Goal: Task Accomplishment & Management: Manage account settings

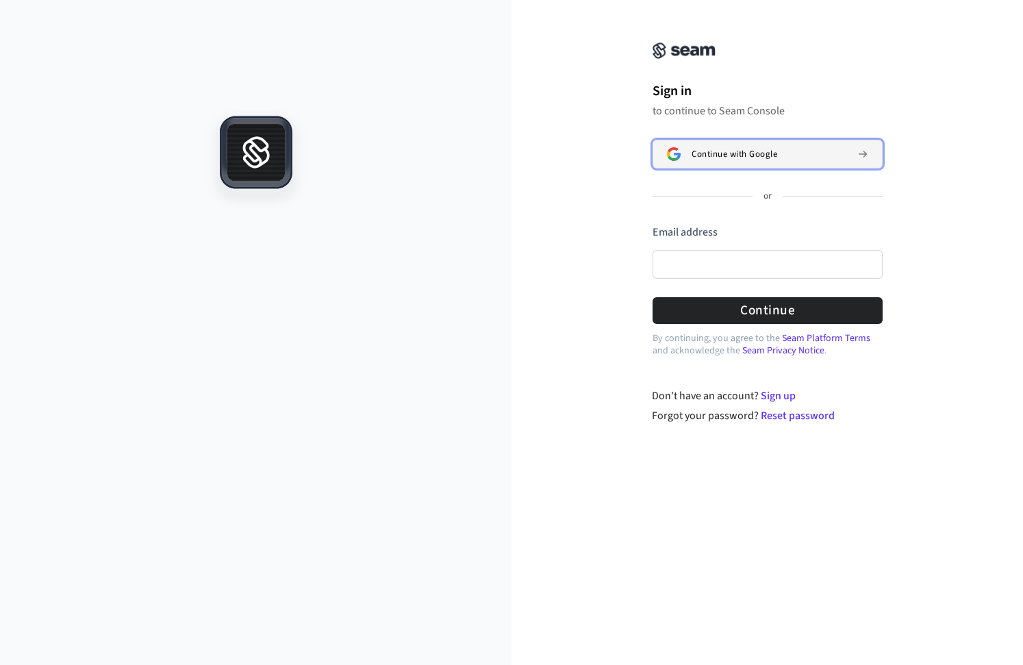
click at [732, 153] on span "Continue with Google" at bounding box center [735, 154] width 86 height 11
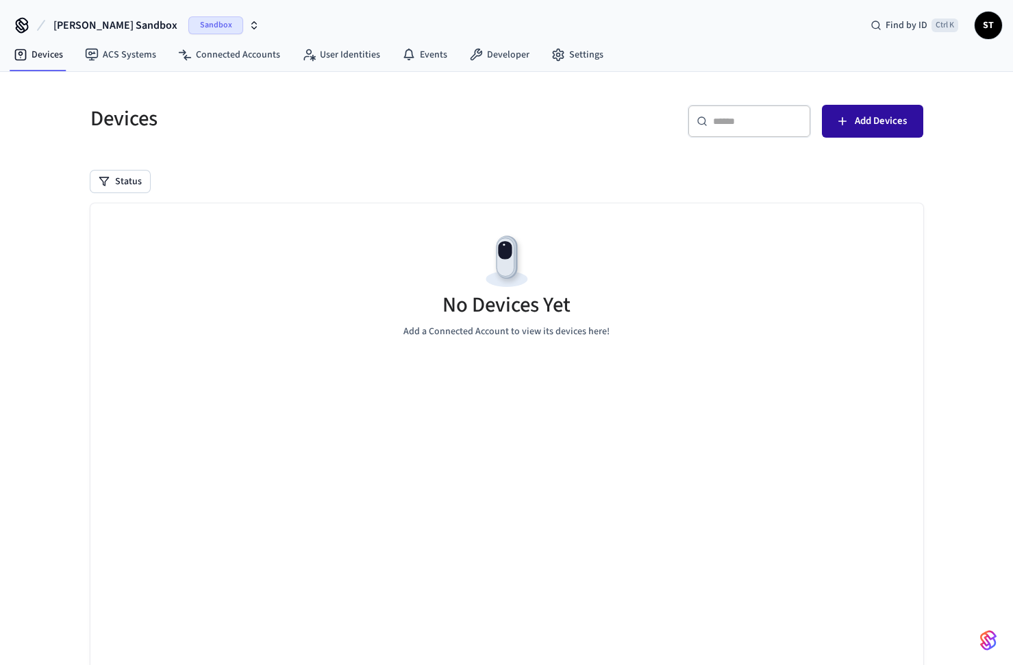
click at [867, 119] on span "Add Devices" at bounding box center [880, 121] width 52 height 18
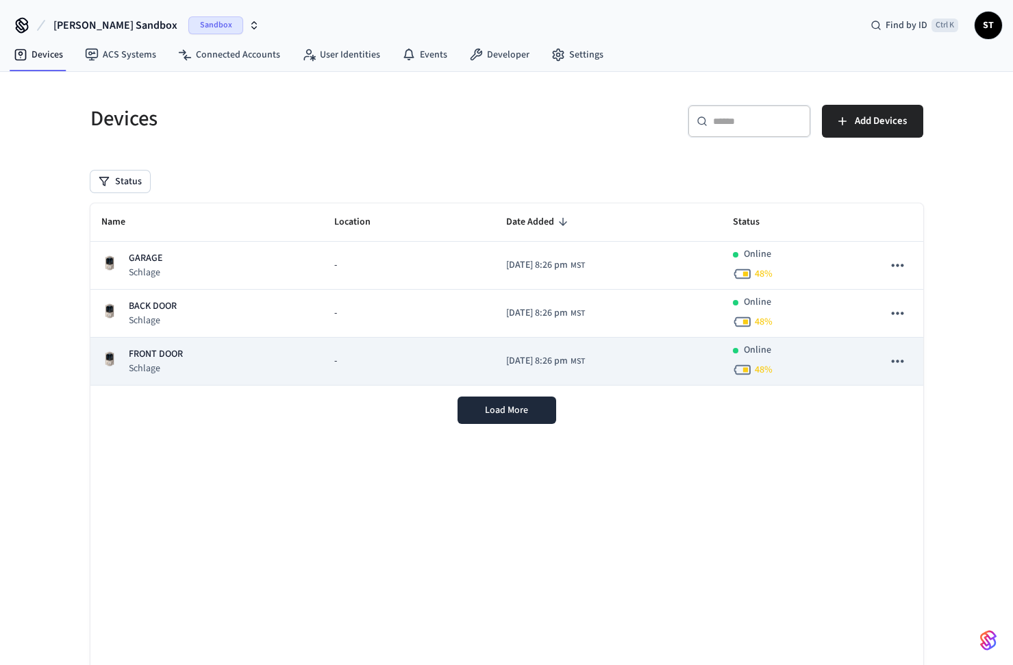
click at [151, 361] on p "FRONT DOOR" at bounding box center [156, 354] width 54 height 14
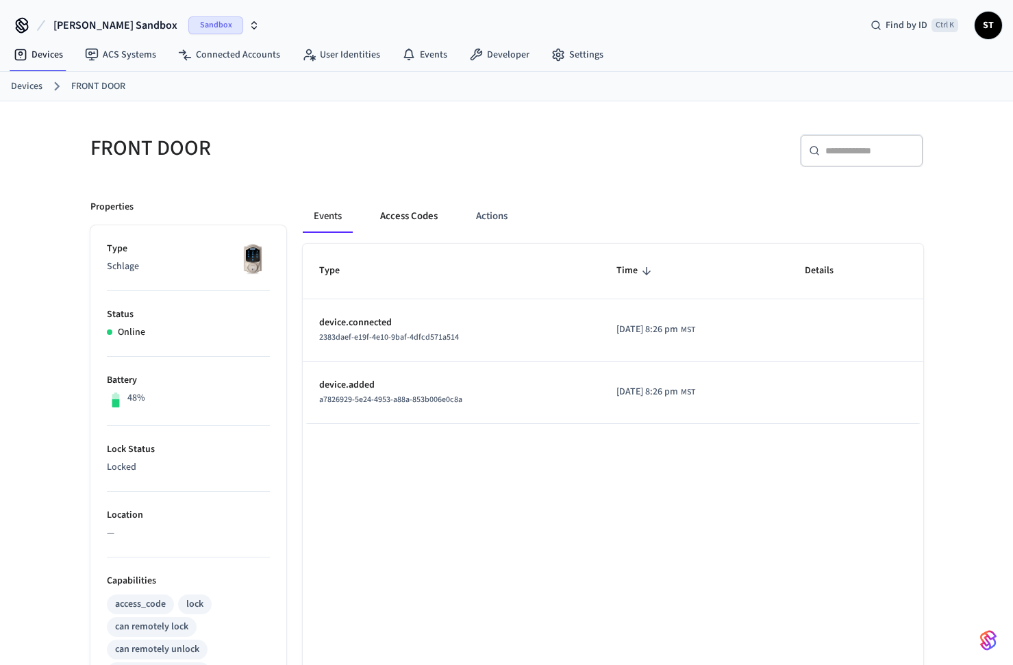
click at [405, 218] on button "Access Codes" at bounding box center [408, 216] width 79 height 33
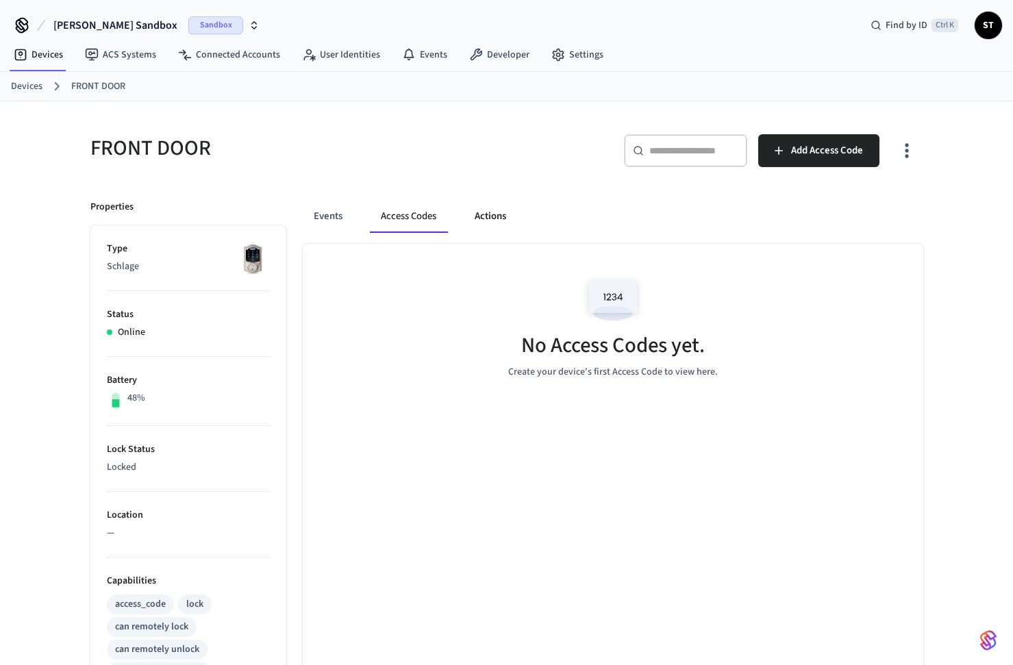
click at [490, 219] on button "Actions" at bounding box center [490, 216] width 53 height 33
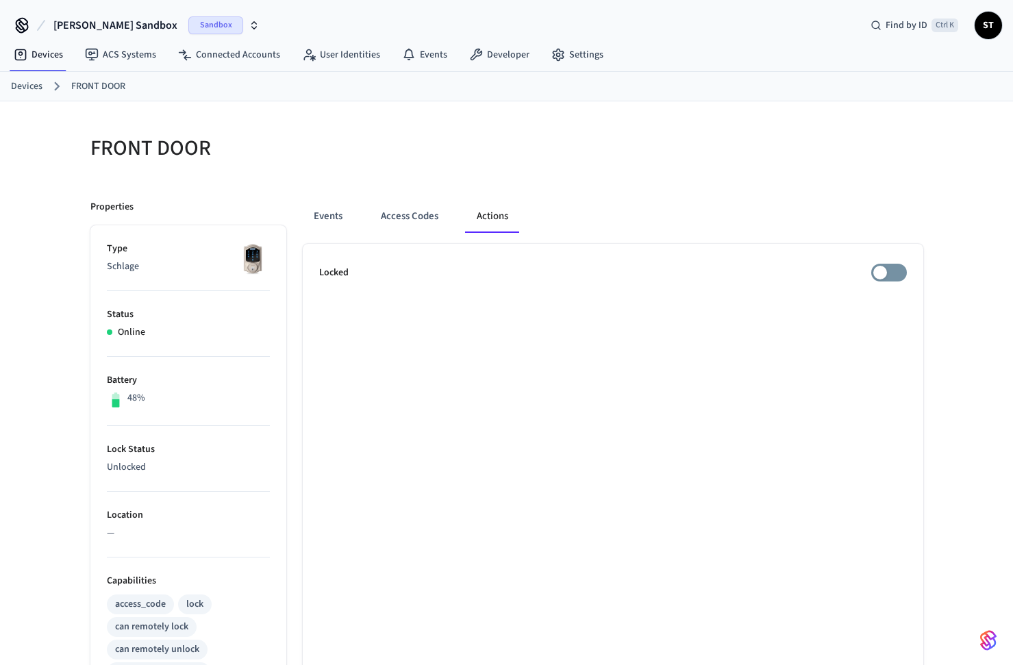
click at [34, 84] on link "Devices" at bounding box center [26, 86] width 31 height 14
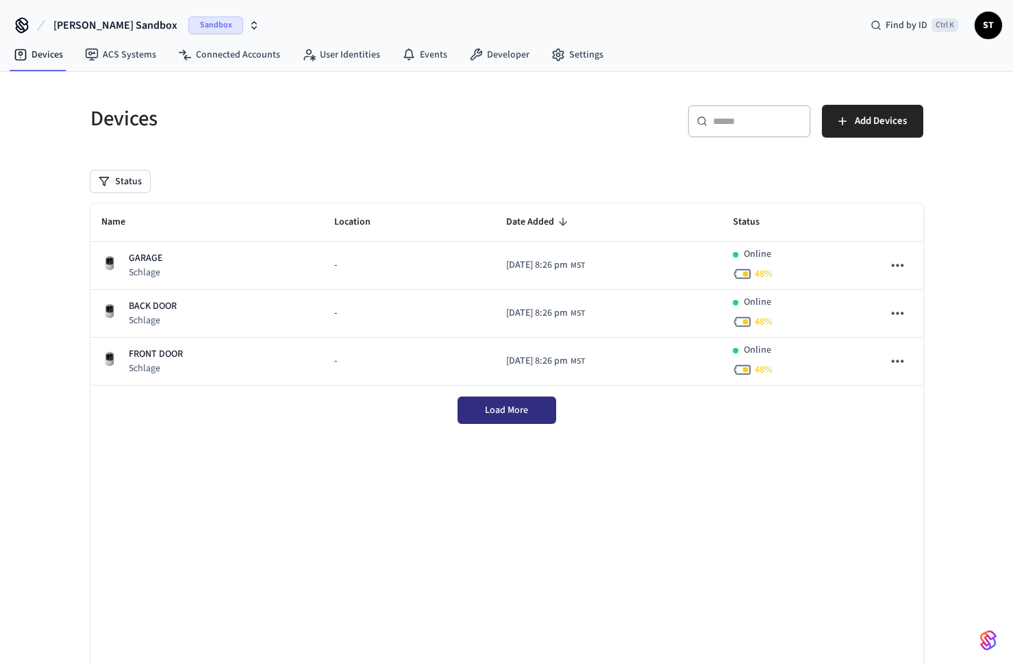
click at [490, 402] on button "Load More" at bounding box center [506, 409] width 99 height 27
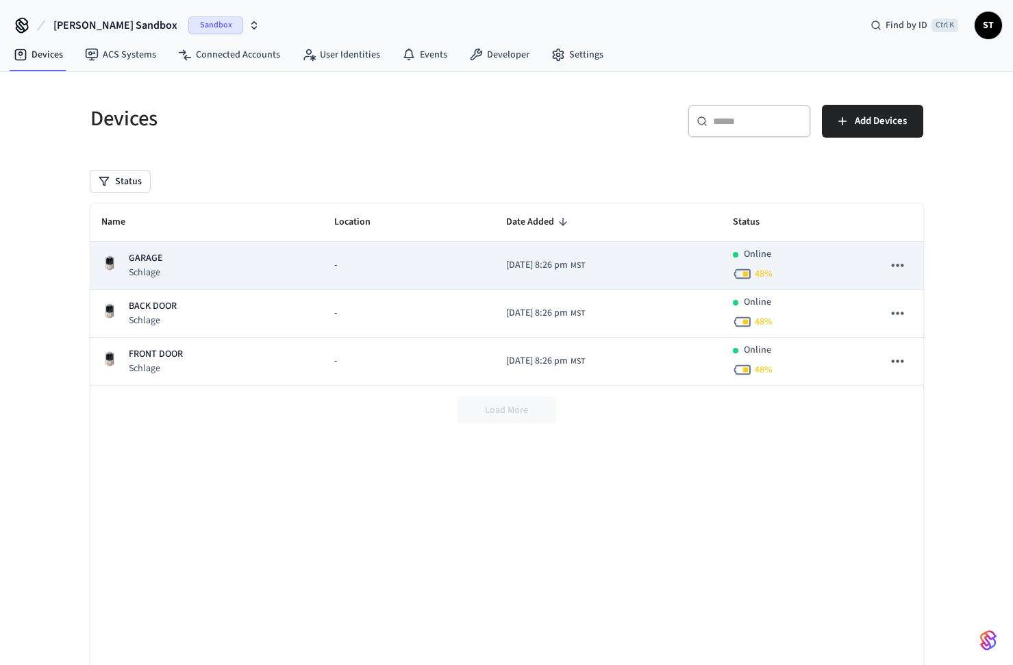
click at [887, 259] on button "sticky table" at bounding box center [897, 265] width 29 height 29
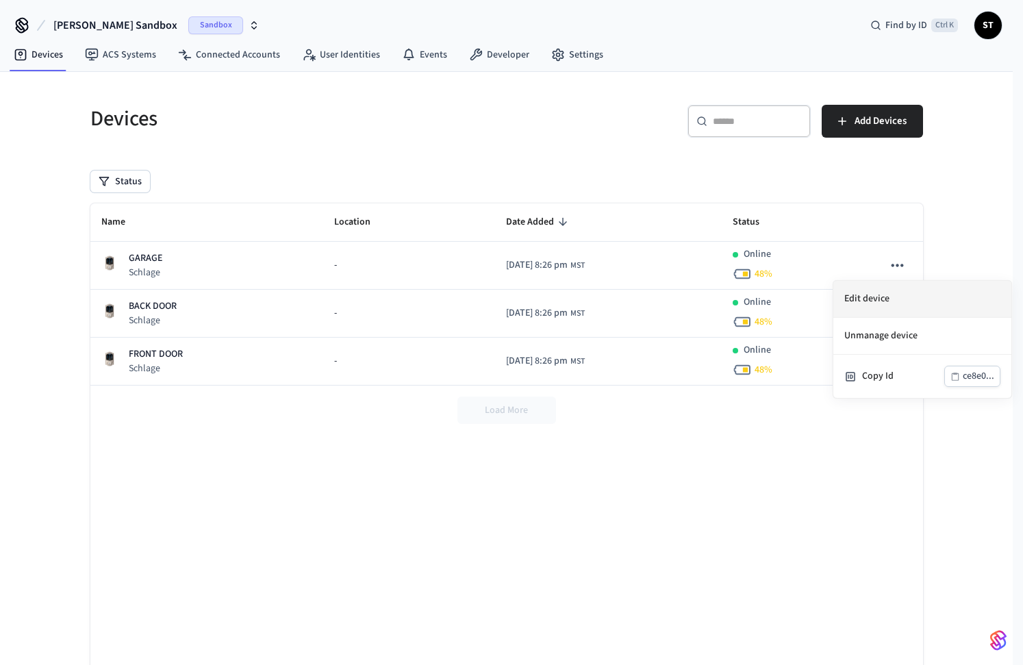
click at [863, 301] on li "Edit device" at bounding box center [922, 299] width 178 height 37
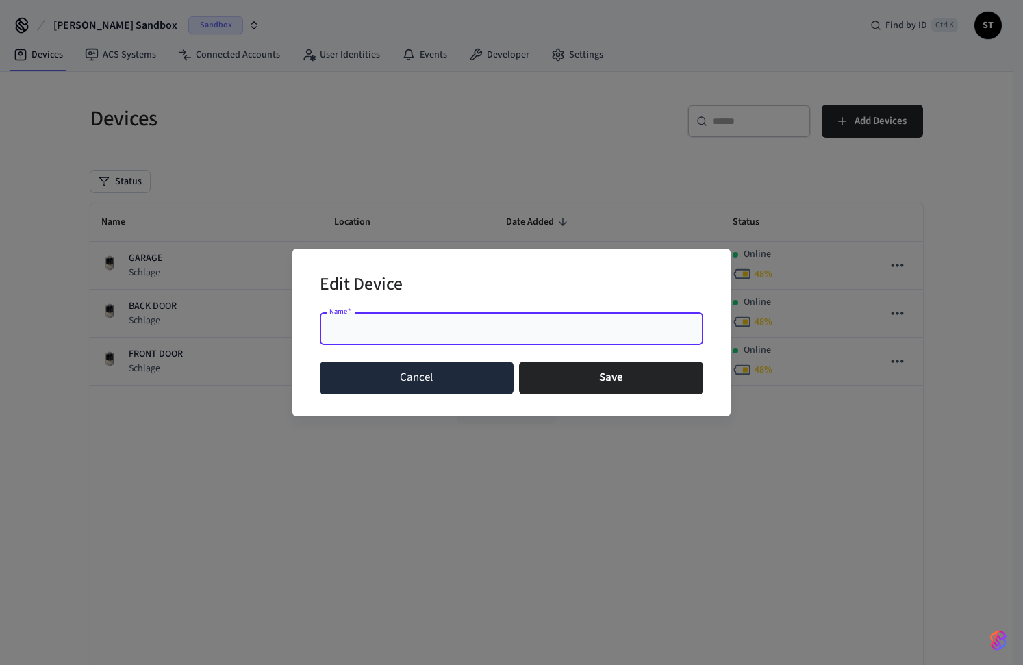
click at [409, 374] on button "Cancel" at bounding box center [417, 378] width 194 height 33
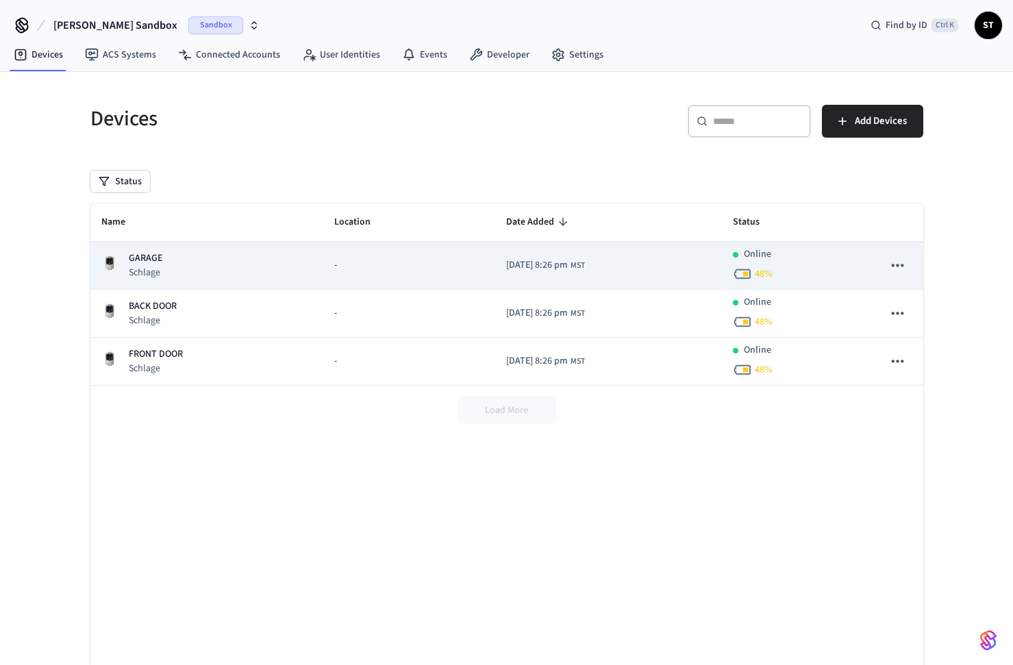
click at [130, 262] on p "GARAGE" at bounding box center [146, 258] width 34 height 14
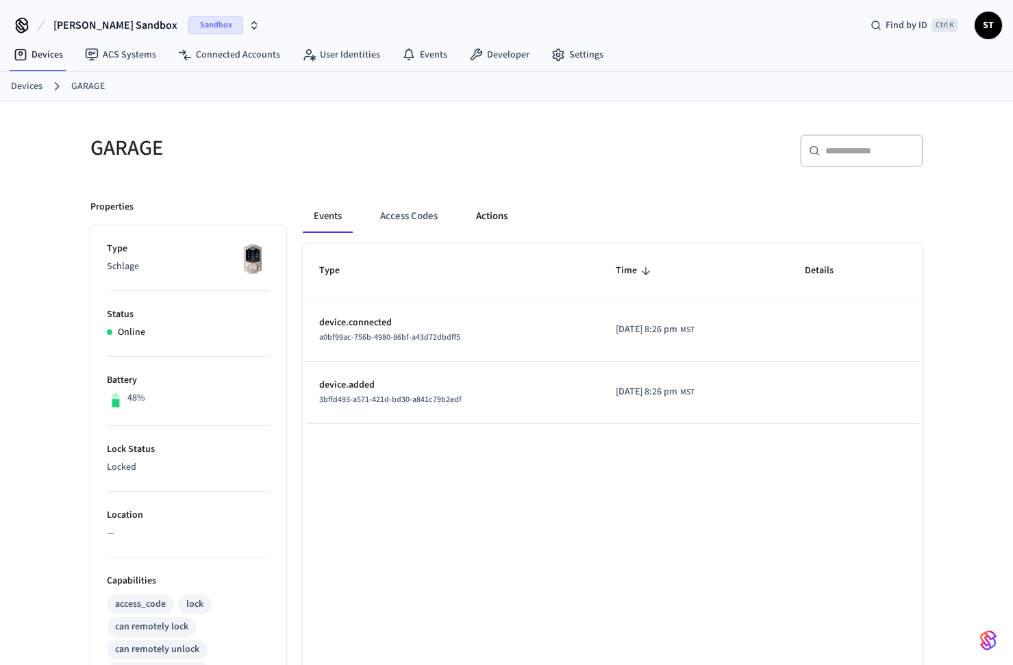
click at [481, 212] on button "Actions" at bounding box center [491, 216] width 53 height 33
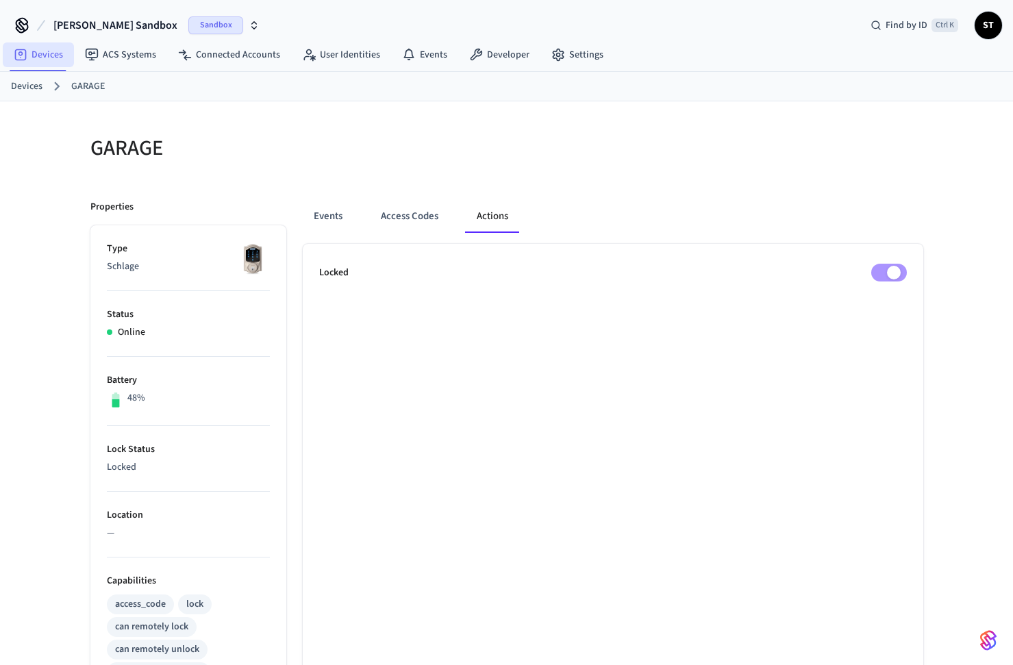
click at [43, 49] on link "Devices" at bounding box center [38, 54] width 71 height 25
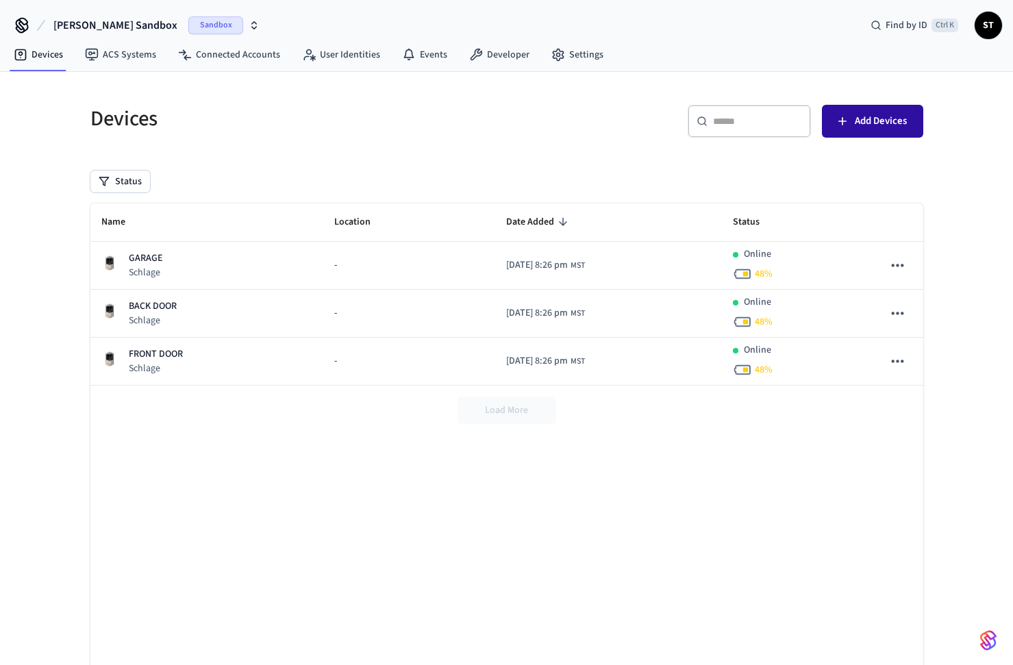
click at [876, 113] on span "Add Devices" at bounding box center [880, 121] width 52 height 18
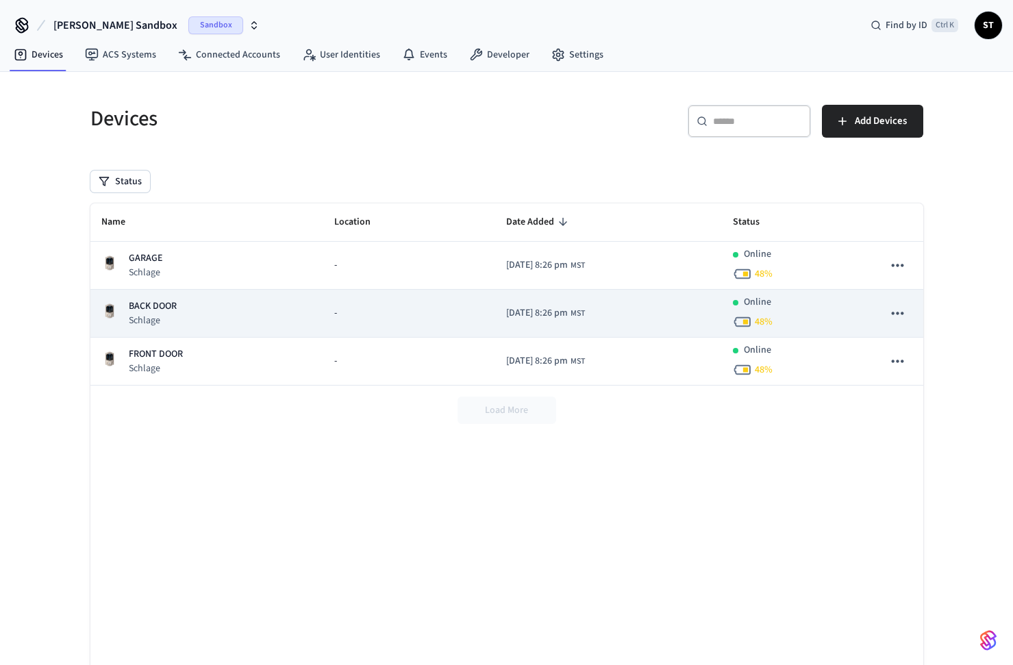
click at [151, 314] on p "Schlage" at bounding box center [153, 321] width 48 height 14
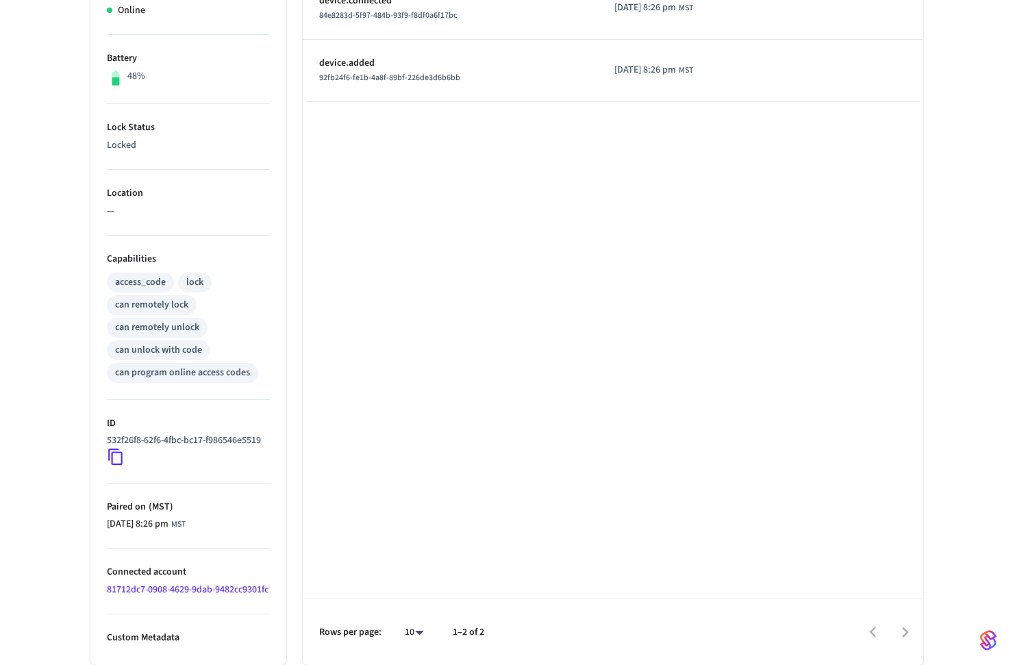
scroll to position [336, 0]
click at [436, 177] on div "Type Time Details device.connected 84e8283d-5f97-484b-93f9-f8df0a6f17bc 2025/10…" at bounding box center [613, 293] width 620 height 743
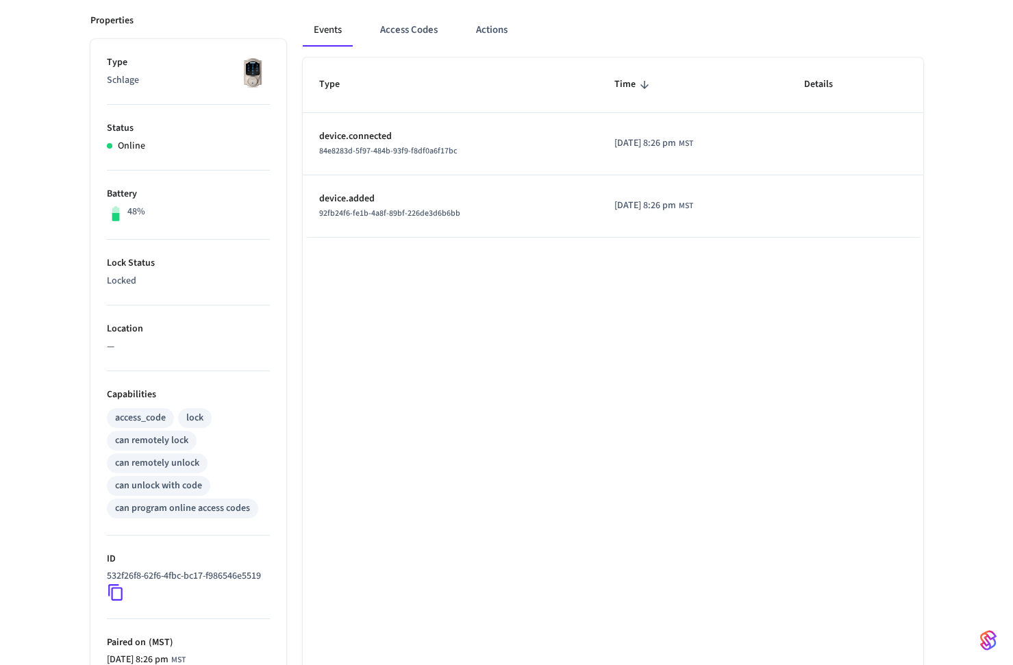
scroll to position [0, 0]
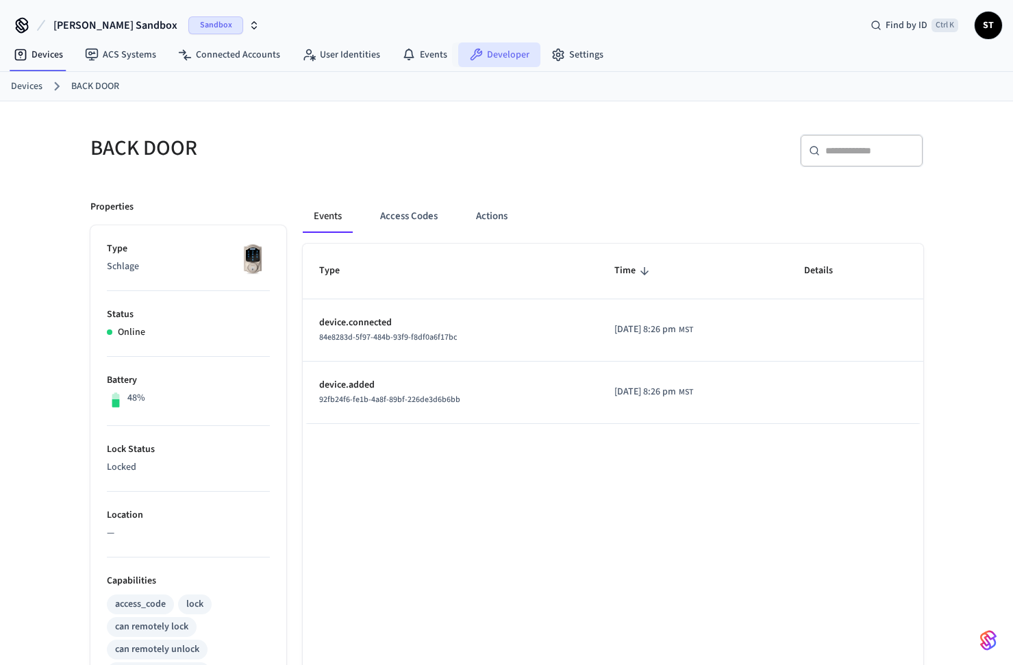
click at [492, 55] on link "Developer" at bounding box center [499, 54] width 82 height 25
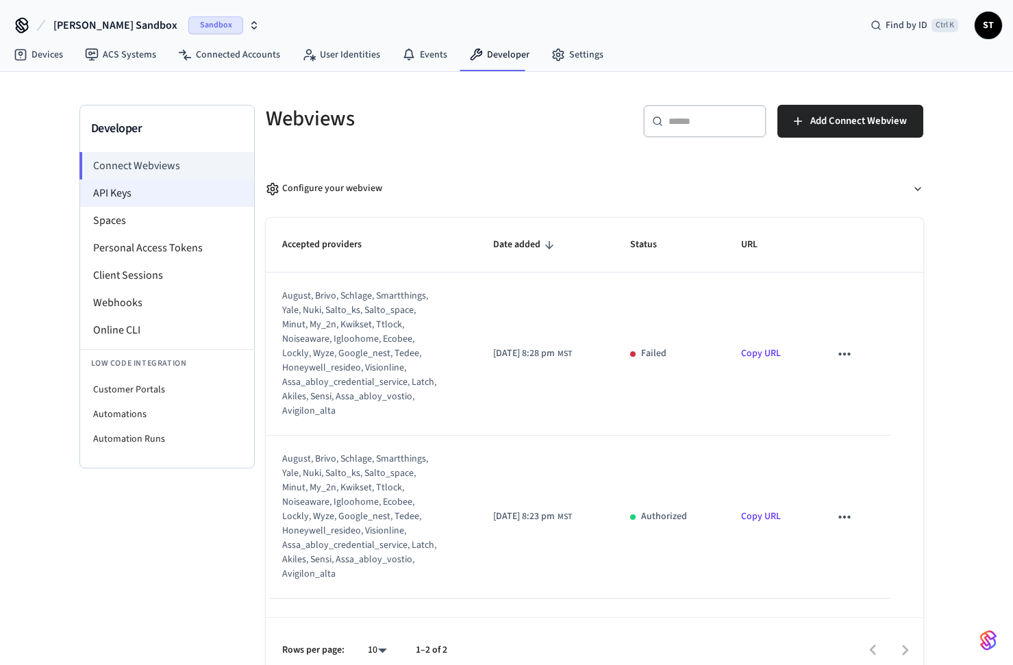
click at [104, 193] on li "API Keys" at bounding box center [167, 192] width 174 height 27
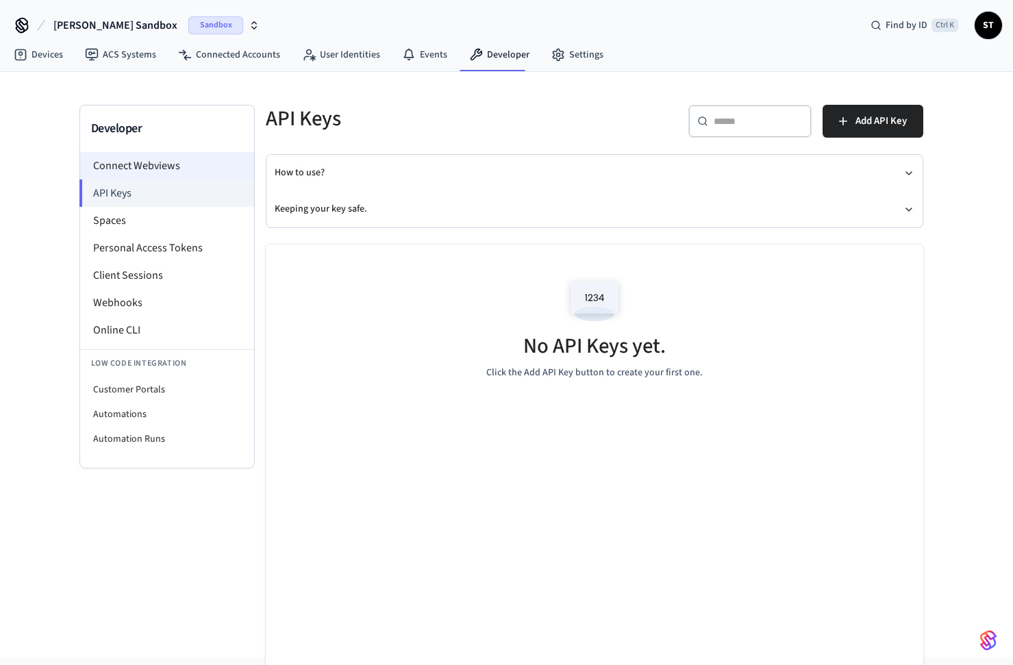
click at [121, 173] on li "Connect Webviews" at bounding box center [167, 165] width 174 height 27
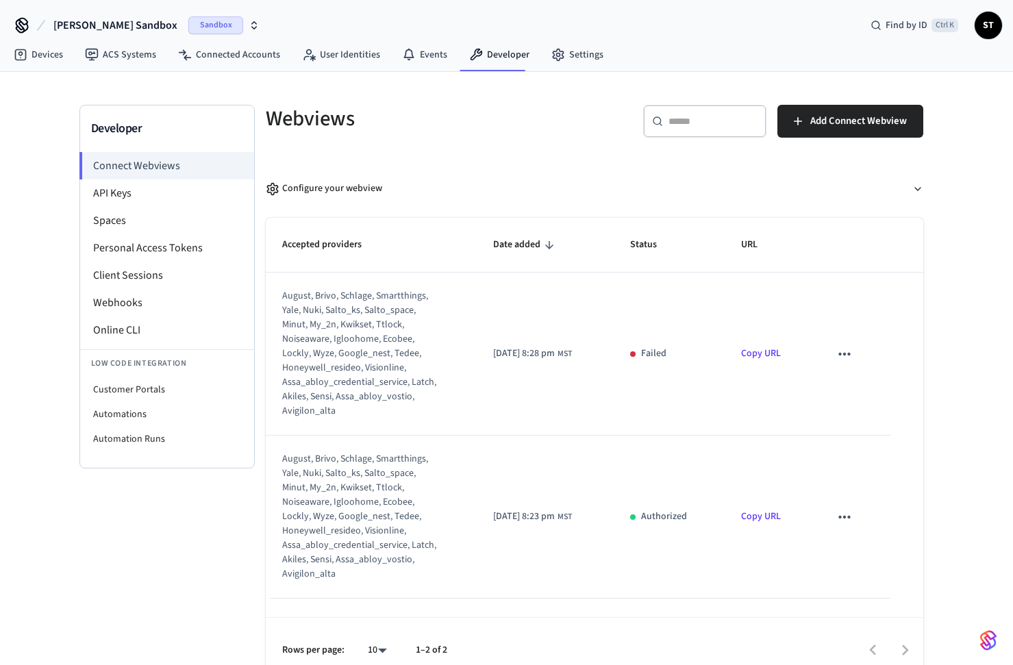
click at [659, 354] on p "Failed" at bounding box center [653, 353] width 25 height 14
click at [849, 354] on icon "sticky table" at bounding box center [845, 354] width 12 height 3
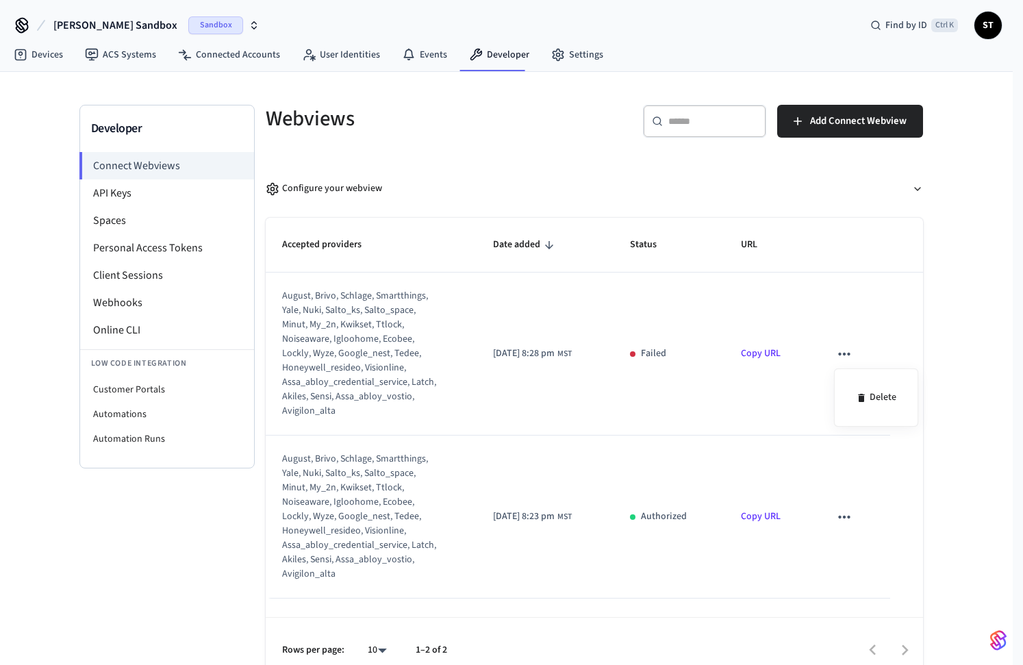
click at [848, 354] on div at bounding box center [511, 332] width 1023 height 665
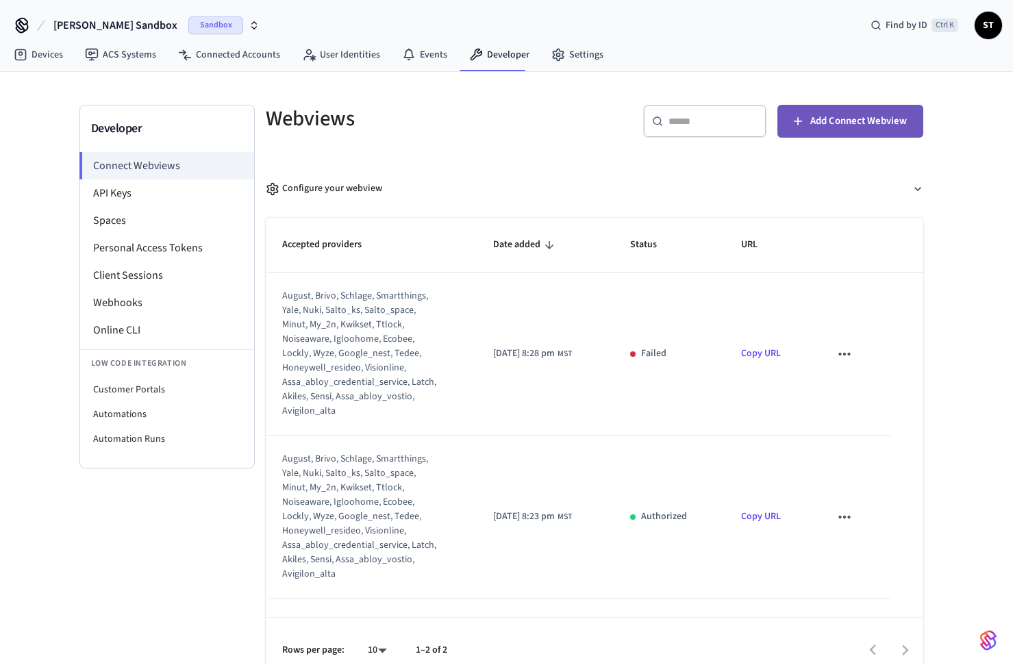
click at [840, 118] on span "Add Connect Webview" at bounding box center [858, 121] width 97 height 18
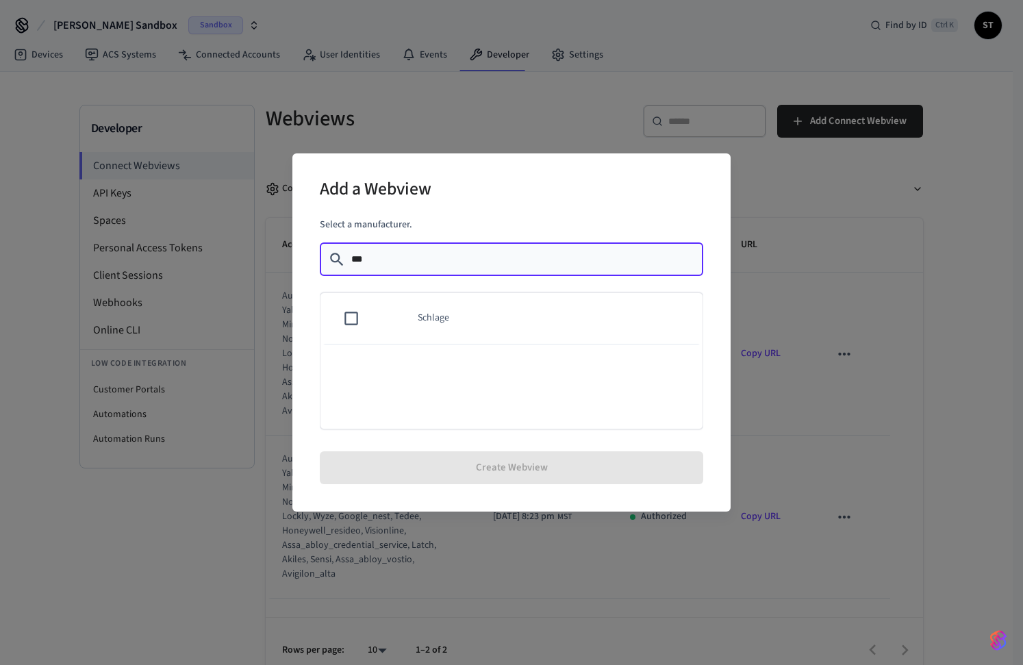
type input "***"
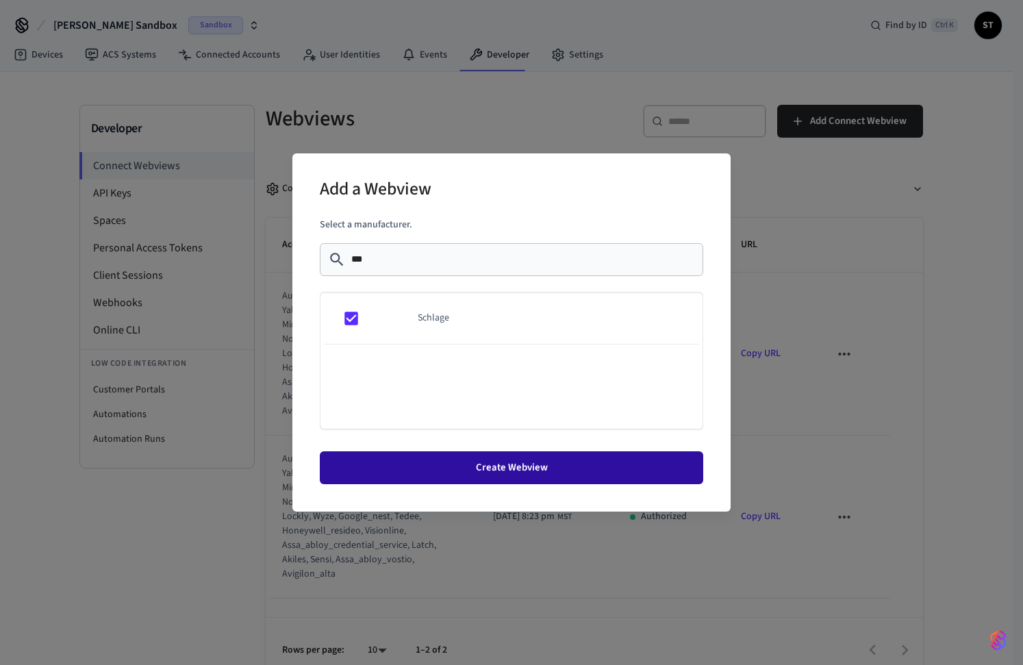
click at [548, 468] on button "Create Webview" at bounding box center [511, 467] width 383 height 33
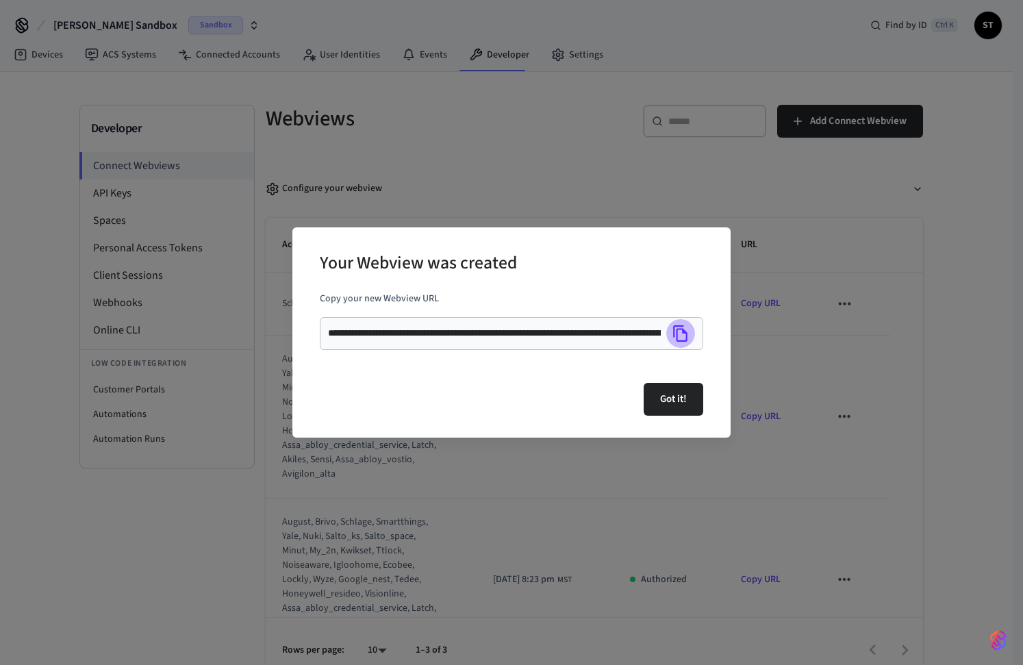
click at [678, 333] on icon "Copy" at bounding box center [681, 334] width 18 height 18
click at [663, 399] on button "Got it!" at bounding box center [674, 399] width 60 height 33
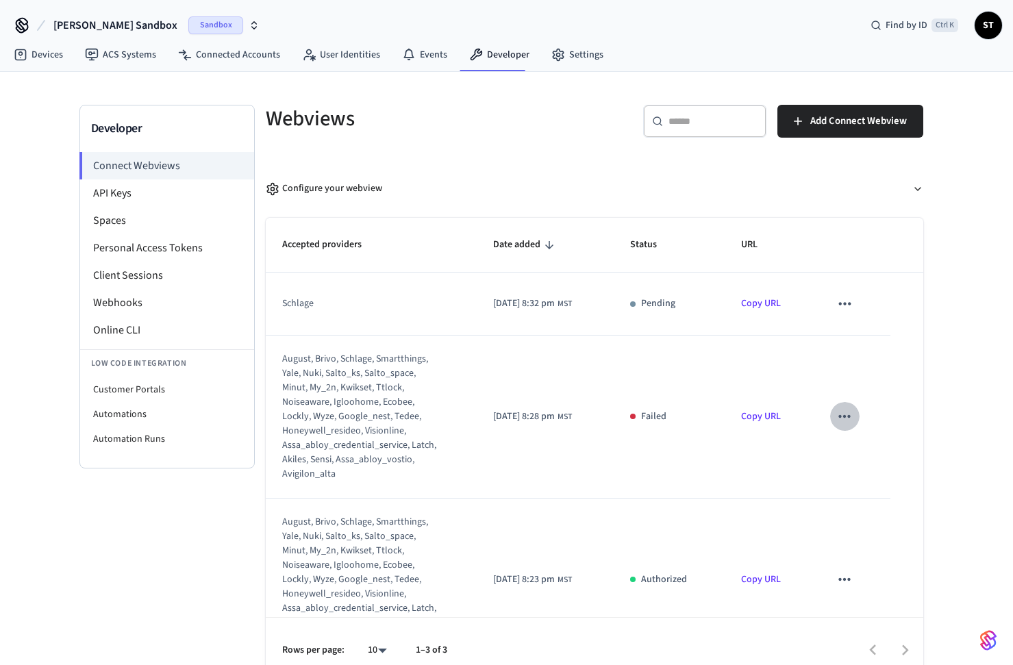
click at [841, 414] on icon "sticky table" at bounding box center [844, 416] width 18 height 18
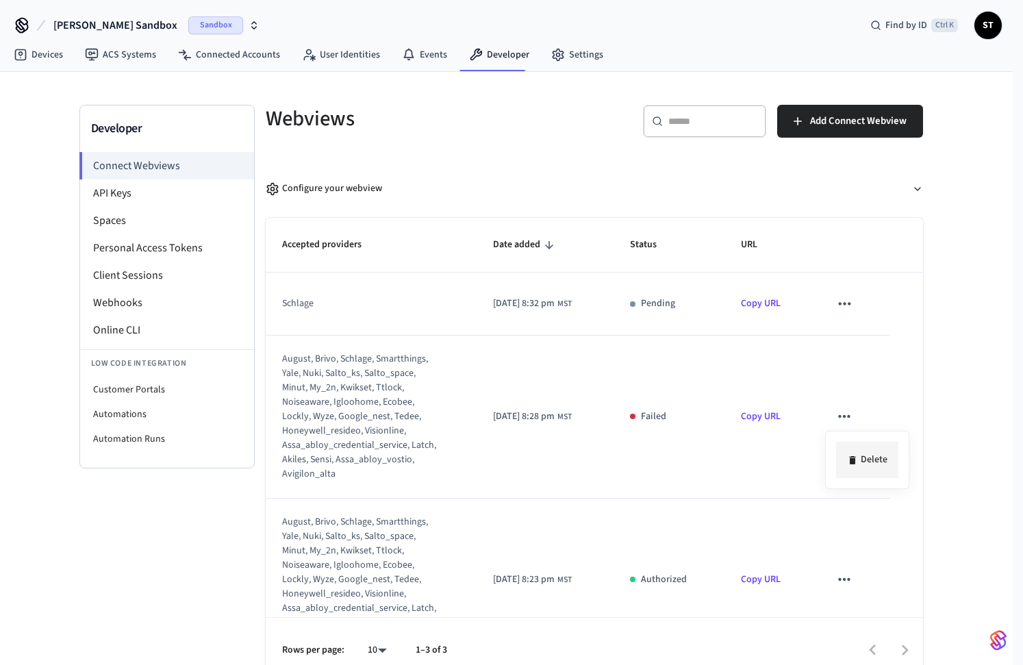
click at [861, 460] on li "Delete" at bounding box center [867, 460] width 62 height 36
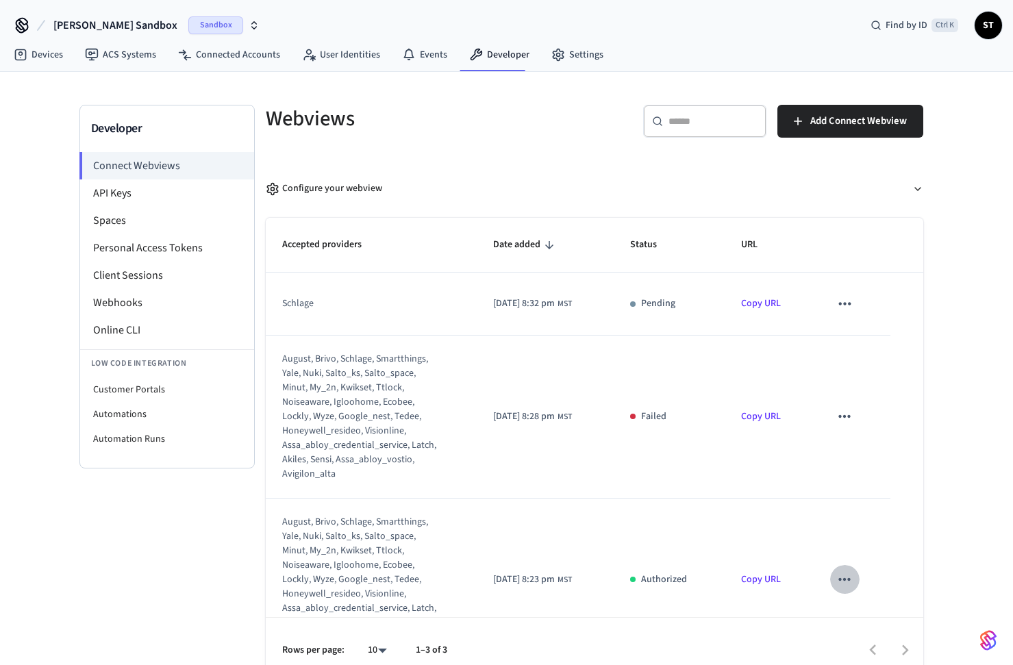
click at [839, 578] on icon "sticky table" at bounding box center [845, 579] width 12 height 3
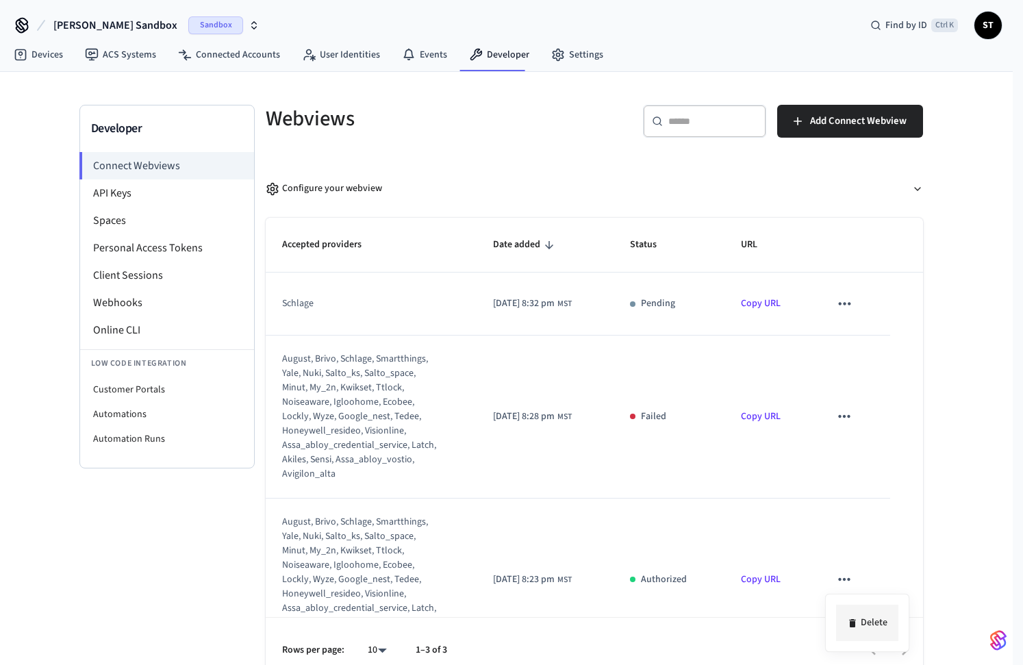
click at [873, 622] on li "Delete" at bounding box center [867, 623] width 62 height 36
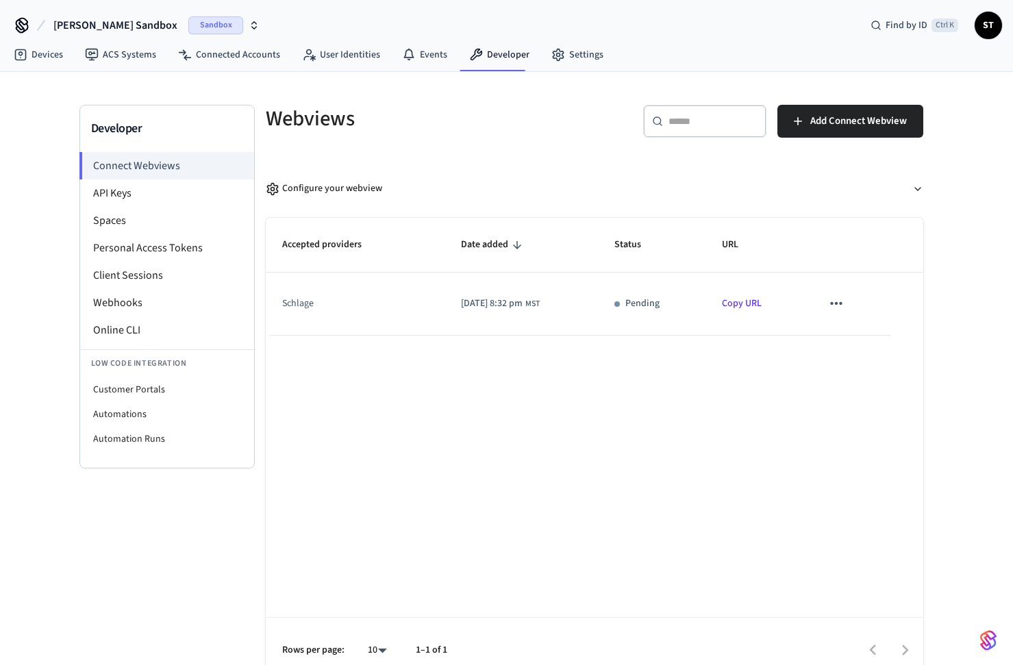
click at [201, 15] on button "Simon's Sandbox Sandbox" at bounding box center [156, 25] width 214 height 29
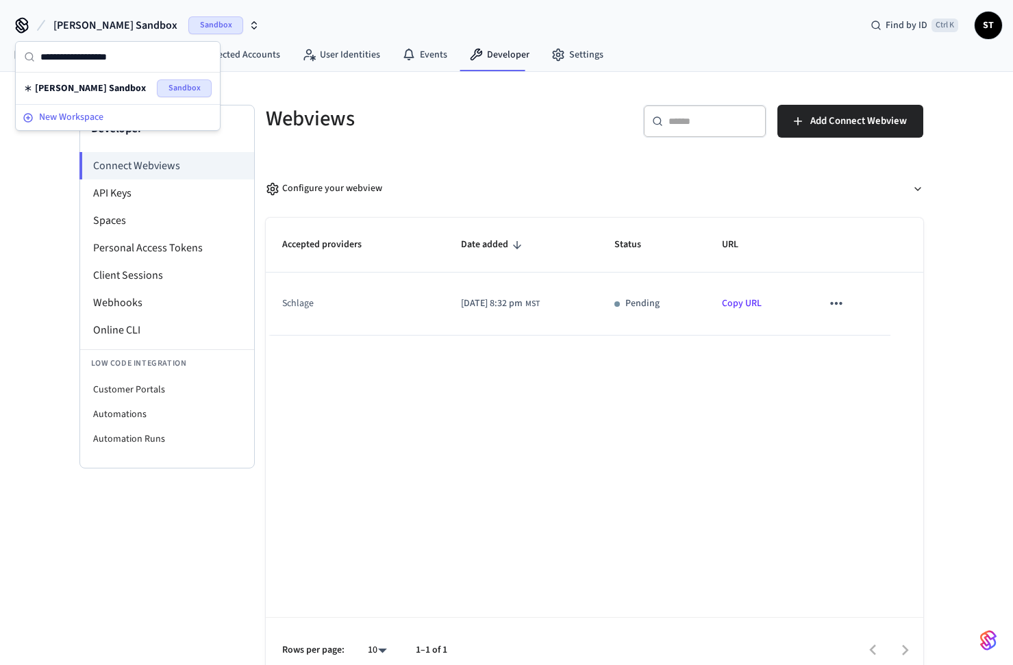
click at [48, 113] on span "New Workspace" at bounding box center [71, 117] width 64 height 14
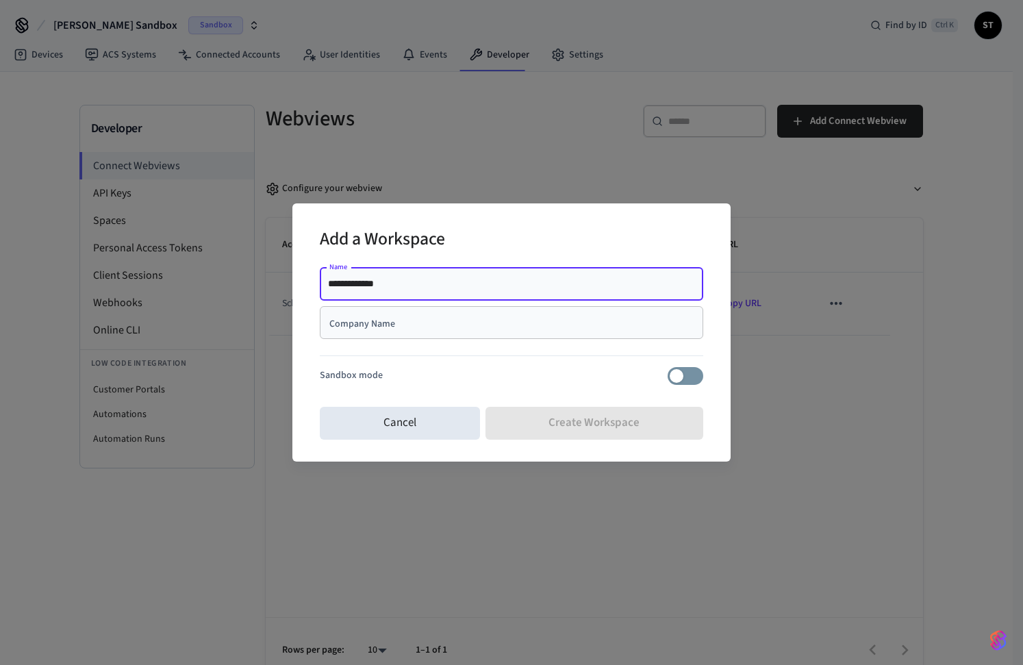
type input "**********"
click at [415, 323] on input "Company Name" at bounding box center [511, 323] width 367 height 14
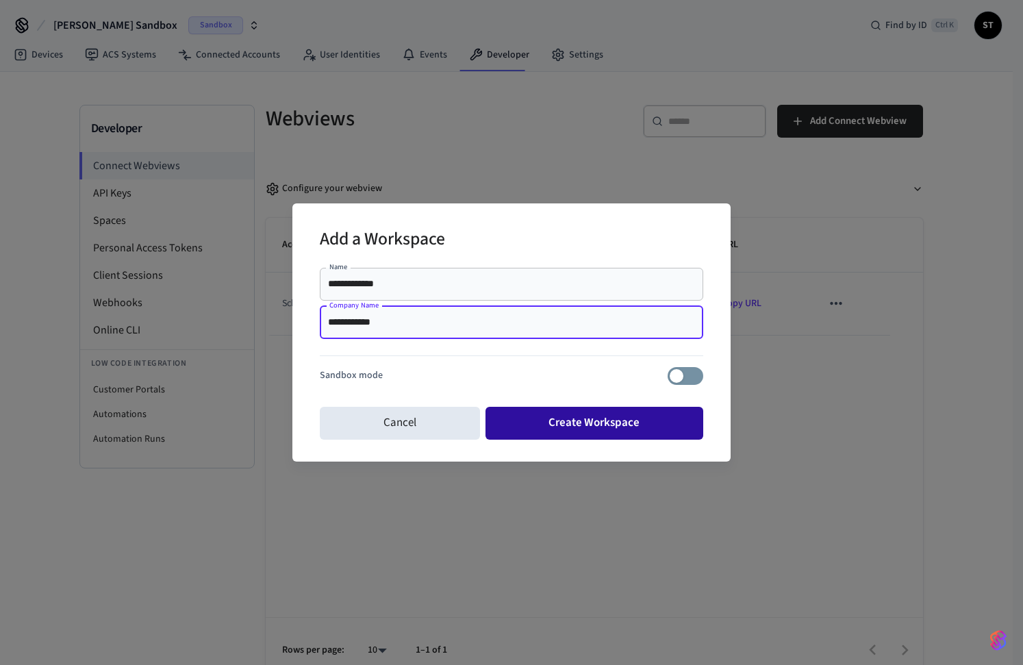
type input "**********"
click at [632, 413] on button "Create Workspace" at bounding box center [594, 423] width 218 height 33
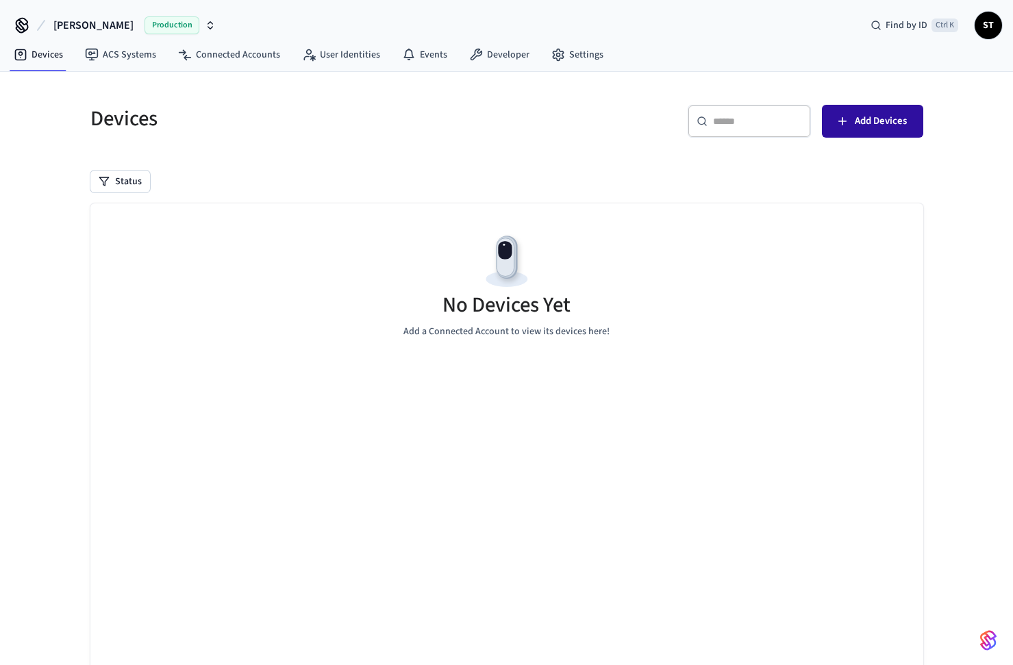
click at [870, 106] on button "Add Devices" at bounding box center [872, 121] width 101 height 33
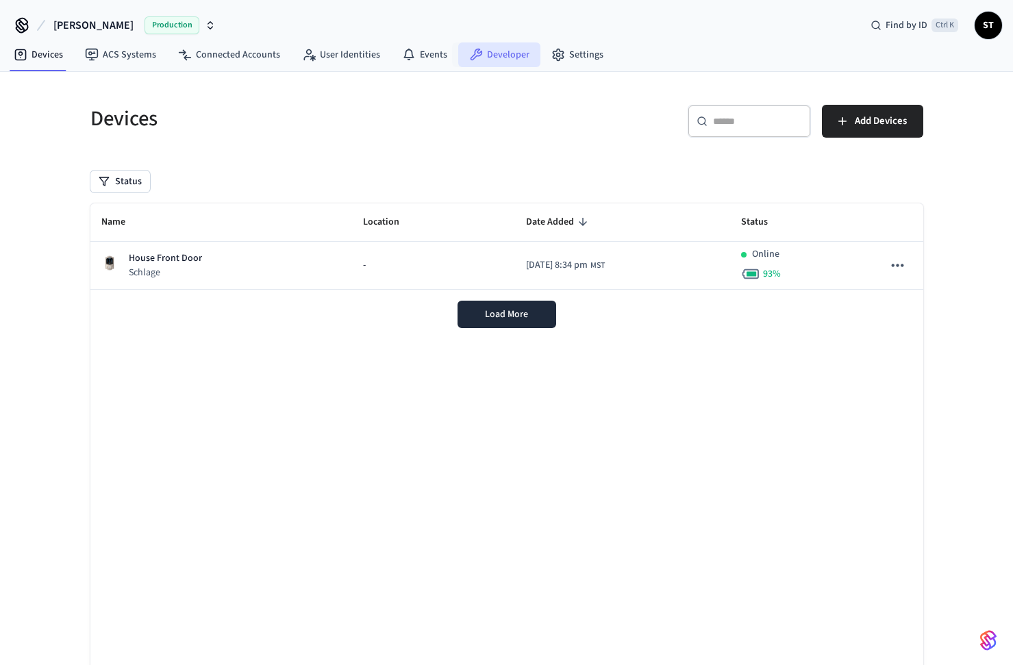
click at [487, 53] on link "Developer" at bounding box center [499, 54] width 82 height 25
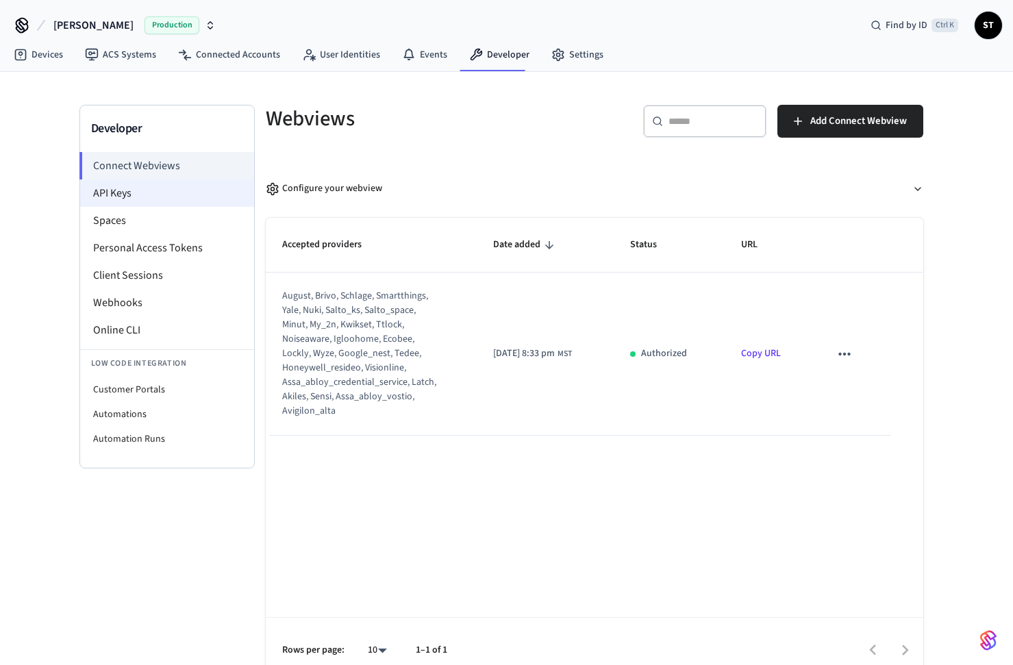
click at [136, 198] on li "API Keys" at bounding box center [167, 192] width 174 height 27
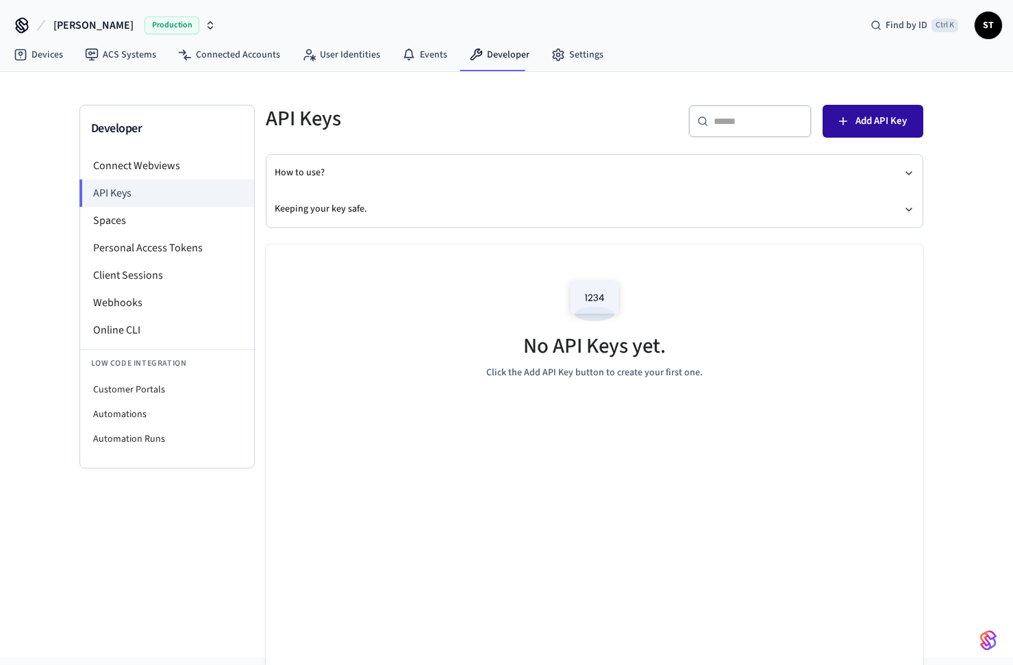
click at [876, 132] on button "Add API Key" at bounding box center [872, 121] width 101 height 33
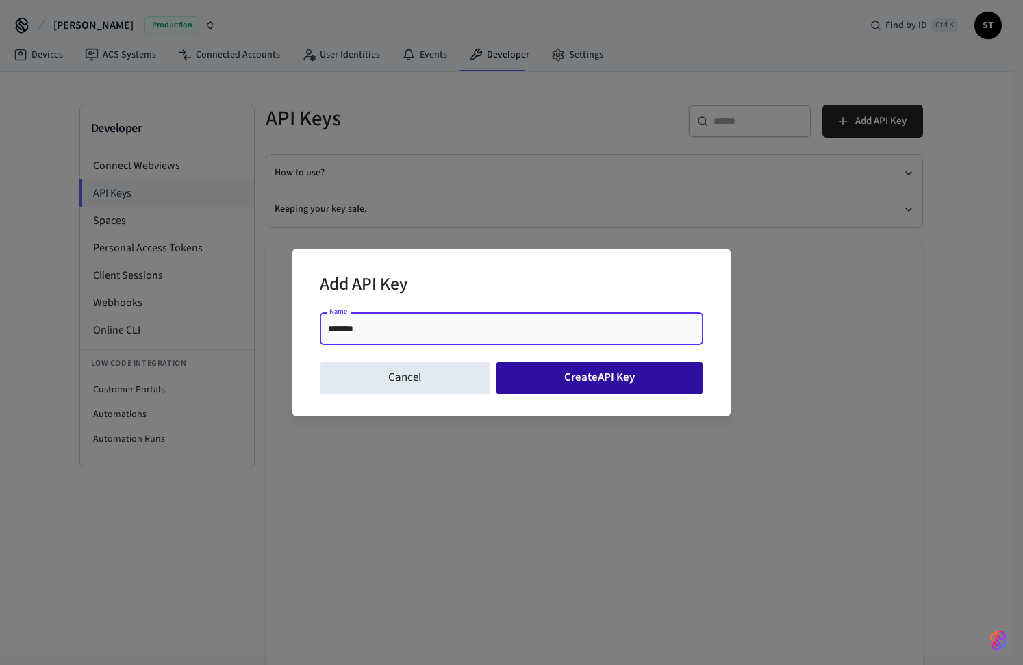
type input "*******"
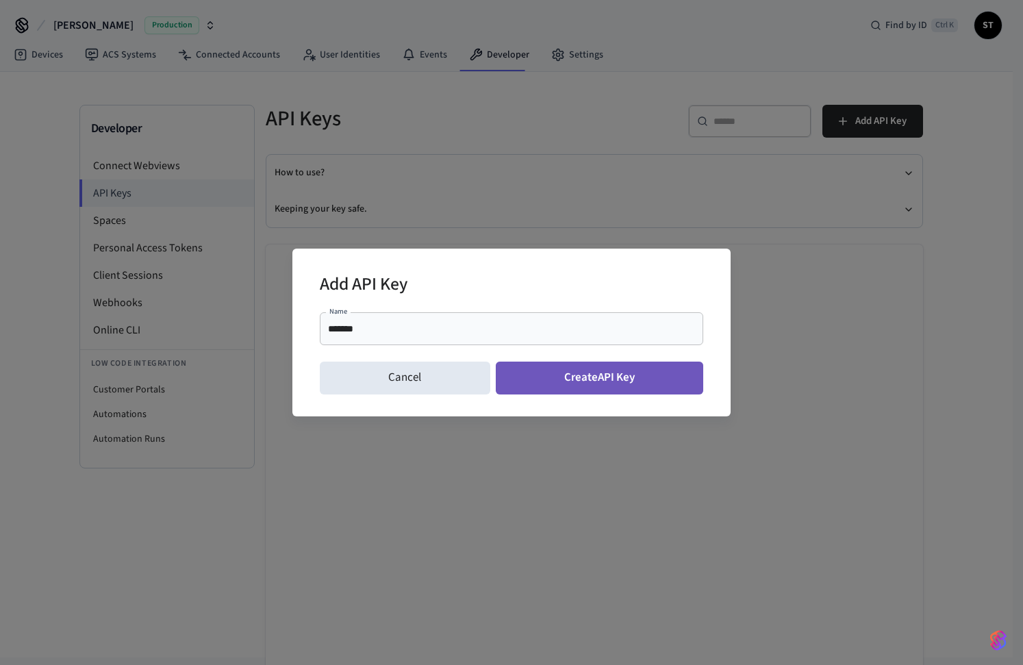
click at [587, 381] on button "Create API Key" at bounding box center [600, 378] width 208 height 33
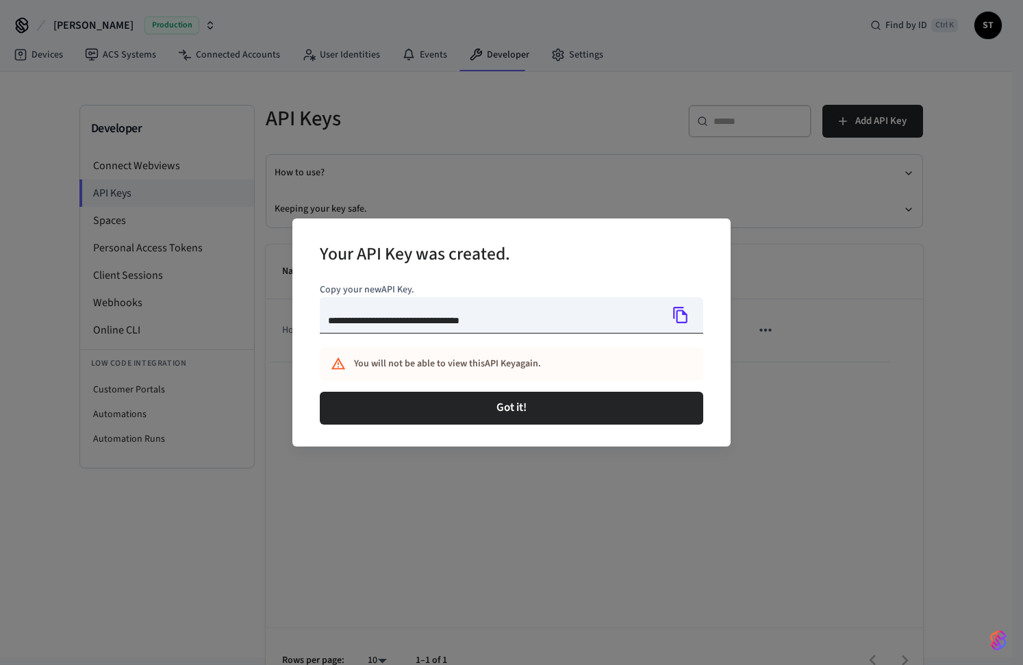
click at [681, 318] on icon "Copy" at bounding box center [681, 315] width 18 height 18
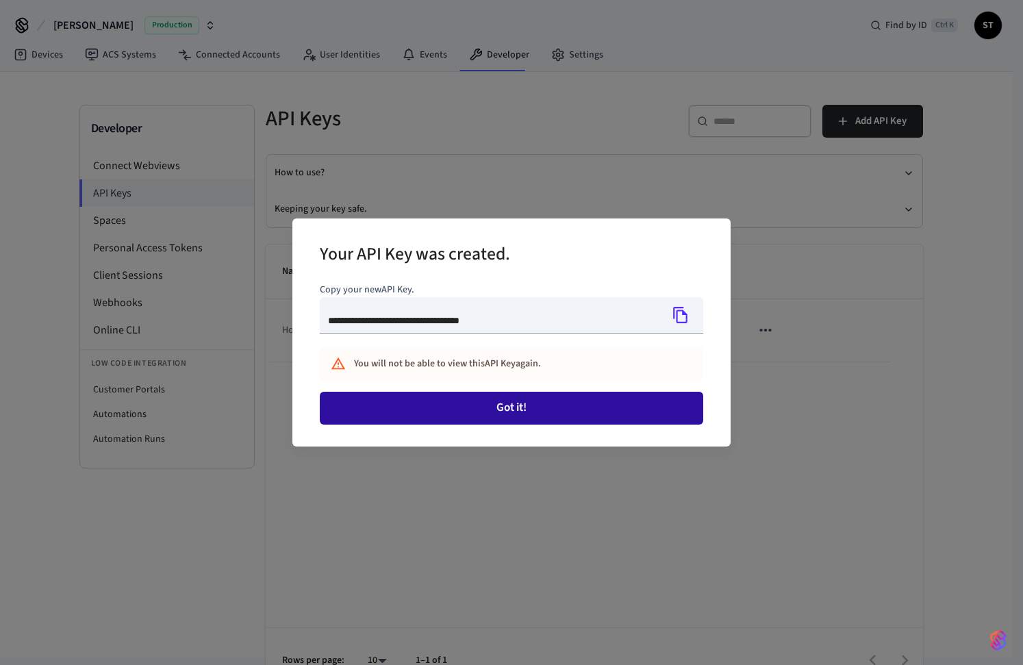
click at [576, 409] on button "Got it!" at bounding box center [511, 408] width 383 height 33
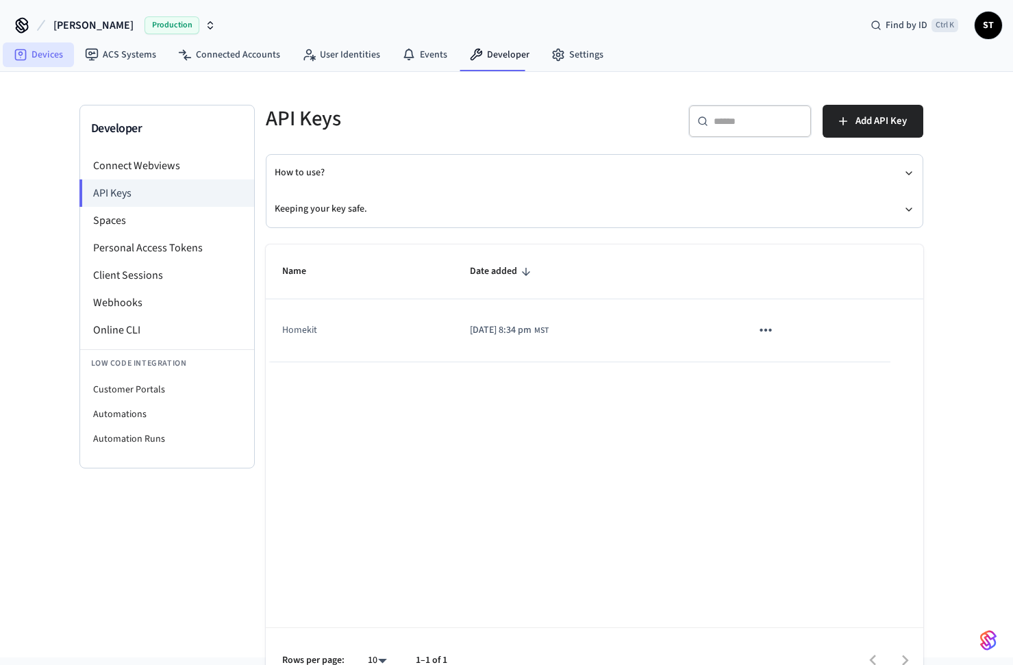
click at [42, 51] on link "Devices" at bounding box center [38, 54] width 71 height 25
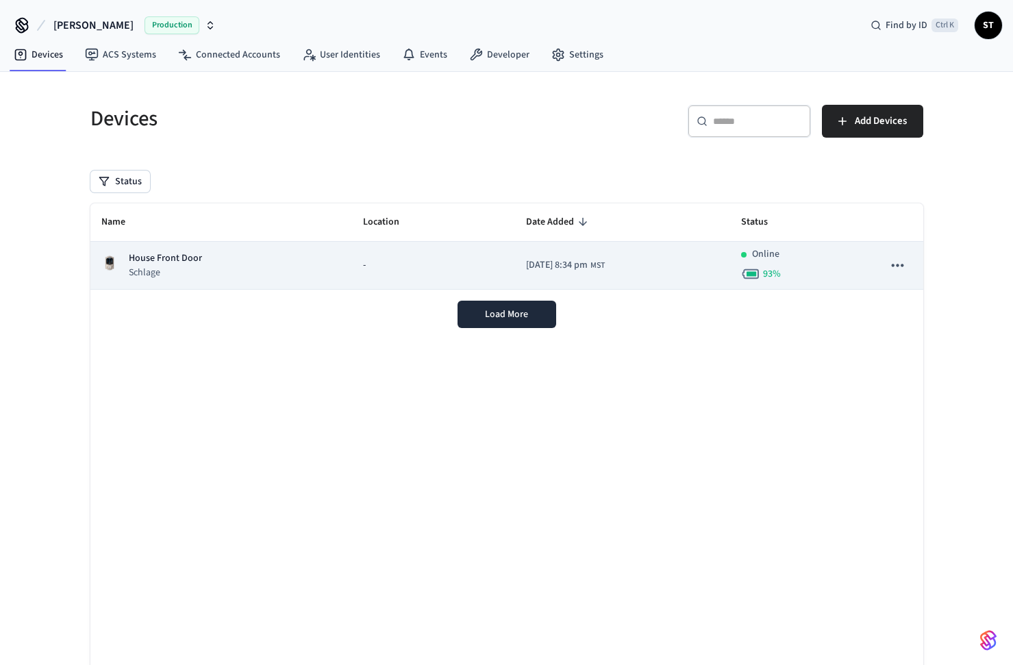
click at [189, 267] on p "Schlage" at bounding box center [165, 273] width 73 height 14
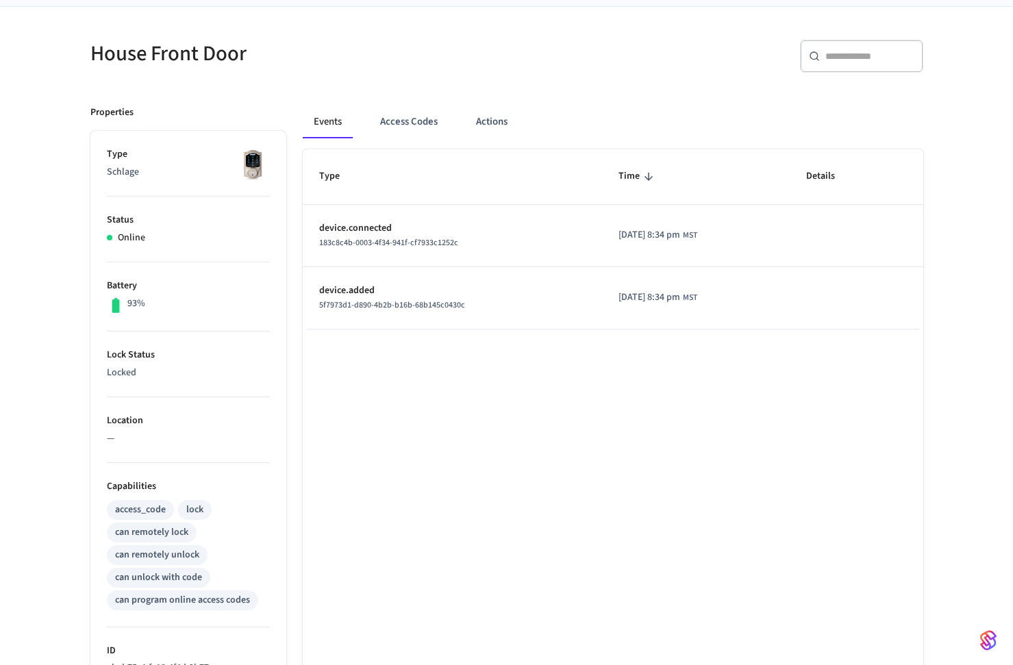
scroll to position [351, 0]
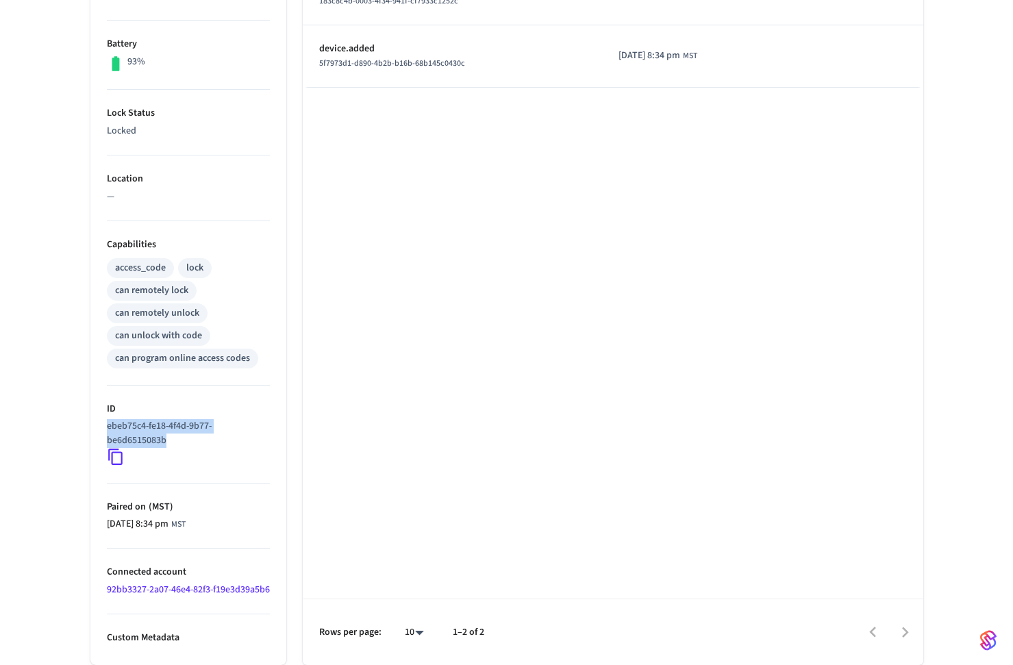
drag, startPoint x: 165, startPoint y: 426, endPoint x: 99, endPoint y: 411, distance: 67.3
click at [99, 411] on ul "Type Schlage Status Online Battery 93% Lock Status Locked Location — Capabiliti…" at bounding box center [188, 277] width 196 height 776
click at [166, 444] on div "ebeb75c4-fe18-4f4d-9b77-be6d6515083b" at bounding box center [188, 442] width 163 height 47
click at [121, 448] on icon at bounding box center [116, 457] width 18 height 18
click at [462, 162] on div "Type Time Details device.connected 183c8c4b-0003-4f34-941f-cf7933c1252c 2025/10…" at bounding box center [613, 286] width 620 height 757
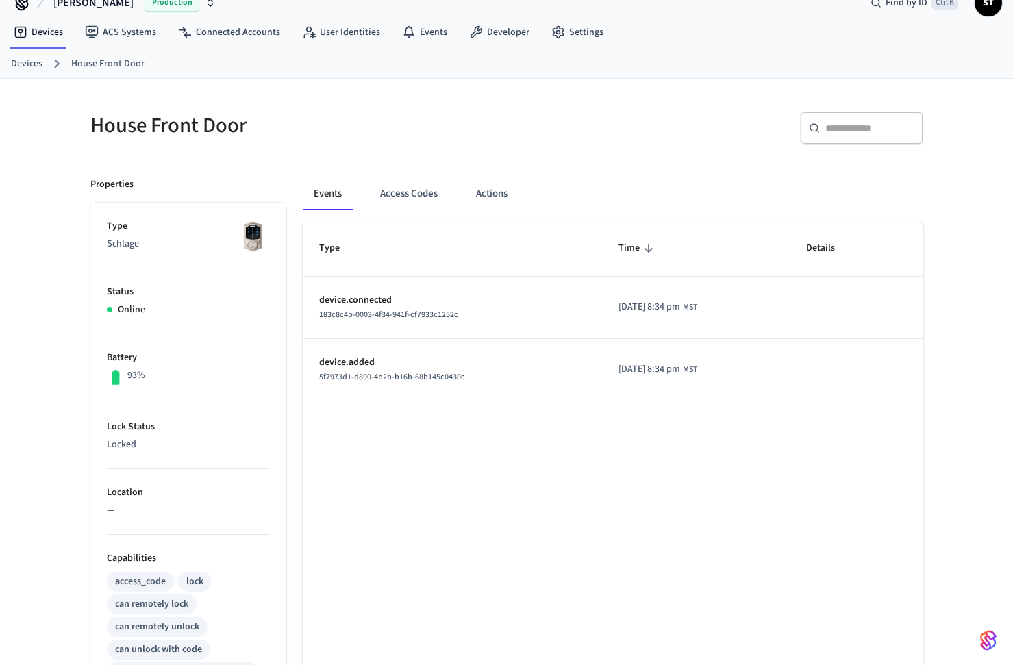
scroll to position [0, 0]
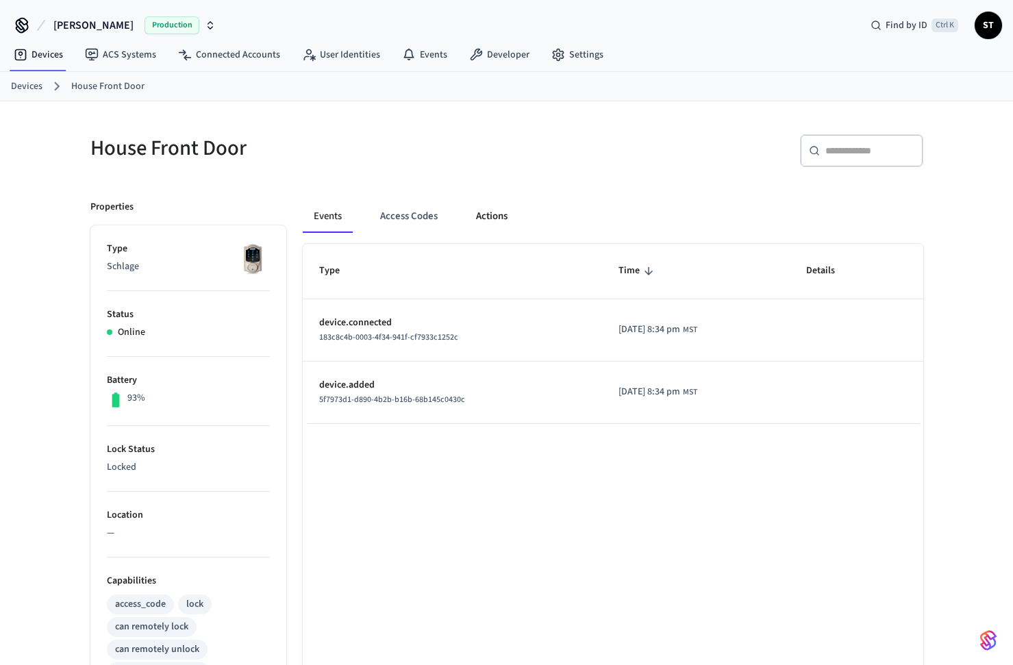
click at [493, 215] on button "Actions" at bounding box center [491, 216] width 53 height 33
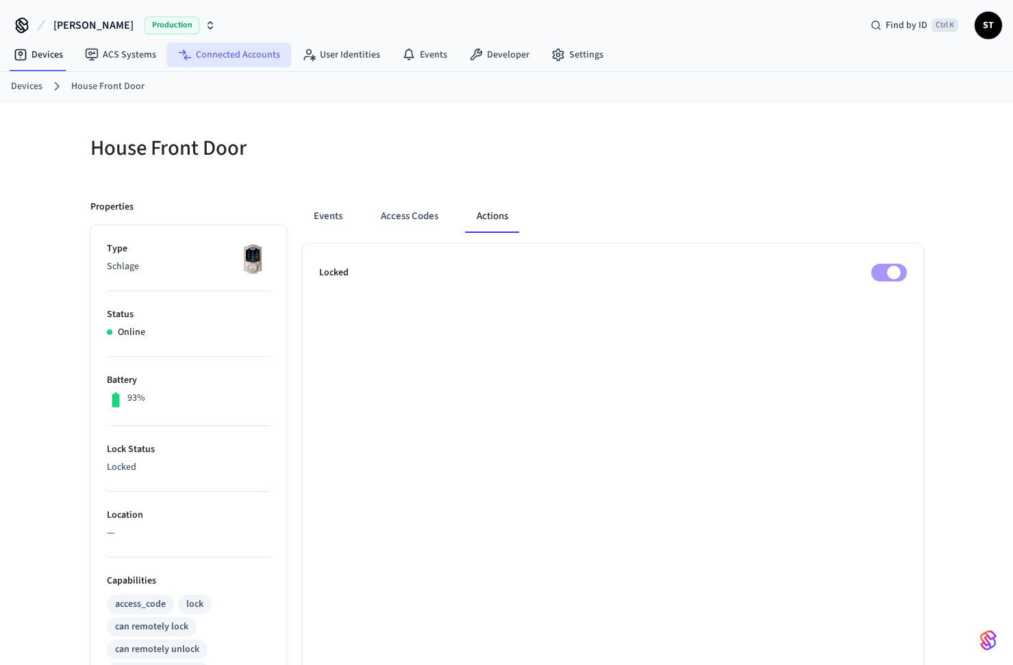
click at [221, 52] on link "Connected Accounts" at bounding box center [229, 54] width 124 height 25
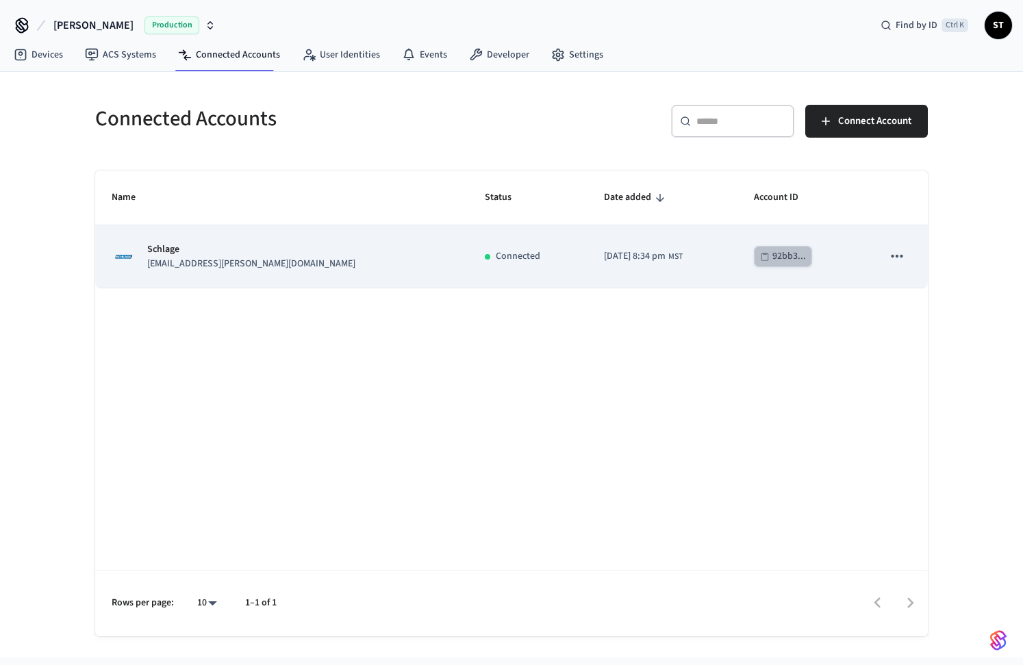
click at [772, 253] on div "92bb3..." at bounding box center [789, 256] width 34 height 17
click at [888, 255] on icon "sticky table" at bounding box center [897, 256] width 18 height 18
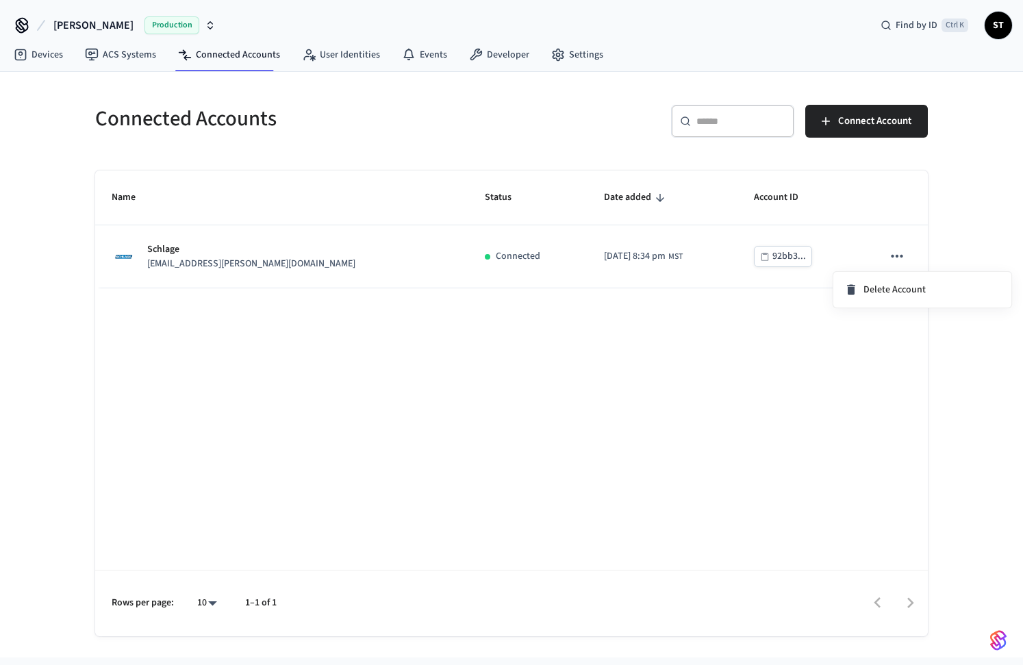
click at [614, 307] on div at bounding box center [511, 332] width 1023 height 665
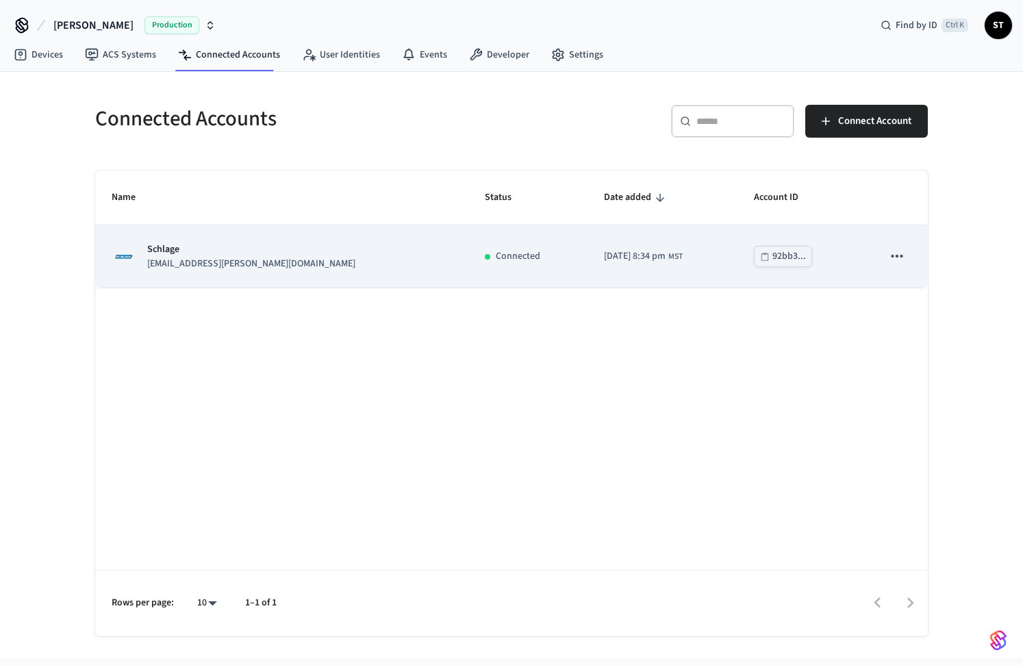
click at [237, 269] on p "simon.todorut@gmail.com" at bounding box center [251, 264] width 208 height 14
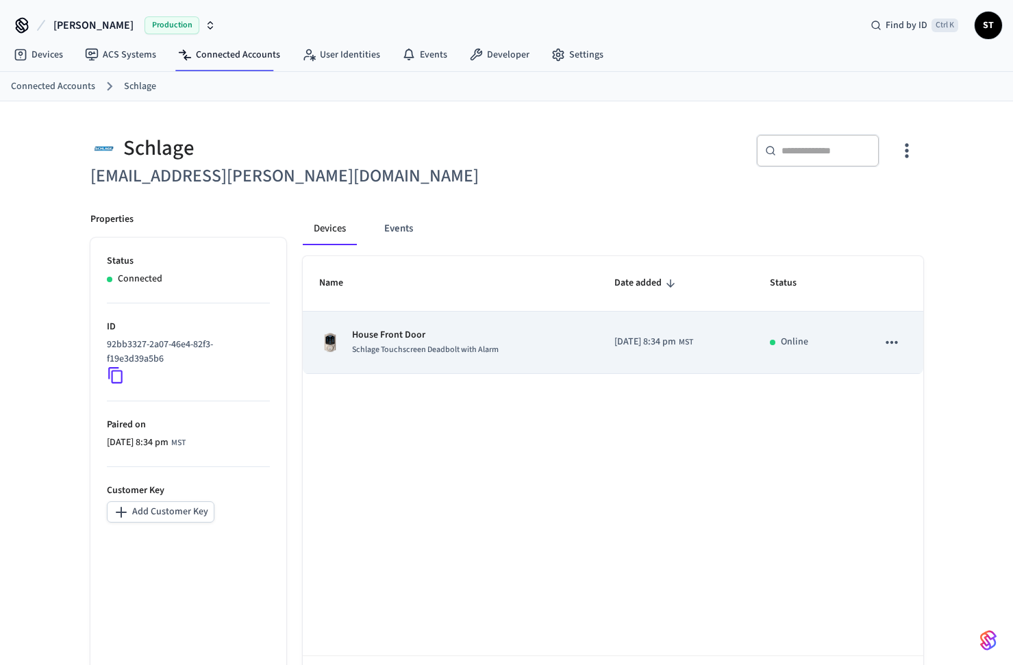
click at [390, 330] on p "House Front Door" at bounding box center [425, 335] width 147 height 14
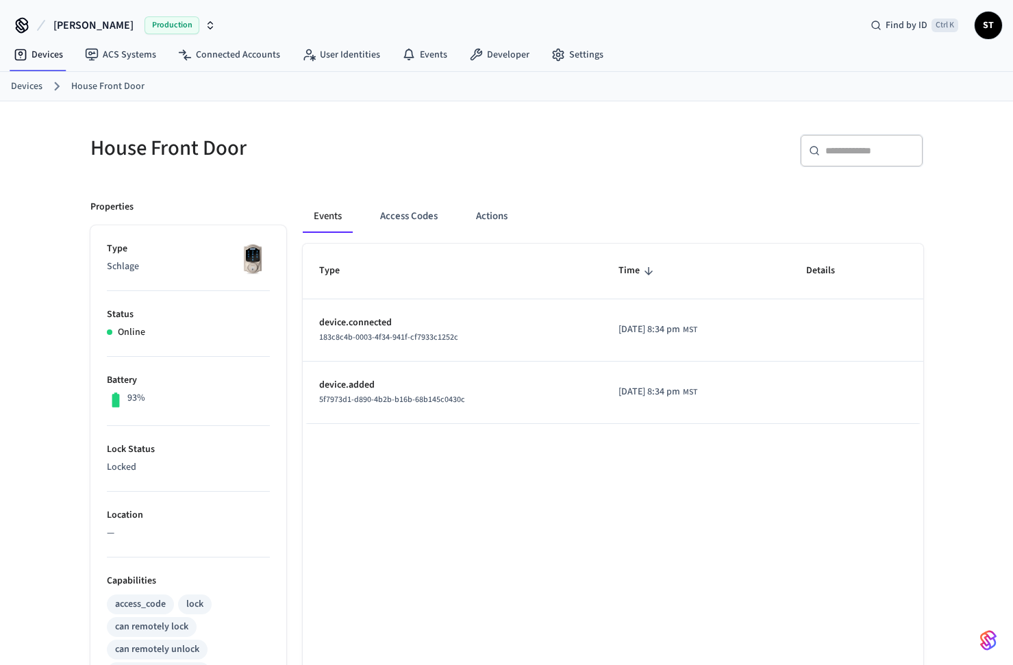
click at [130, 460] on p "Locked" at bounding box center [188, 467] width 163 height 14
click at [398, 214] on button "Access Codes" at bounding box center [408, 216] width 79 height 33
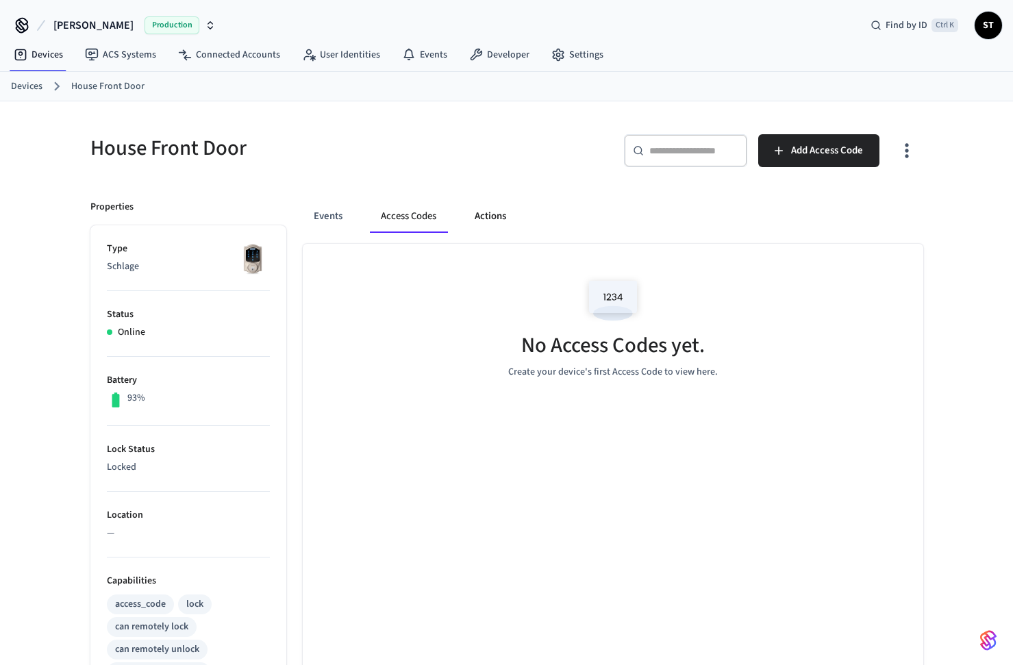
click at [481, 216] on button "Actions" at bounding box center [490, 216] width 53 height 33
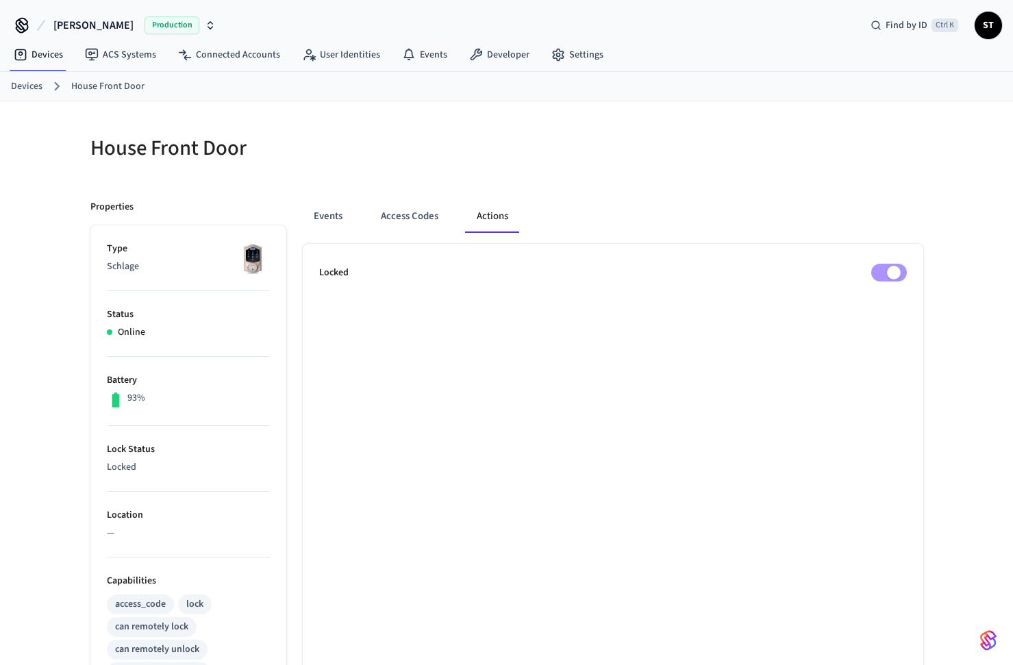
click at [921, 297] on ul "Locked" at bounding box center [613, 622] width 620 height 757
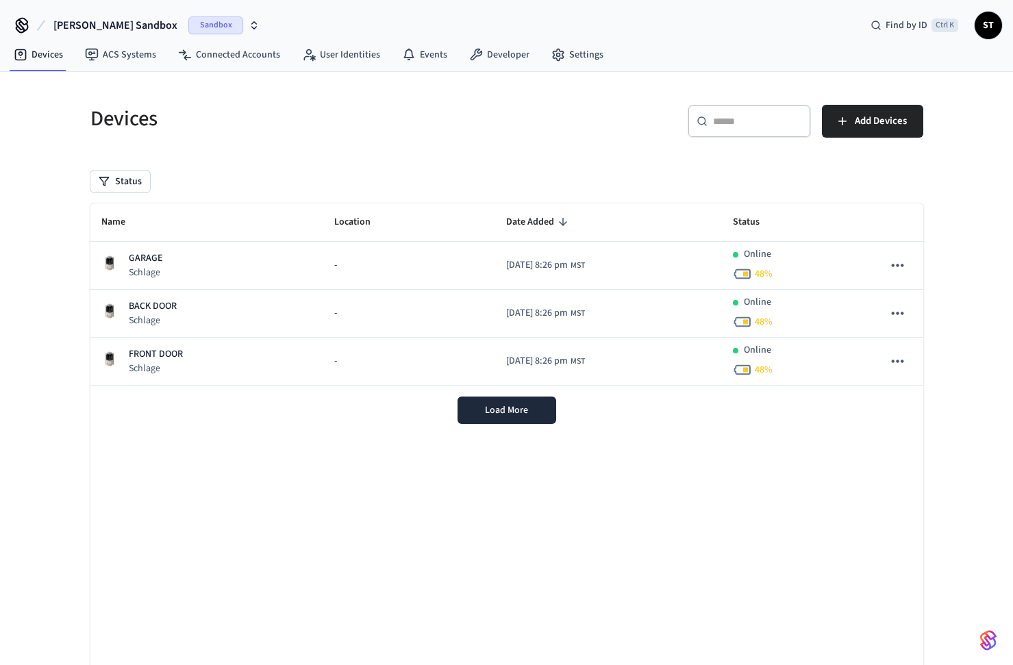
drag, startPoint x: 325, startPoint y: 151, endPoint x: 328, endPoint y: 170, distance: 18.8
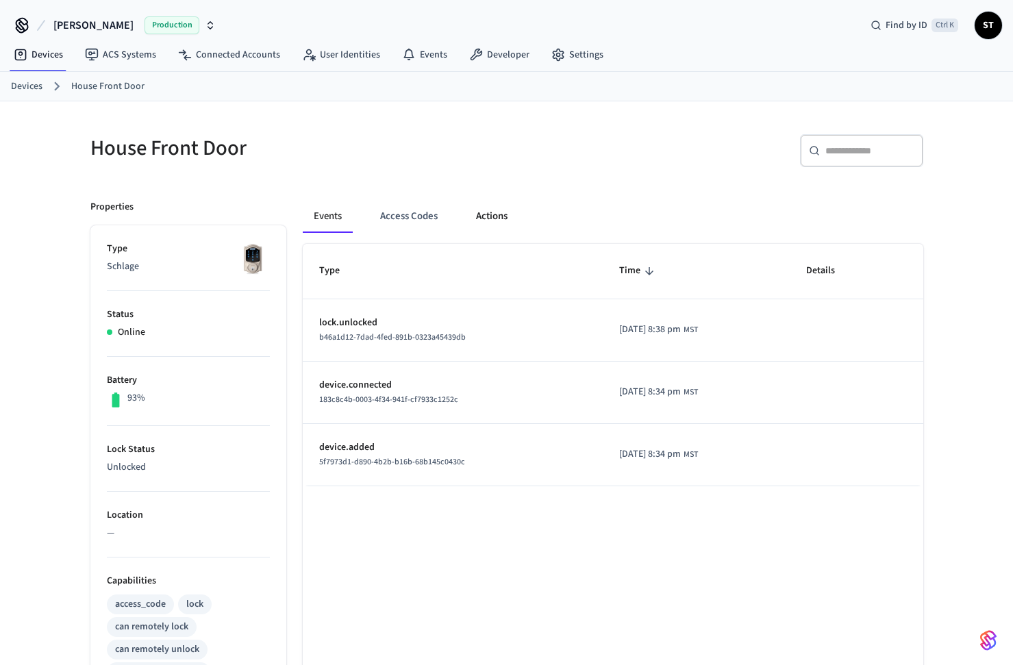
click at [493, 202] on button "Actions" at bounding box center [491, 216] width 53 height 33
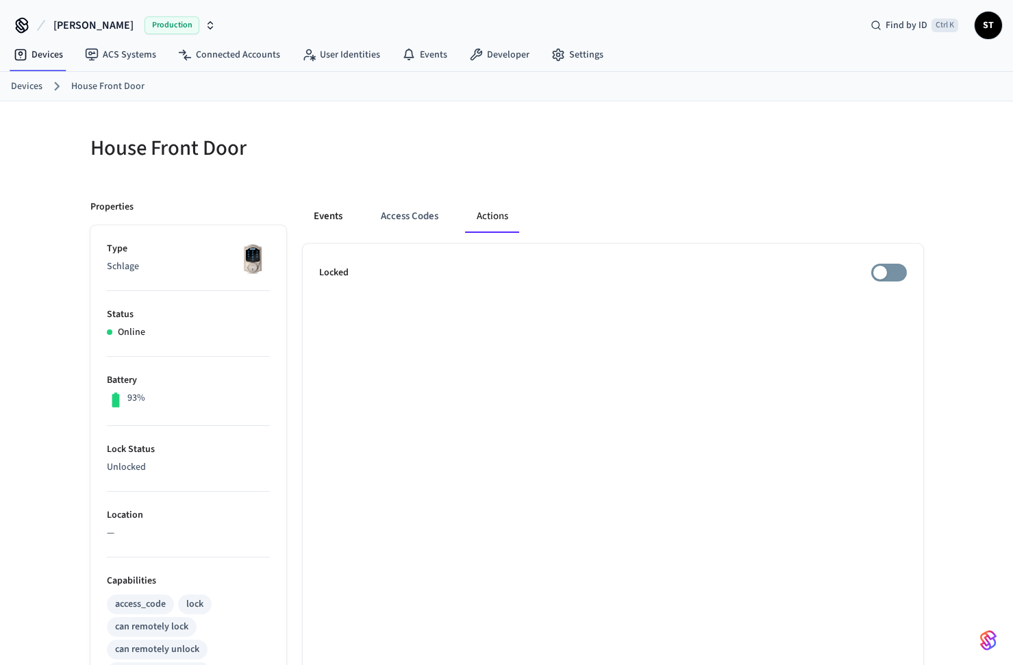
click at [335, 220] on button "Events" at bounding box center [328, 216] width 51 height 33
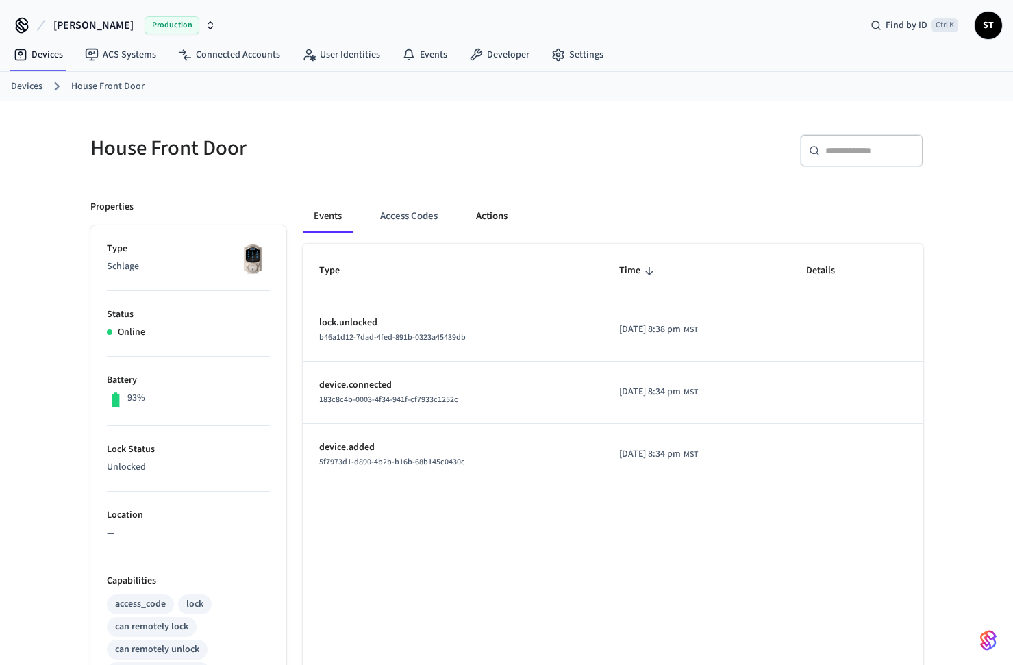
click at [491, 216] on button "Actions" at bounding box center [491, 216] width 53 height 33
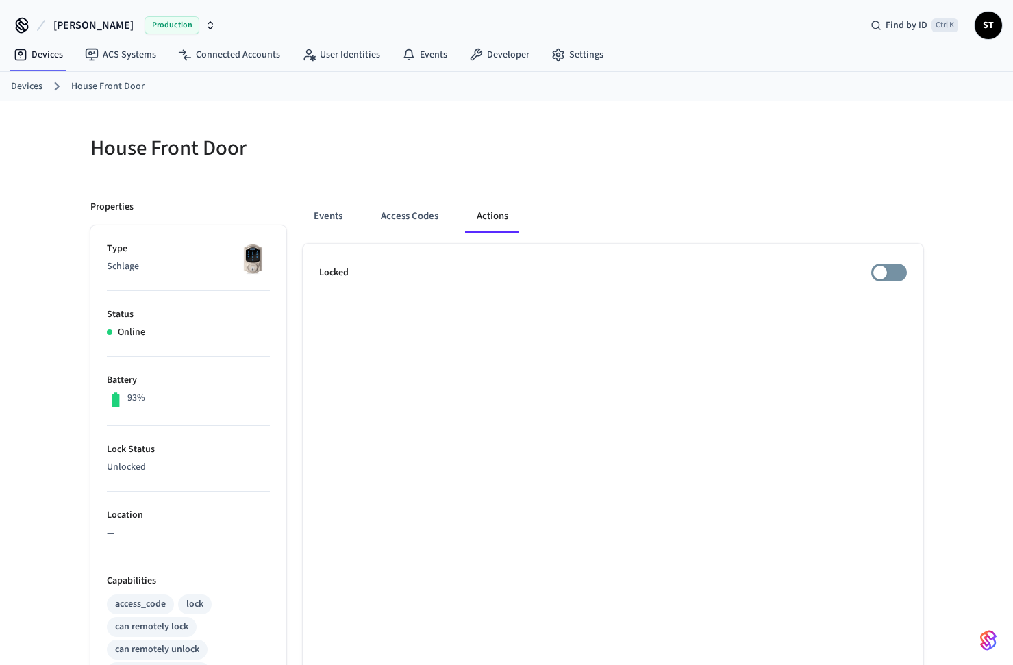
click at [822, 399] on ul "Locked" at bounding box center [613, 622] width 620 height 757
click at [718, 194] on div "Events Access Codes Actions Locked" at bounding box center [604, 592] width 637 height 818
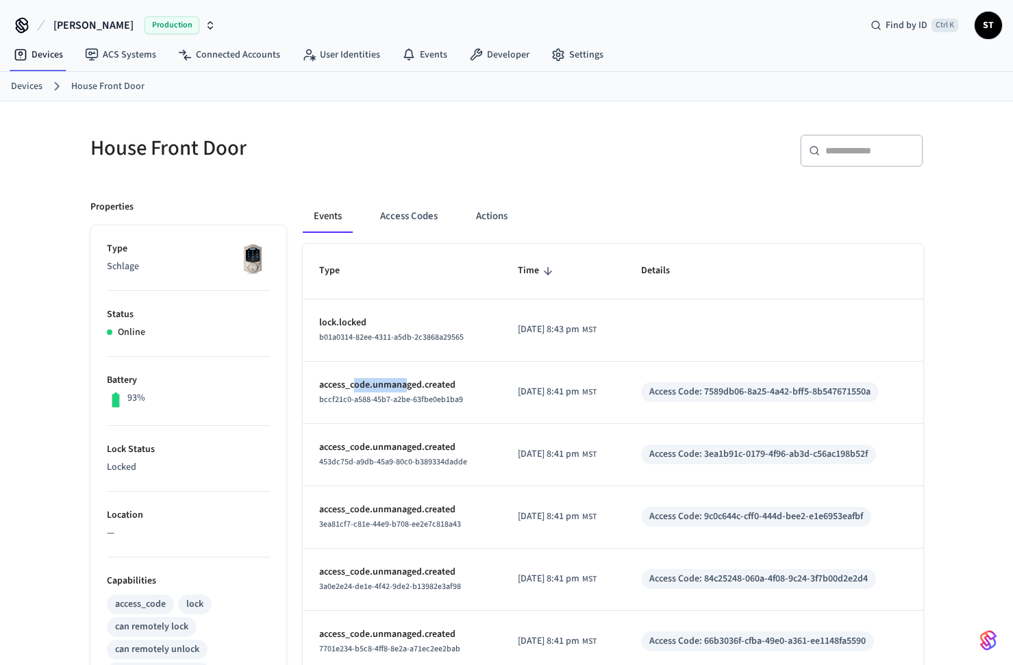
drag, startPoint x: 355, startPoint y: 385, endPoint x: 445, endPoint y: 389, distance: 89.8
click at [432, 388] on p "access_code.unmanaged.created" at bounding box center [402, 385] width 166 height 14
click at [490, 414] on td "access_code.unmanaged.created bccf21c0-a588-45b7-a2be-63fbe0eb1ba9" at bounding box center [402, 393] width 199 height 62
drag, startPoint x: 708, startPoint y: 392, endPoint x: 876, endPoint y: 400, distance: 167.9
click at [870, 398] on div "Access Code: 7589db06-8a25-4a42-bff5-8b547671550a" at bounding box center [759, 392] width 221 height 14
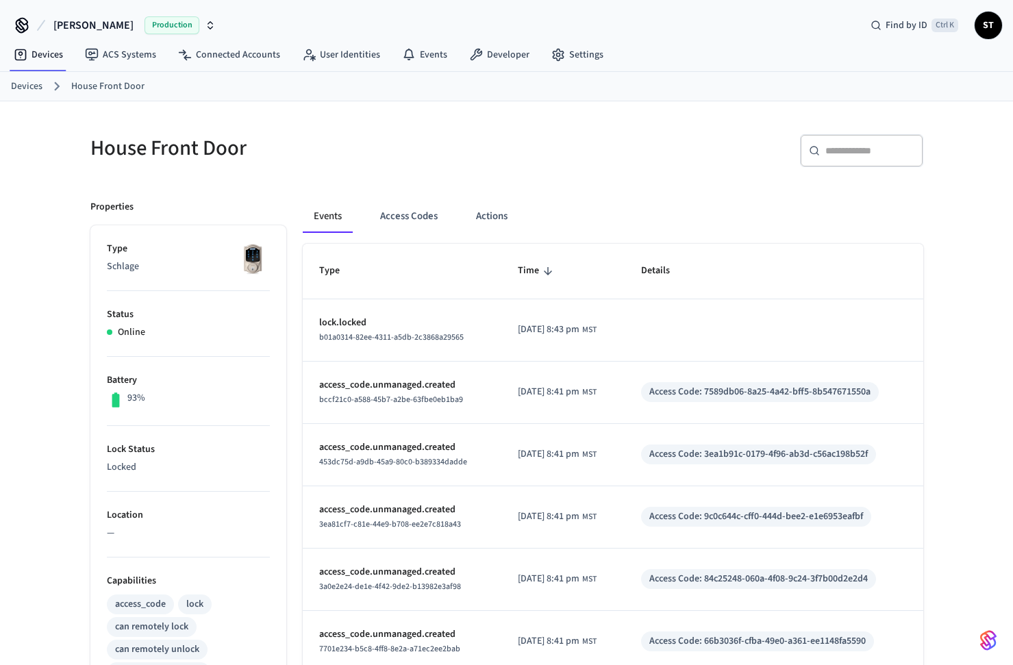
click at [834, 433] on td "Access Code: 3ea1b91c-0179-4f96-ab3d-c56ac198b52f" at bounding box center [773, 455] width 298 height 62
click at [405, 214] on button "Access Codes" at bounding box center [408, 216] width 79 height 33
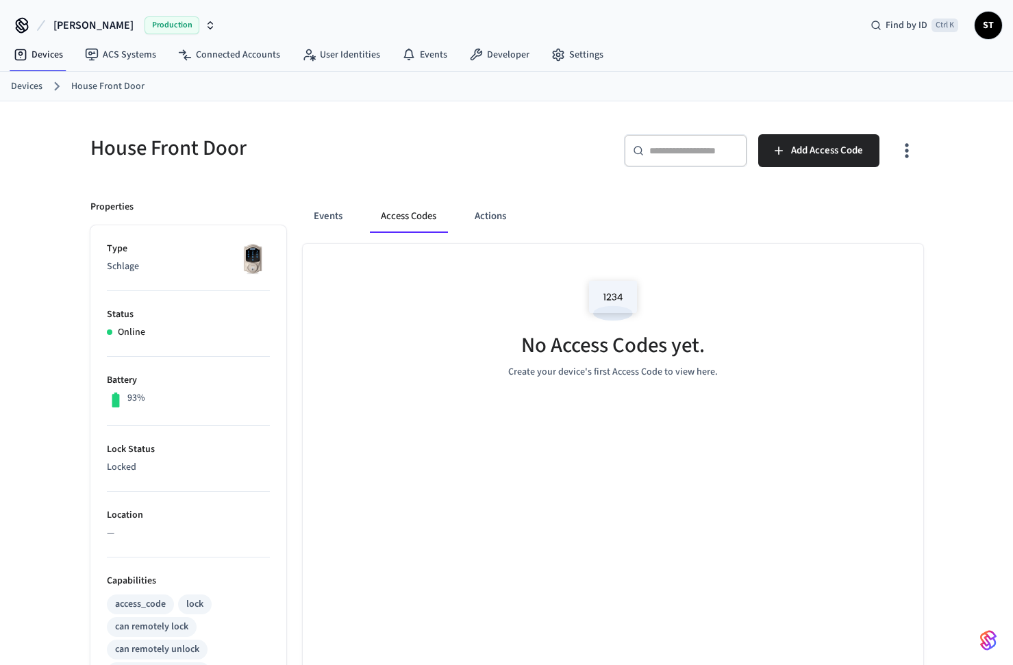
click at [621, 281] on img at bounding box center [613, 300] width 62 height 58
click at [800, 153] on span "Add Access Code" at bounding box center [827, 151] width 72 height 18
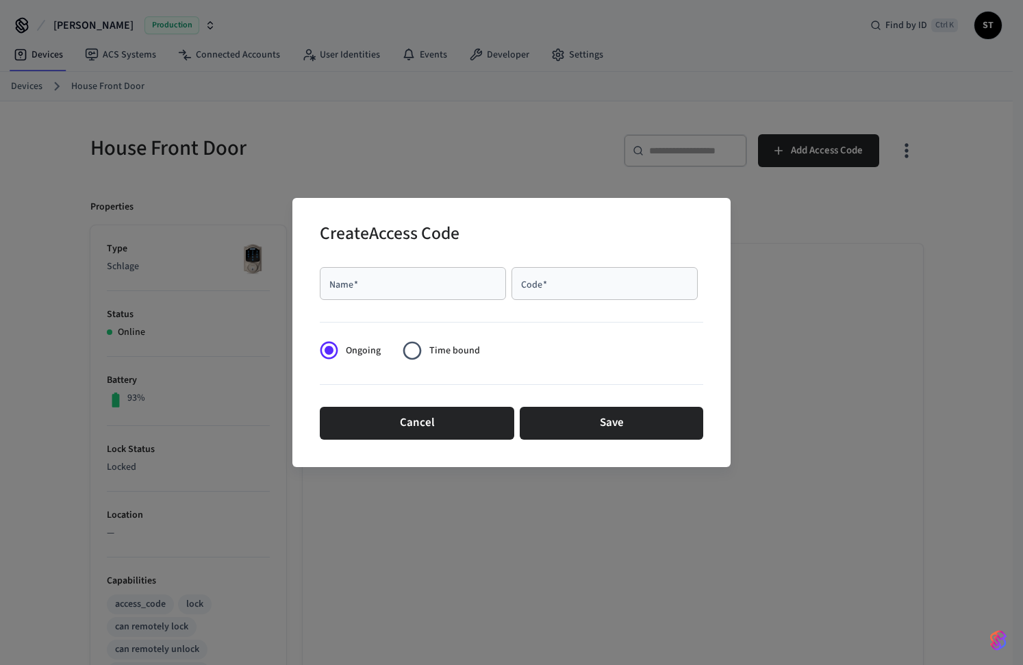
click at [435, 403] on div "Cancel Save" at bounding box center [511, 423] width 383 height 44
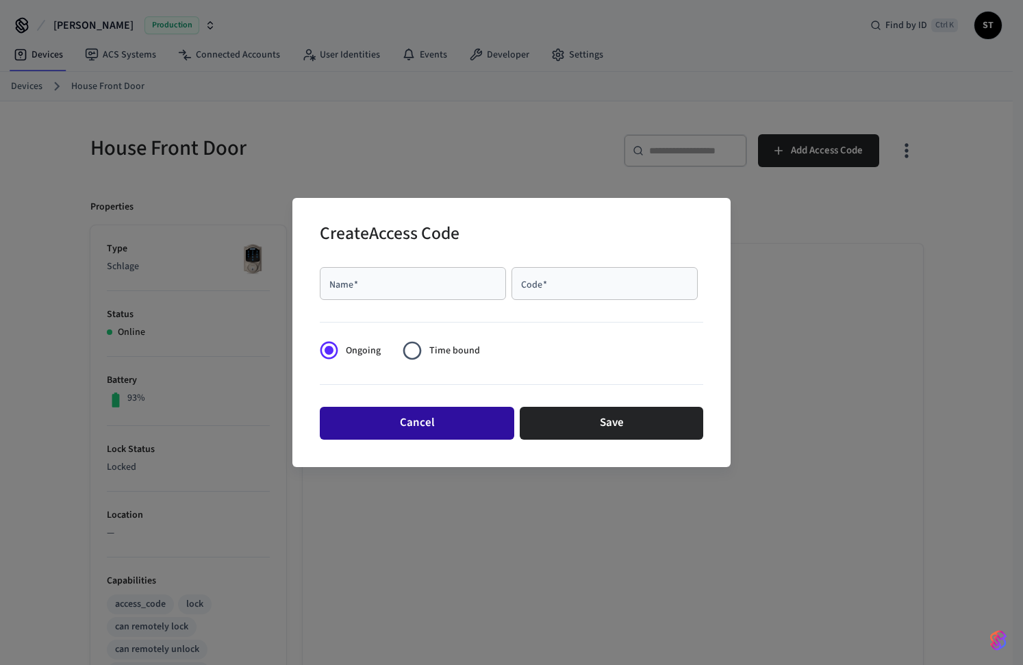
click at [431, 422] on button "Cancel" at bounding box center [417, 423] width 194 height 33
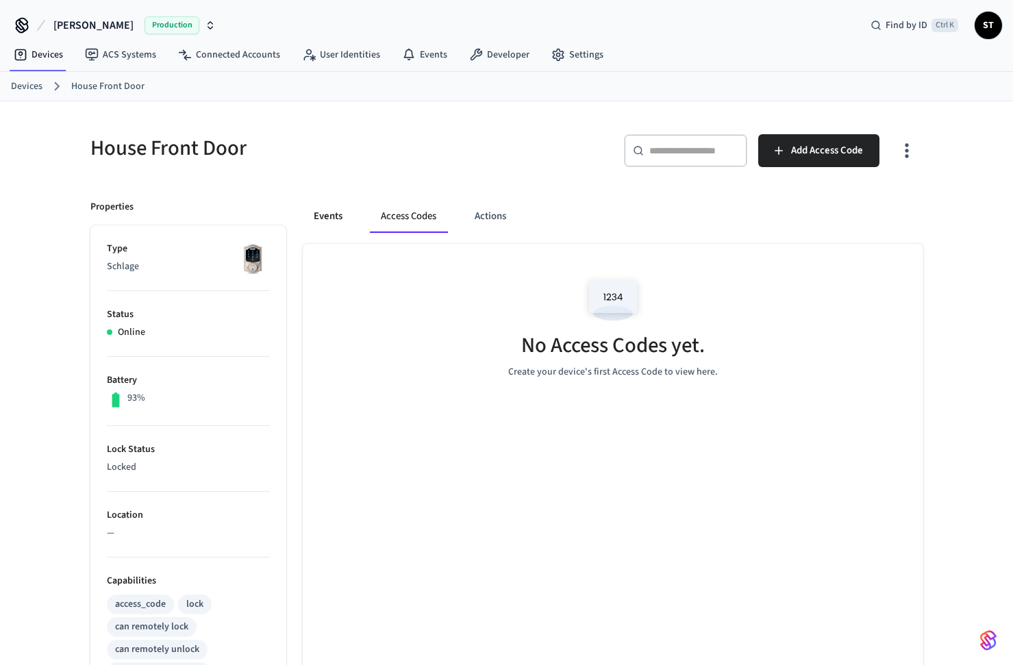
click at [317, 220] on button "Events" at bounding box center [328, 216] width 51 height 33
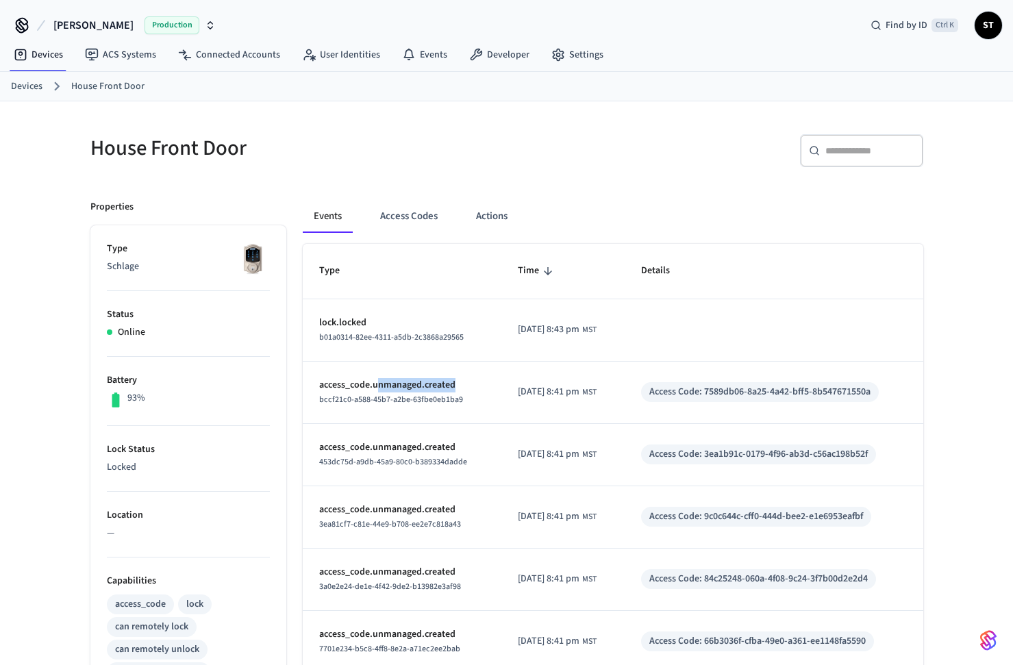
drag, startPoint x: 378, startPoint y: 384, endPoint x: 477, endPoint y: 387, distance: 99.3
click at [477, 387] on td "access_code.unmanaged.created bccf21c0-a588-45b7-a2be-63fbe0eb1ba9" at bounding box center [402, 393] width 199 height 62
drag, startPoint x: 499, startPoint y: 405, endPoint x: 517, endPoint y: 401, distance: 18.4
click at [501, 405] on td "2025/10/04 at 8:41 pm MST" at bounding box center [562, 393] width 123 height 62
drag, startPoint x: 535, startPoint y: 389, endPoint x: 907, endPoint y: 397, distance: 372.6
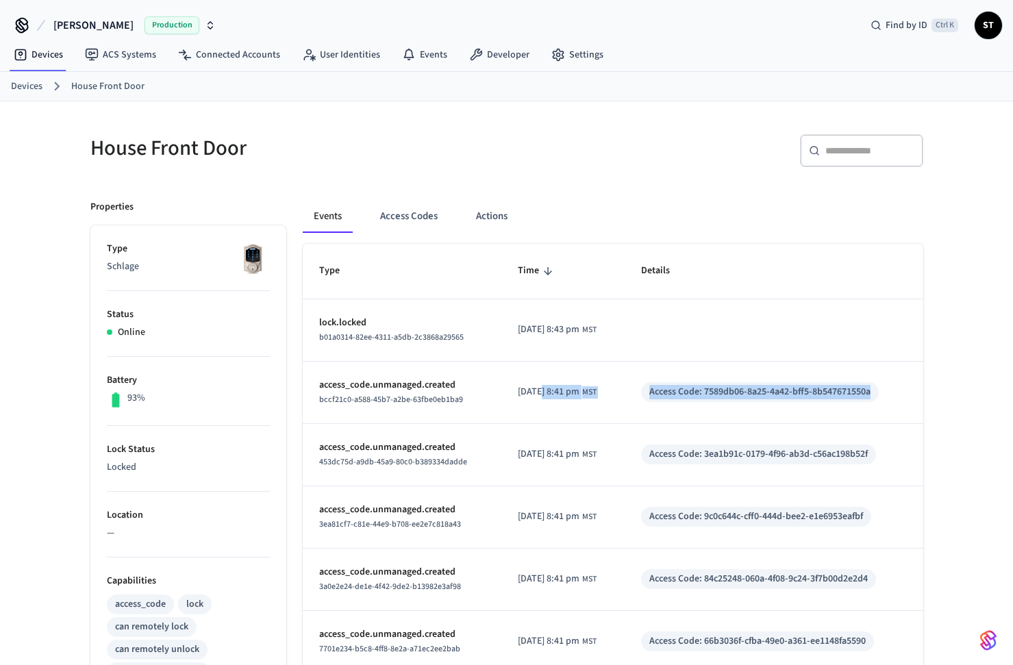
click at [907, 397] on tr "access_code.unmanaged.created bccf21c0-a588-45b7-a2be-63fbe0eb1ba9 2025/10/04 a…" at bounding box center [613, 393] width 620 height 62
click at [907, 427] on td "Access Code: 3ea1b91c-0179-4f96-ab3d-c56ac198b52f" at bounding box center [773, 455] width 298 height 62
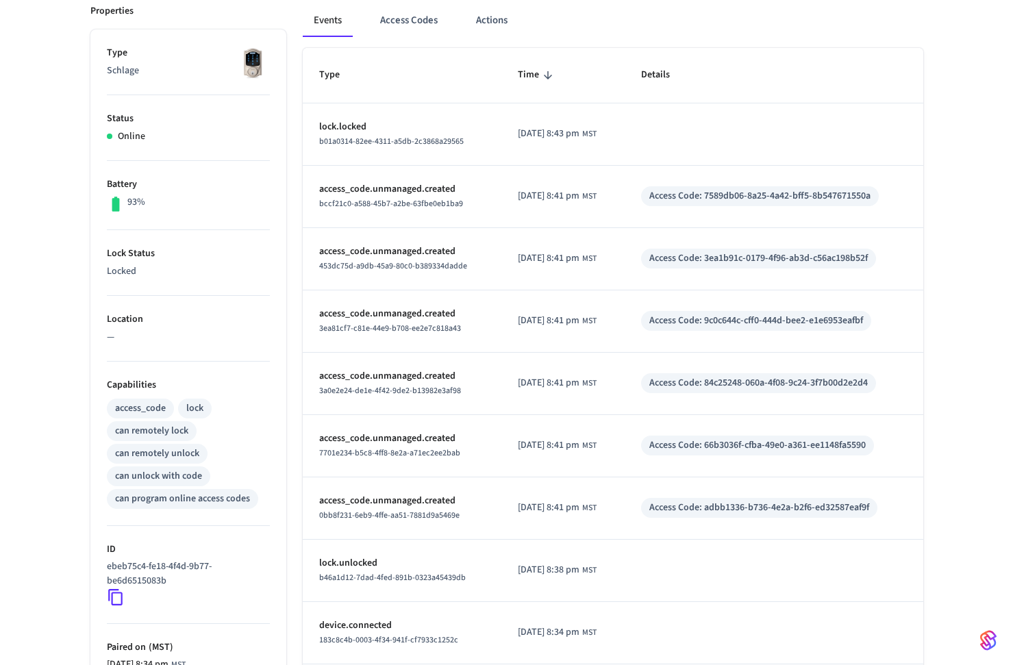
scroll to position [205, 0]
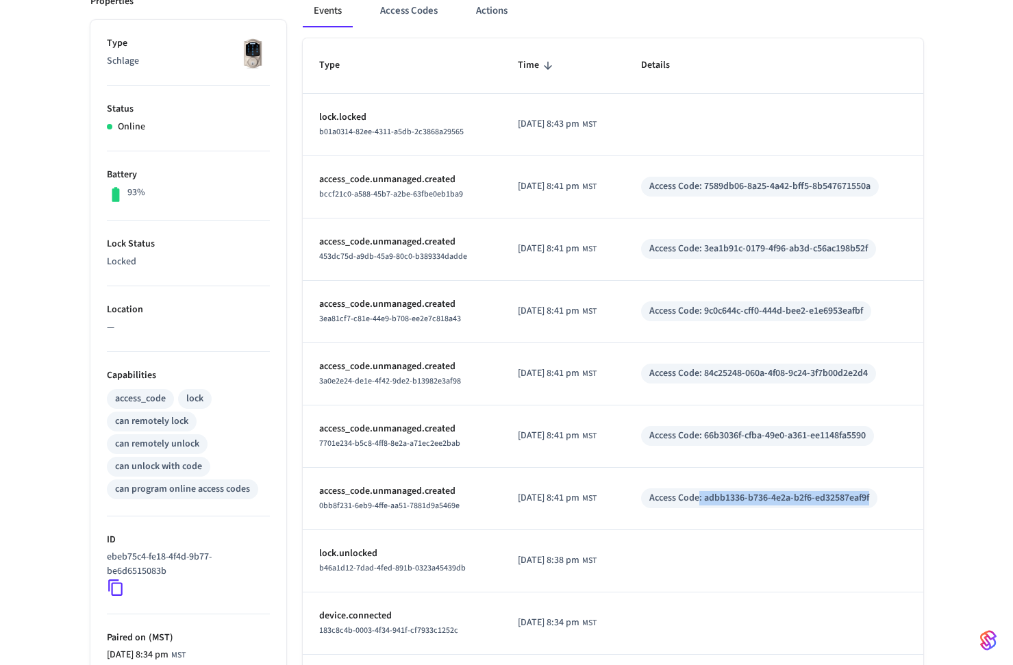
drag, startPoint x: 713, startPoint y: 494, endPoint x: 900, endPoint y: 491, distance: 187.6
click at [900, 487] on td "Access Code: adbb1336-b736-4e2a-b2f6-ed32587eaf9f" at bounding box center [773, 499] width 298 height 62
click at [853, 505] on div "Access Code: adbb1336-b736-4e2a-b2f6-ed32587eaf9f" at bounding box center [759, 498] width 220 height 14
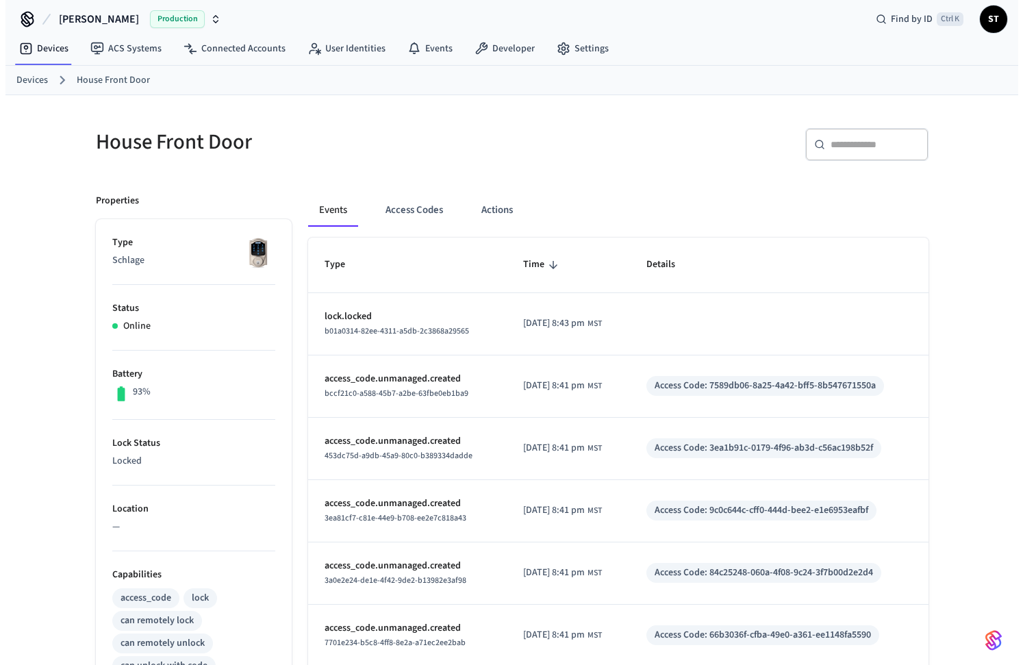
scroll to position [0, 0]
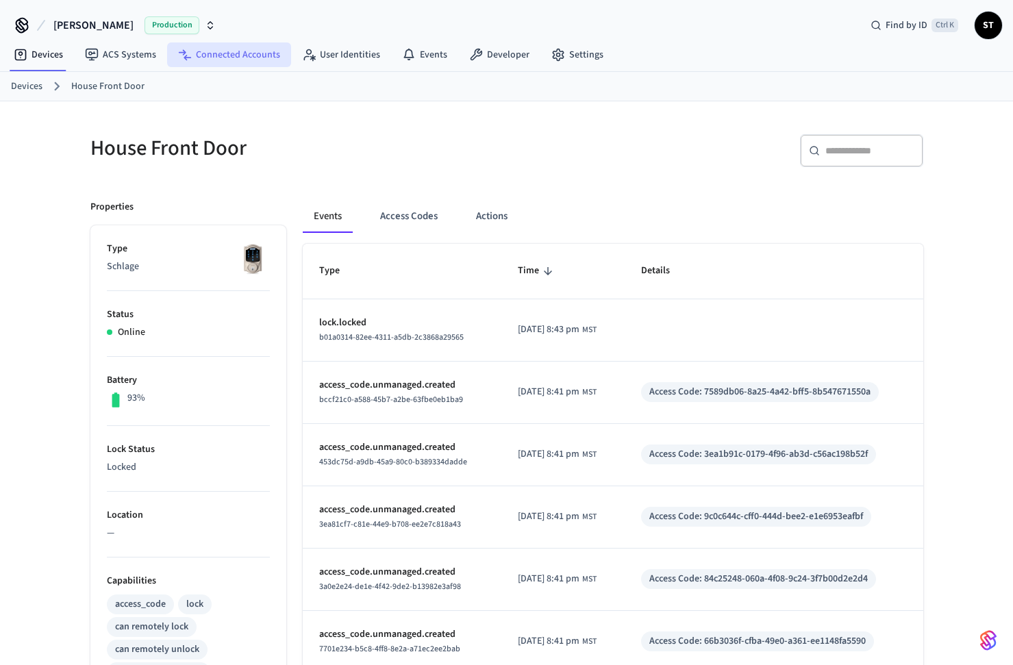
click at [220, 63] on link "Connected Accounts" at bounding box center [229, 54] width 124 height 25
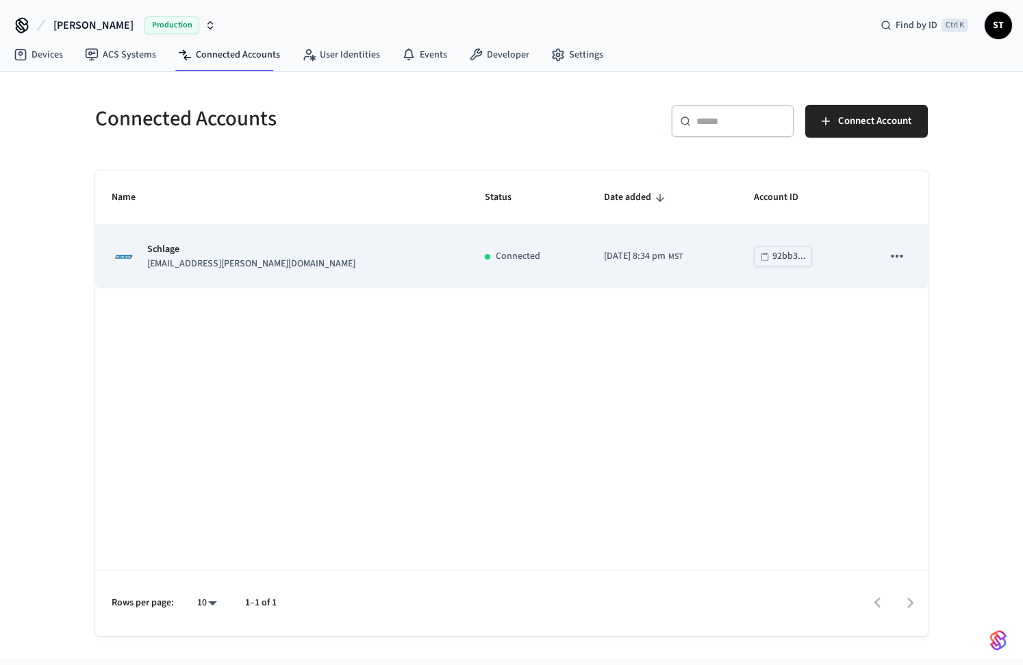
click at [894, 257] on icon "sticky table" at bounding box center [897, 256] width 12 height 3
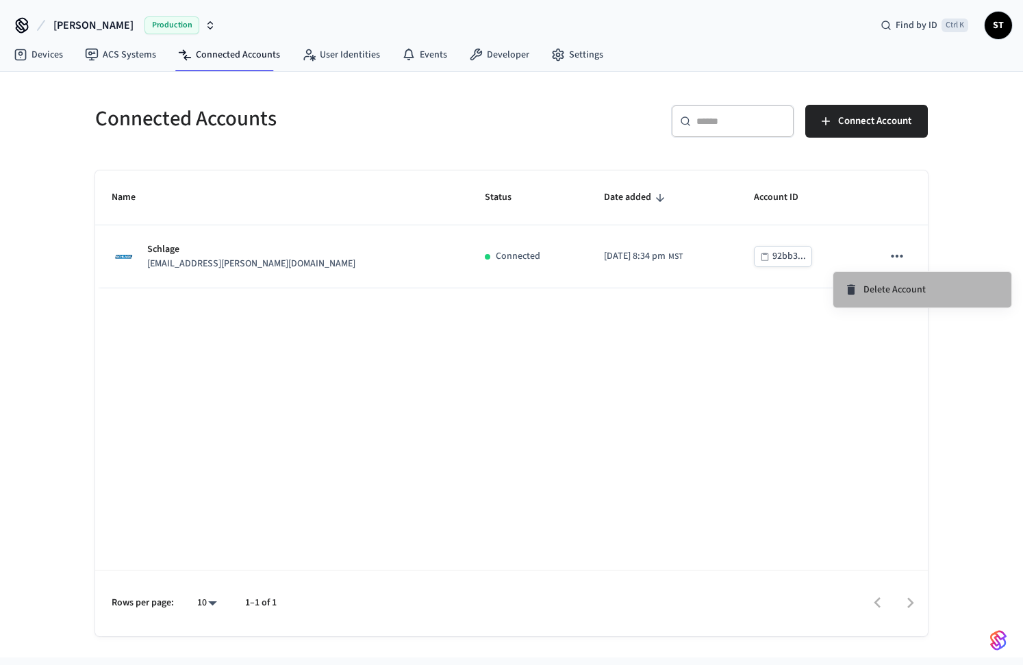
click at [894, 288] on span "Delete Account" at bounding box center [894, 290] width 62 height 14
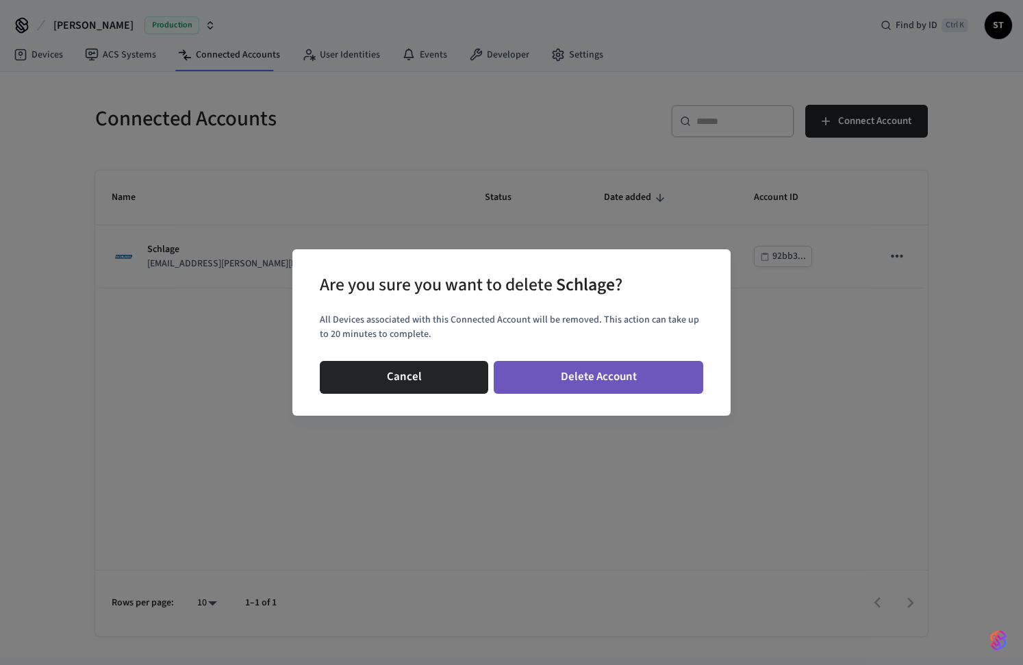
click at [563, 375] on button "Delete Account" at bounding box center [599, 377] width 210 height 33
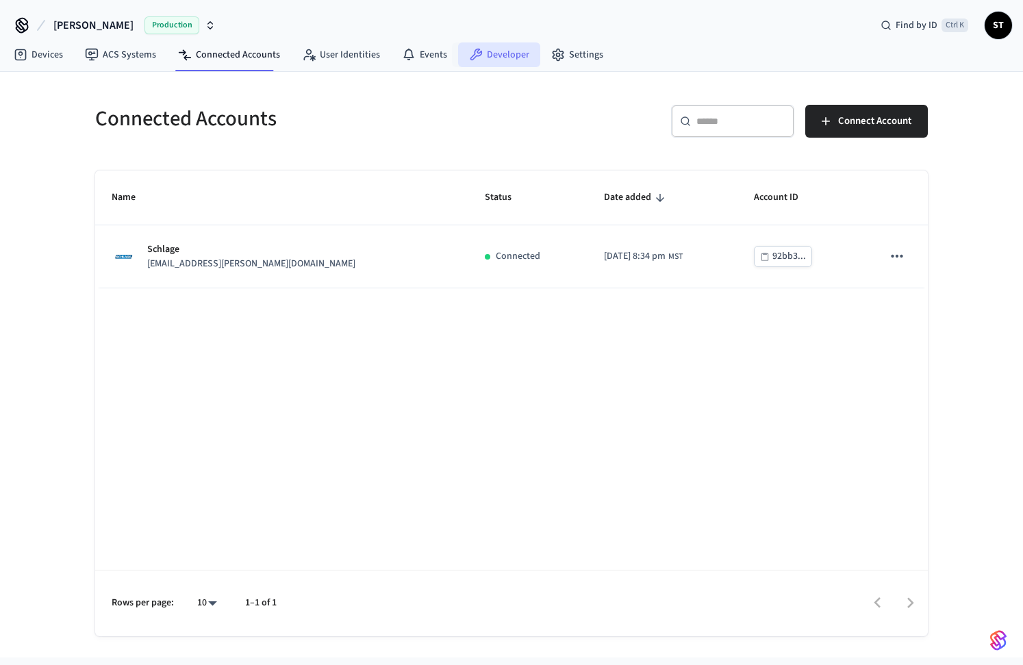
click at [498, 60] on link "Developer" at bounding box center [499, 54] width 82 height 25
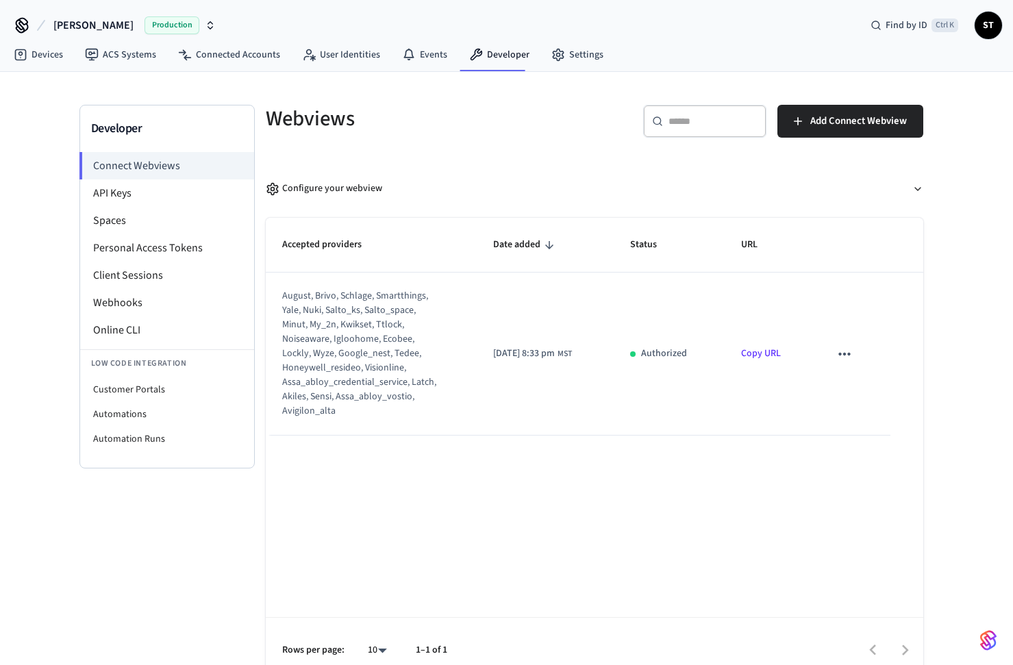
click at [853, 349] on icon "sticky table" at bounding box center [844, 354] width 18 height 18
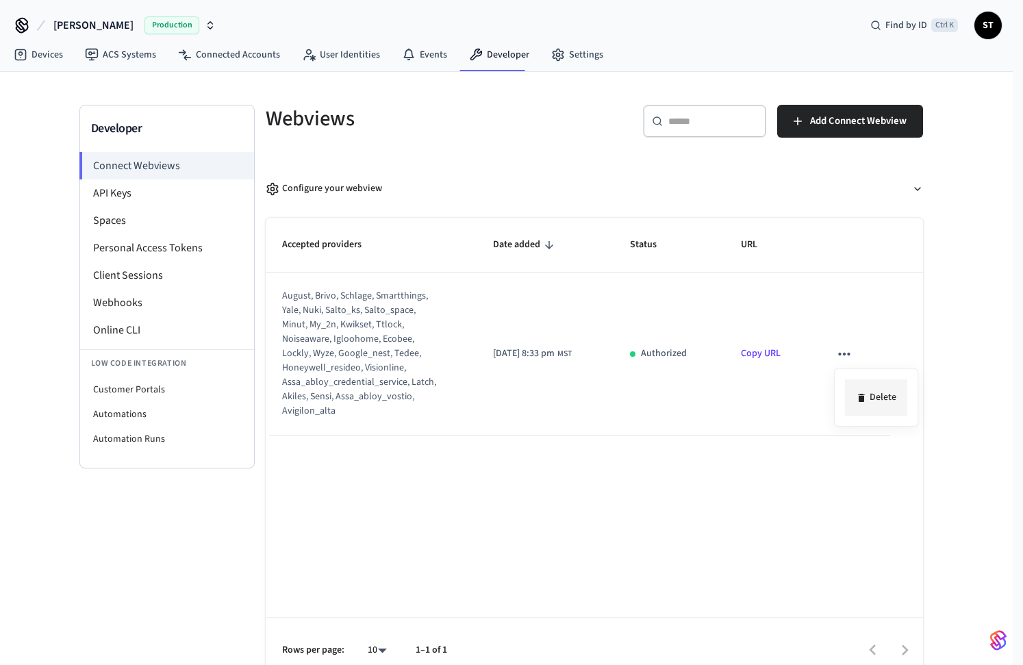
click at [860, 394] on icon at bounding box center [861, 398] width 6 height 8
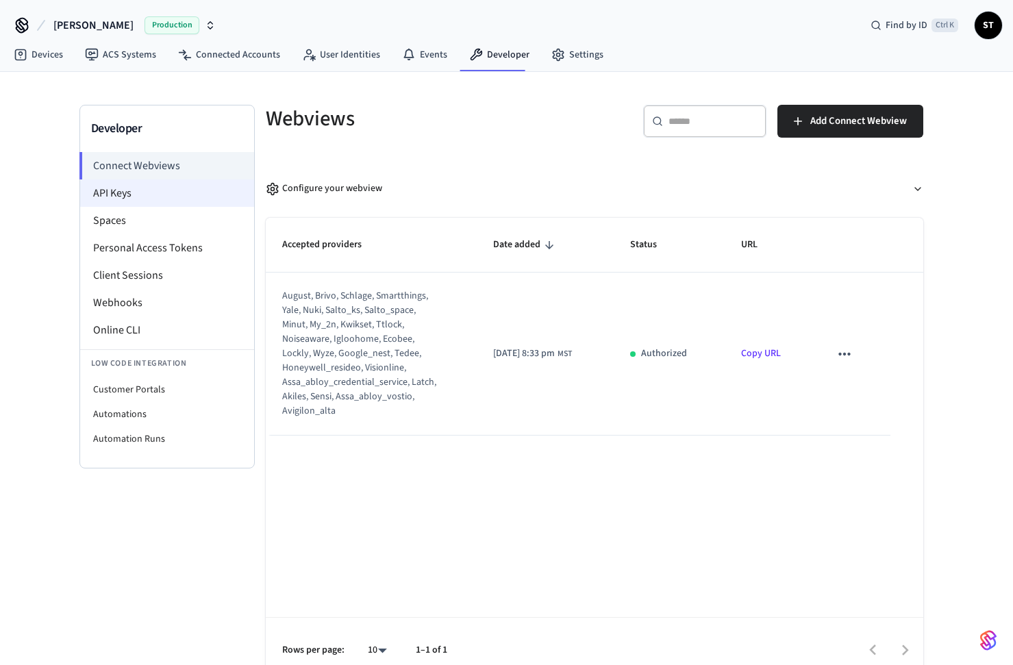
click at [147, 190] on li "API Keys" at bounding box center [167, 192] width 174 height 27
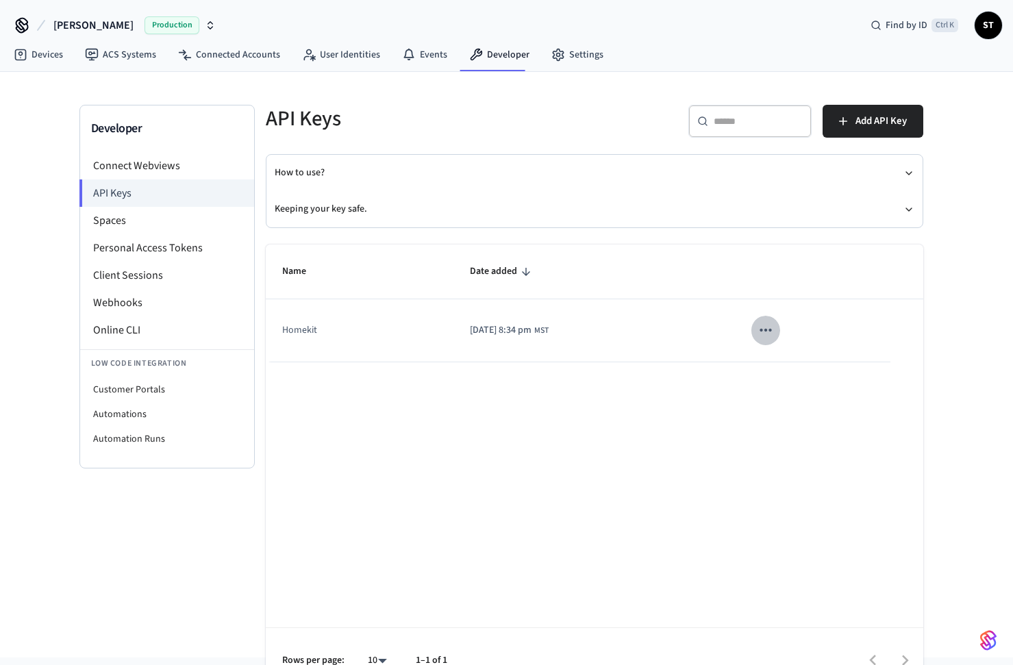
click at [774, 329] on icon "sticky table" at bounding box center [766, 330] width 18 height 18
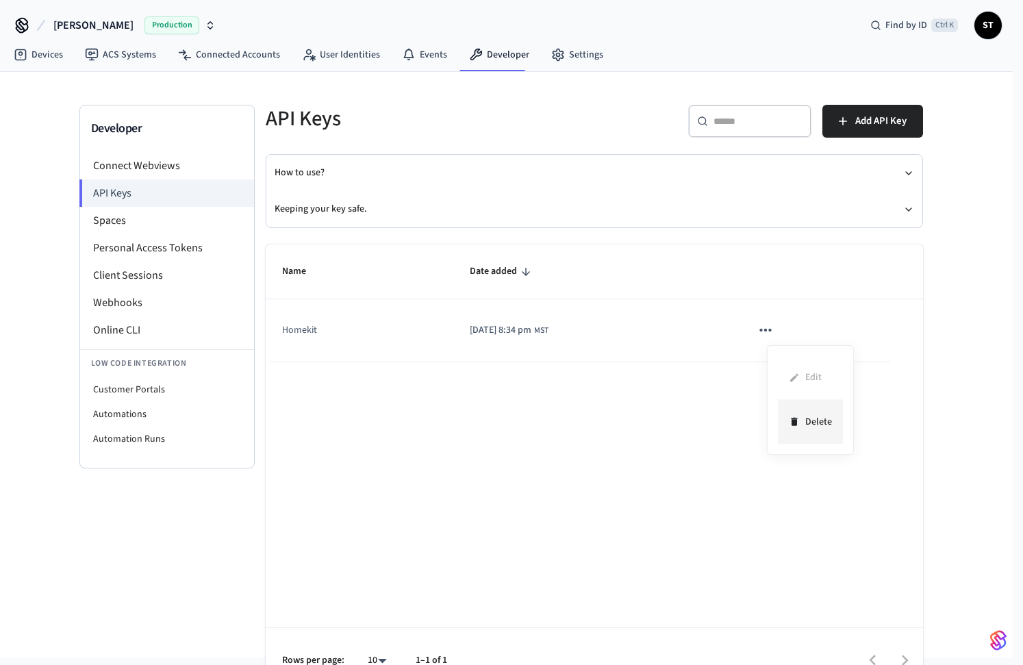
click at [810, 417] on li "Delete" at bounding box center [810, 421] width 65 height 43
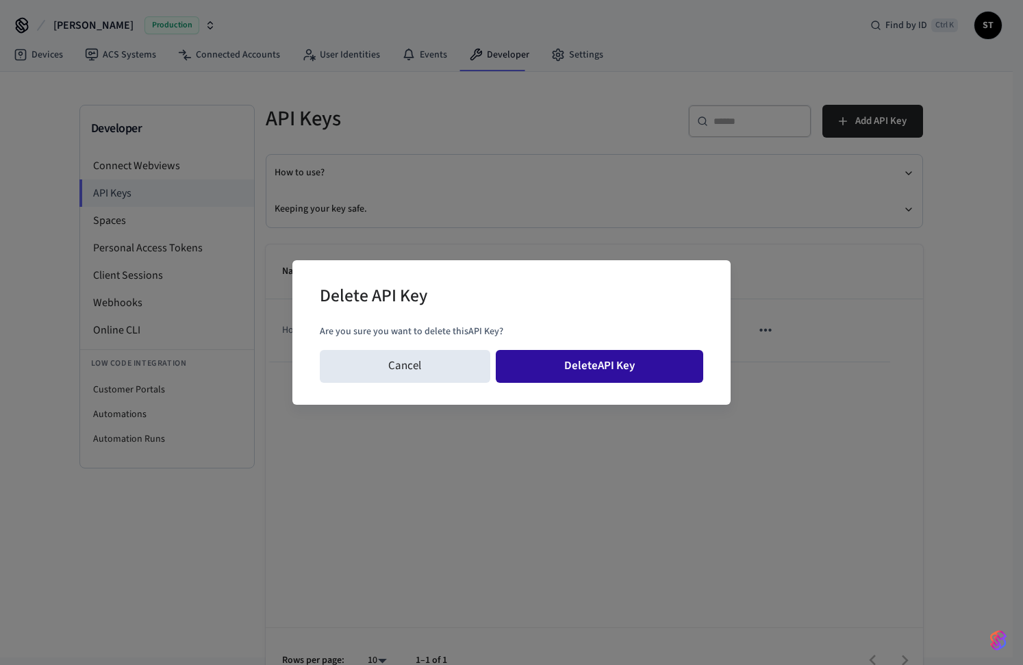
click at [583, 357] on button "Delete API Key" at bounding box center [600, 366] width 208 height 33
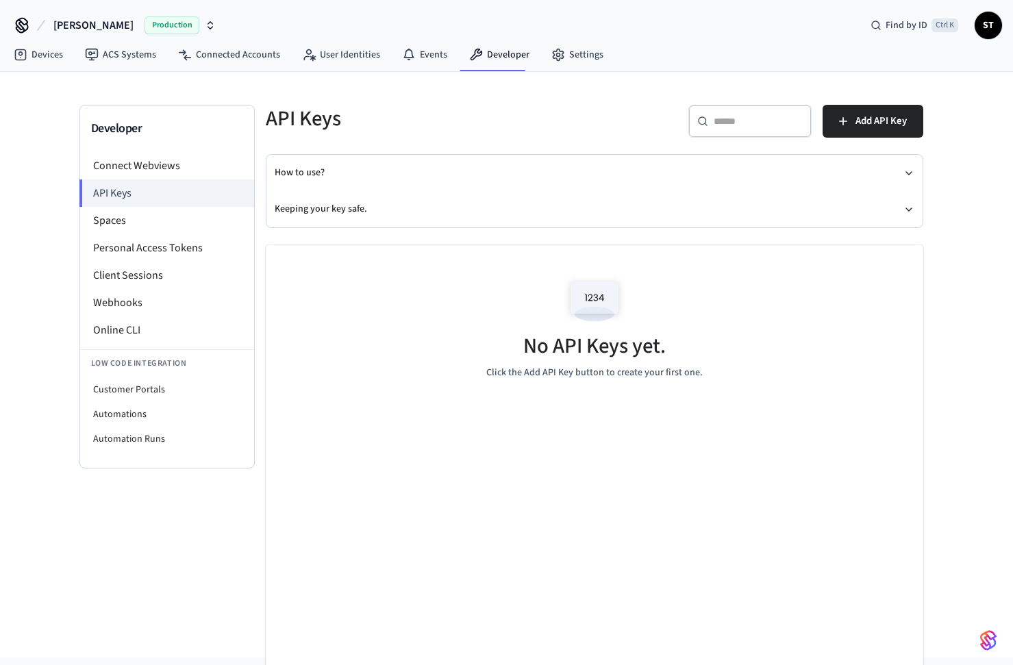
drag, startPoint x: 859, startPoint y: 379, endPoint x: 819, endPoint y: 369, distance: 41.7
click at [858, 379] on div "No API Keys yet. Click the Add API Key button to create your first one." at bounding box center [594, 325] width 657 height 163
click at [40, 52] on link "Devices" at bounding box center [38, 54] width 71 height 25
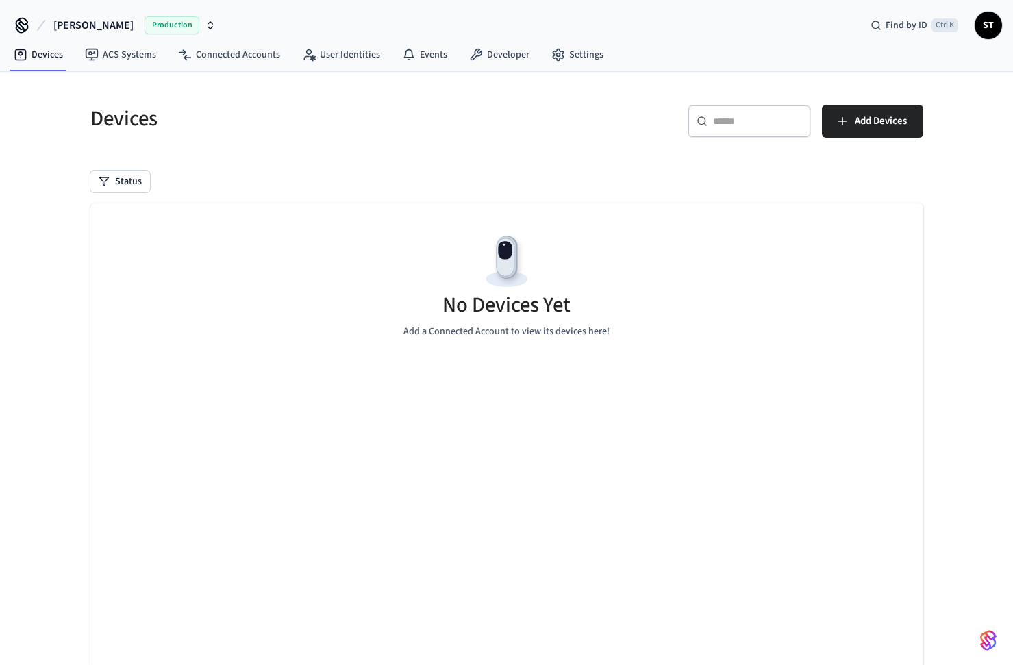
click at [177, 28] on span "Production" at bounding box center [171, 25] width 55 height 18
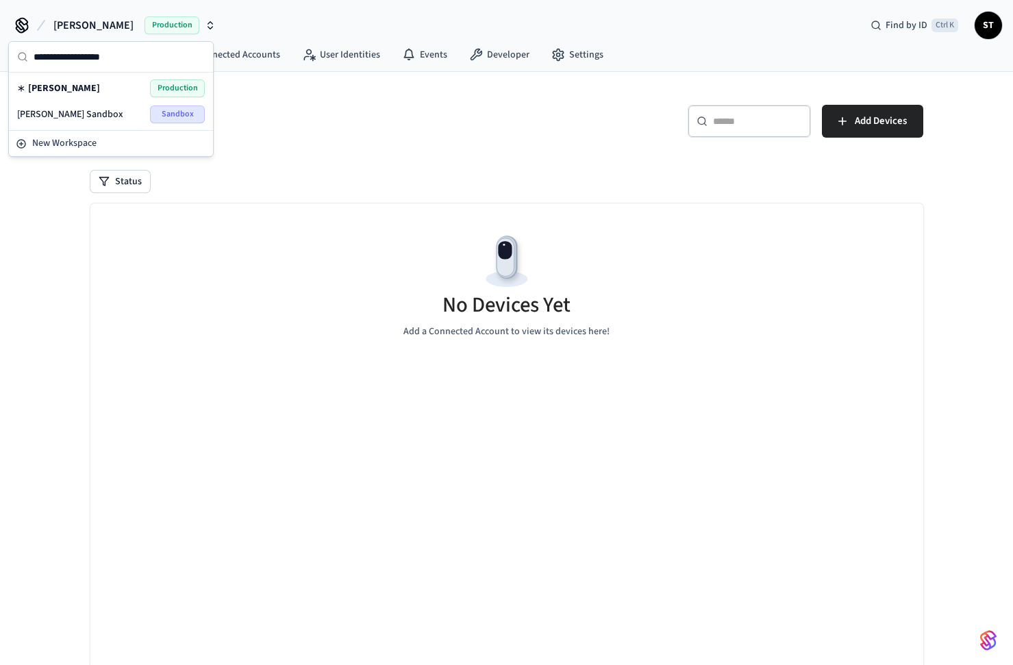
click at [336, 25] on div "Simon Schalge Production Find by ID Ctrl K ST" at bounding box center [506, 20] width 1013 height 40
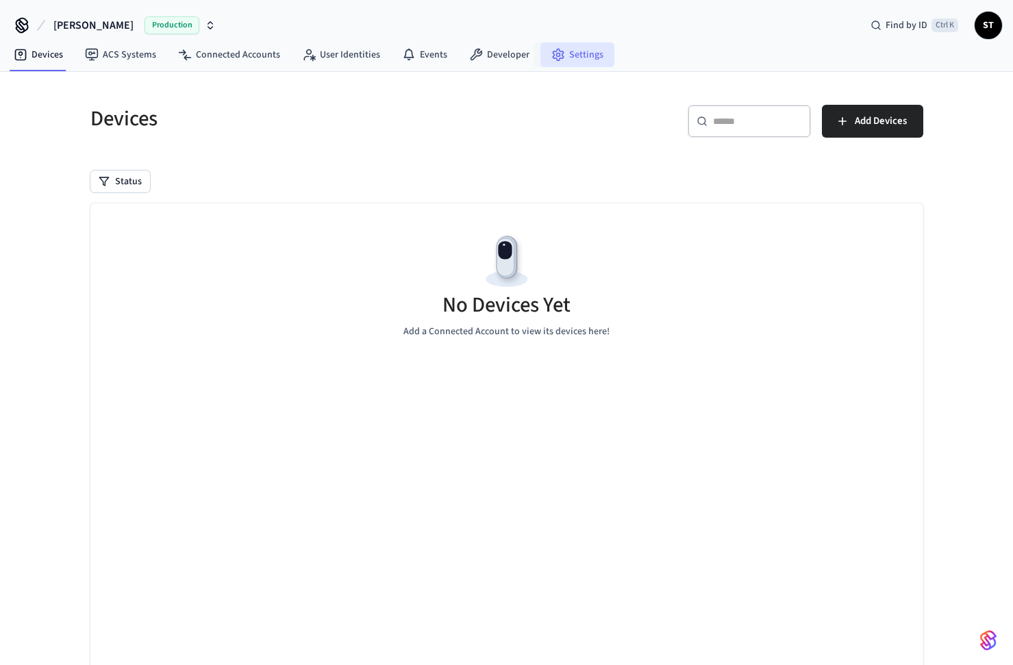
click at [572, 56] on link "Settings" at bounding box center [577, 54] width 74 height 25
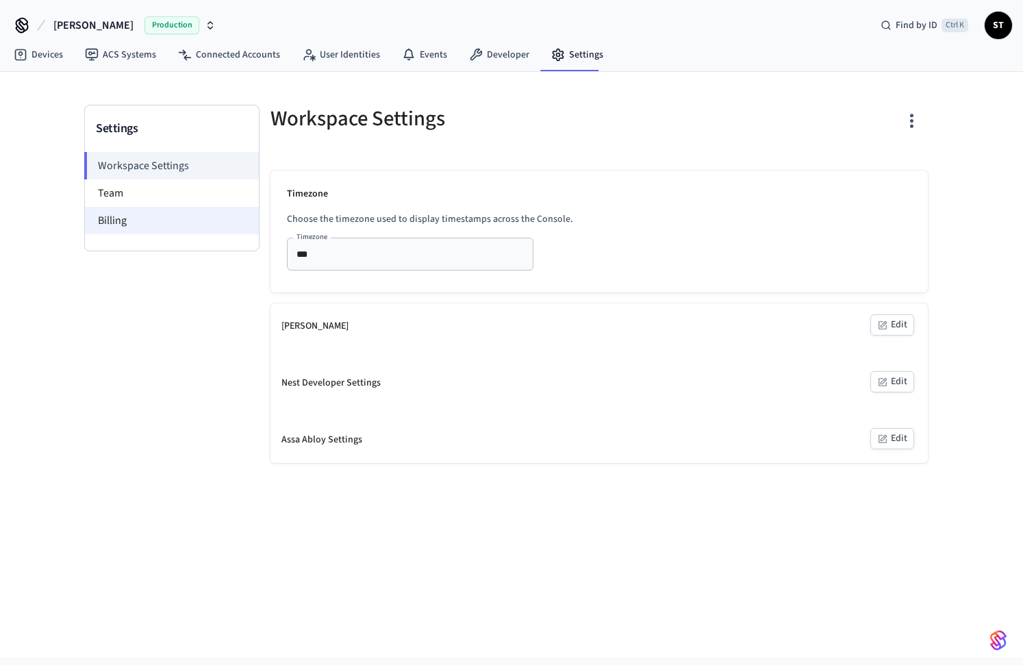
click at [116, 217] on li "Billing" at bounding box center [172, 220] width 174 height 27
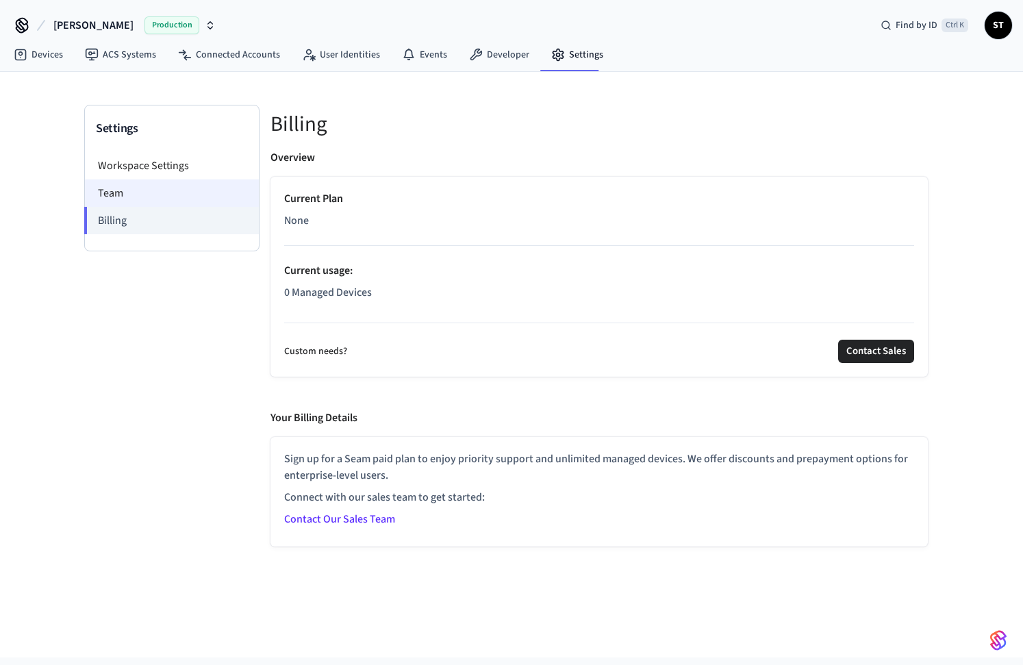
click at [123, 197] on li "Team" at bounding box center [172, 192] width 174 height 27
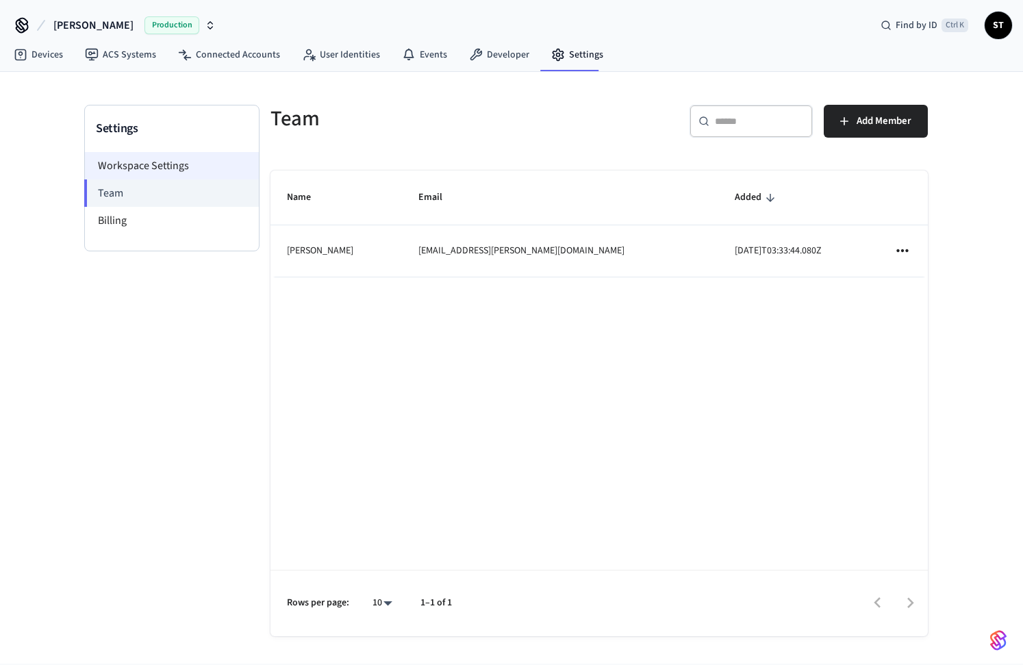
click at [148, 160] on li "Workspace Settings" at bounding box center [172, 165] width 174 height 27
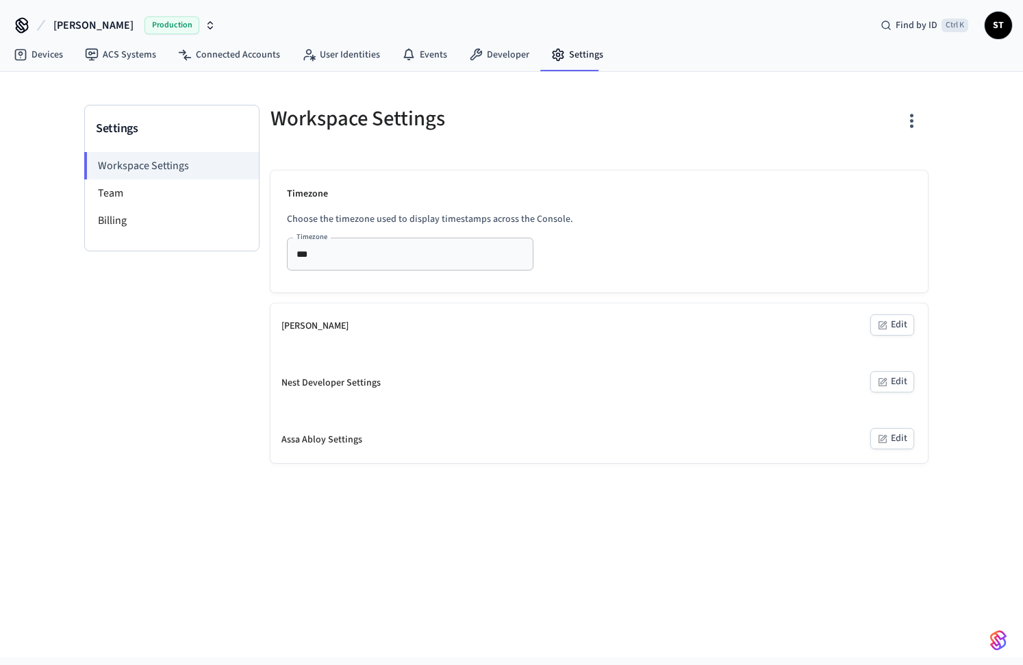
click at [1003, 25] on span "ST" at bounding box center [998, 25] width 25 height 25
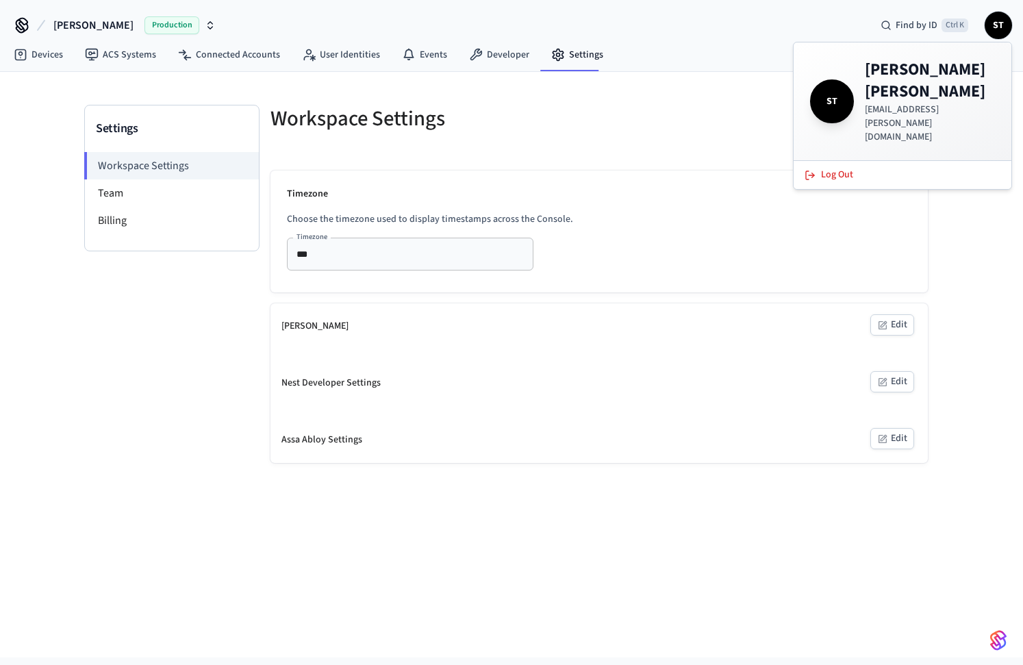
click at [894, 75] on h4 "Simon Todorut" at bounding box center [930, 81] width 130 height 44
click at [666, 104] on div at bounding box center [759, 118] width 337 height 60
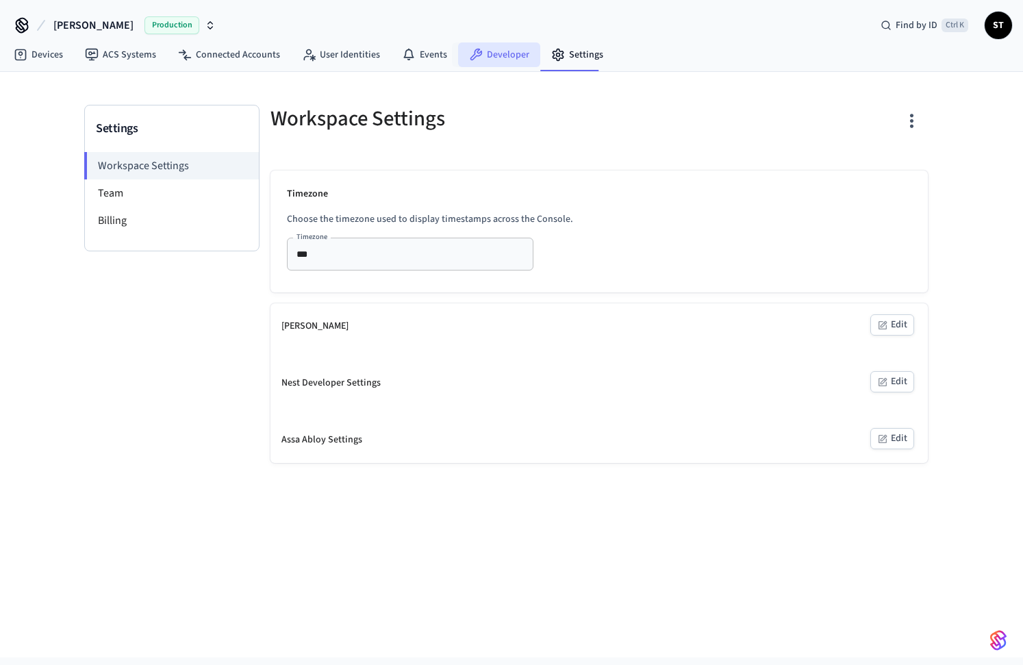
click at [491, 53] on link "Developer" at bounding box center [499, 54] width 82 height 25
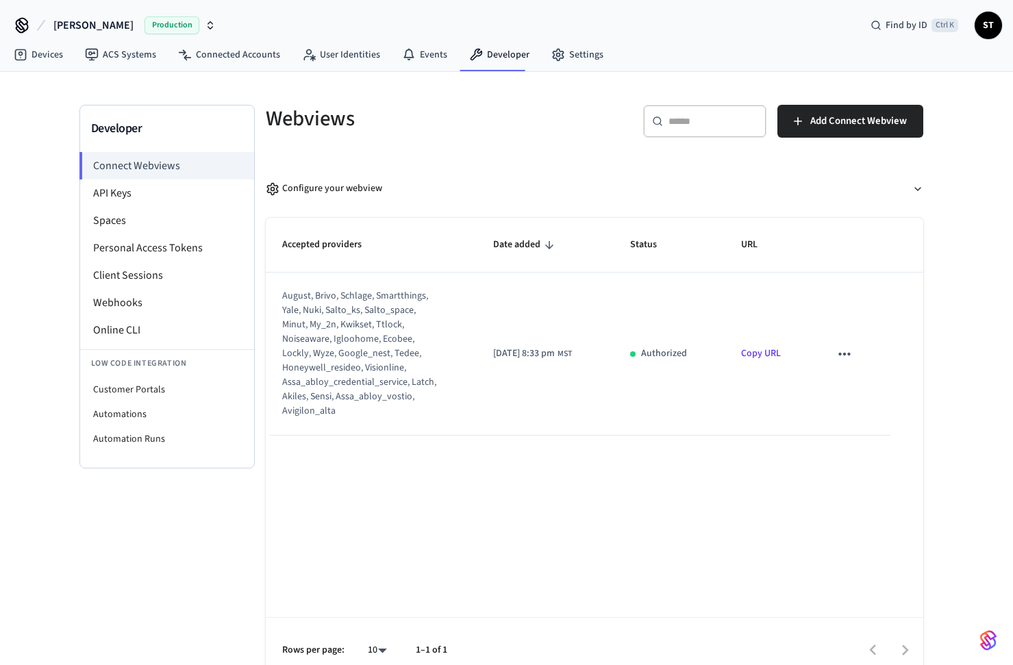
click at [679, 351] on p "Authorized" at bounding box center [664, 353] width 46 height 14
click at [859, 351] on button "sticky table" at bounding box center [844, 354] width 29 height 29
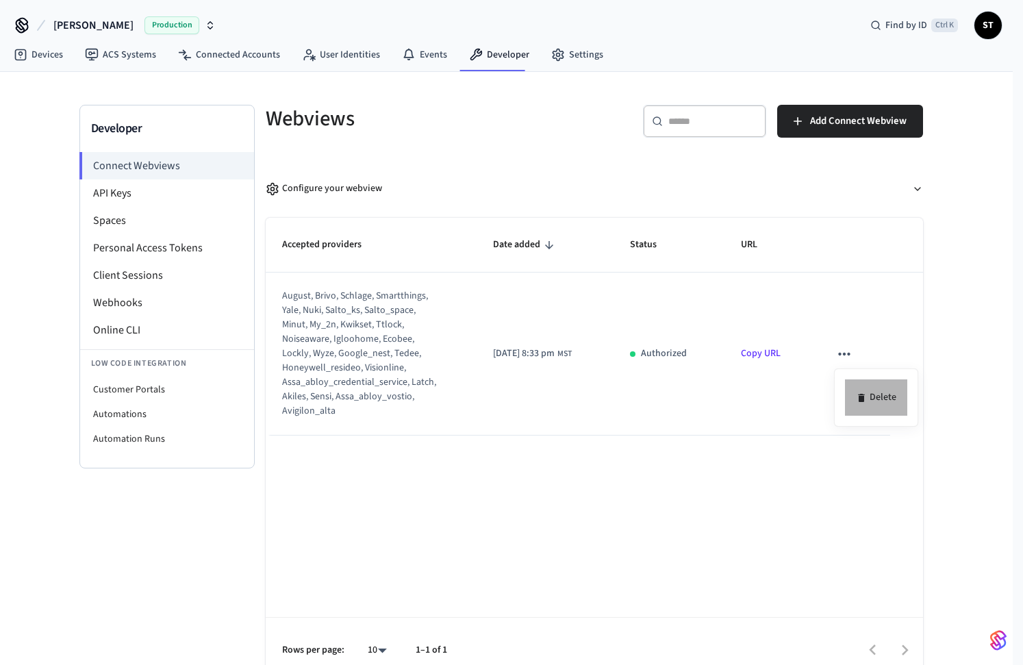
click at [864, 396] on icon at bounding box center [861, 398] width 6 height 8
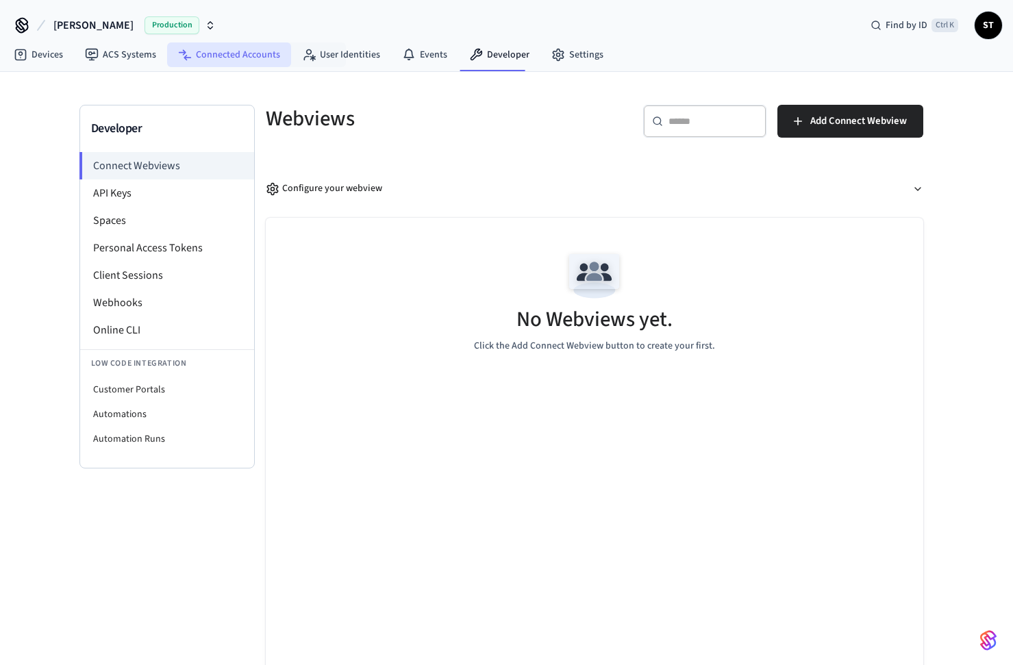
click at [238, 53] on link "Connected Accounts" at bounding box center [229, 54] width 124 height 25
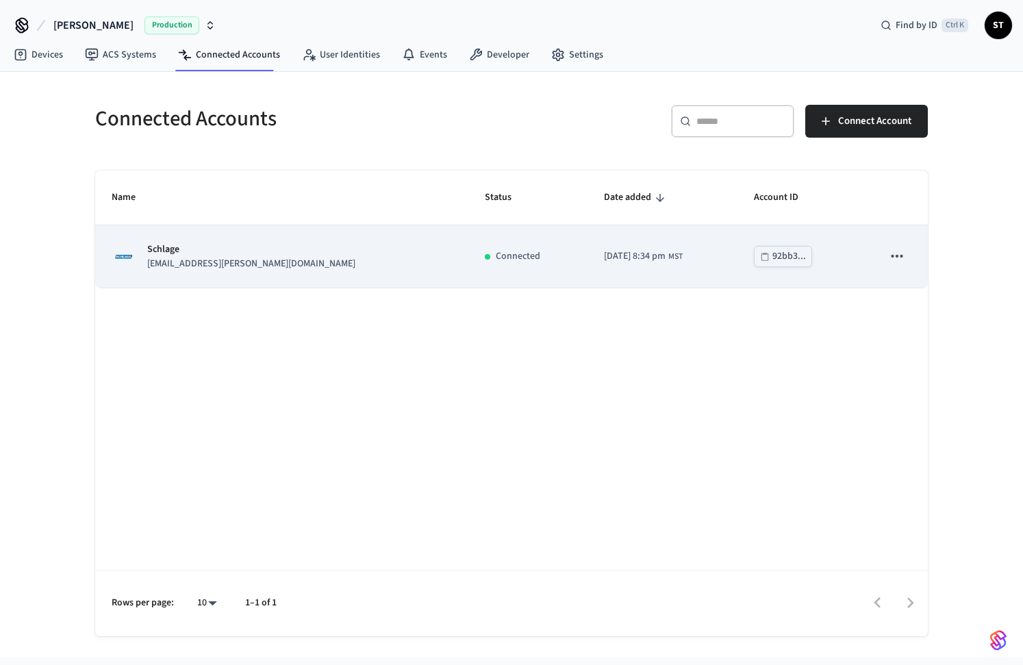
click at [893, 253] on icon "sticky table" at bounding box center [897, 256] width 18 height 18
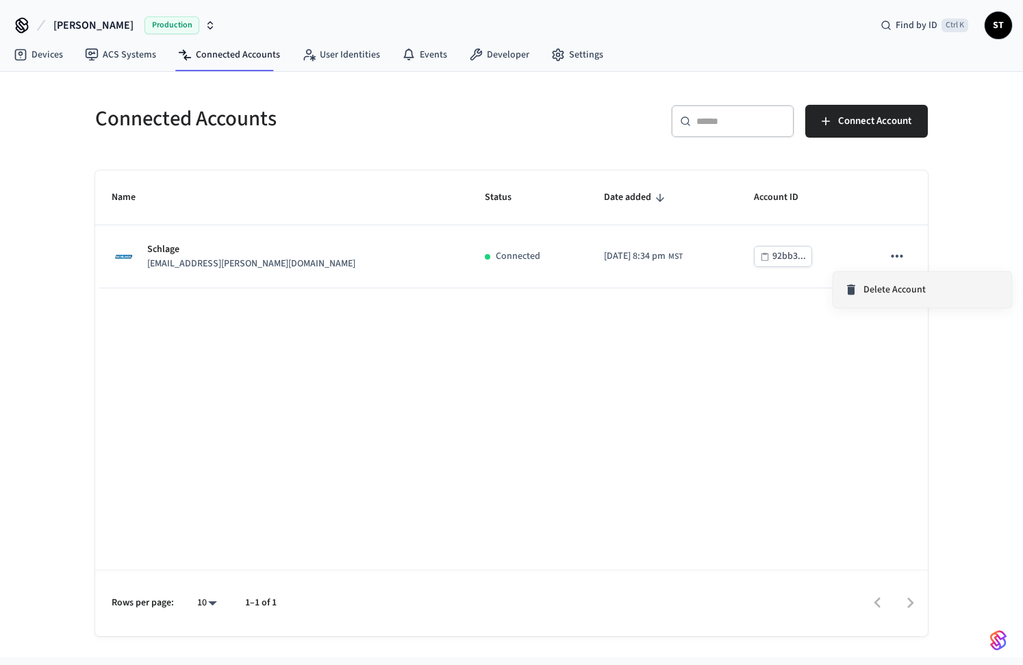
click at [887, 289] on span "Delete Account" at bounding box center [894, 290] width 62 height 14
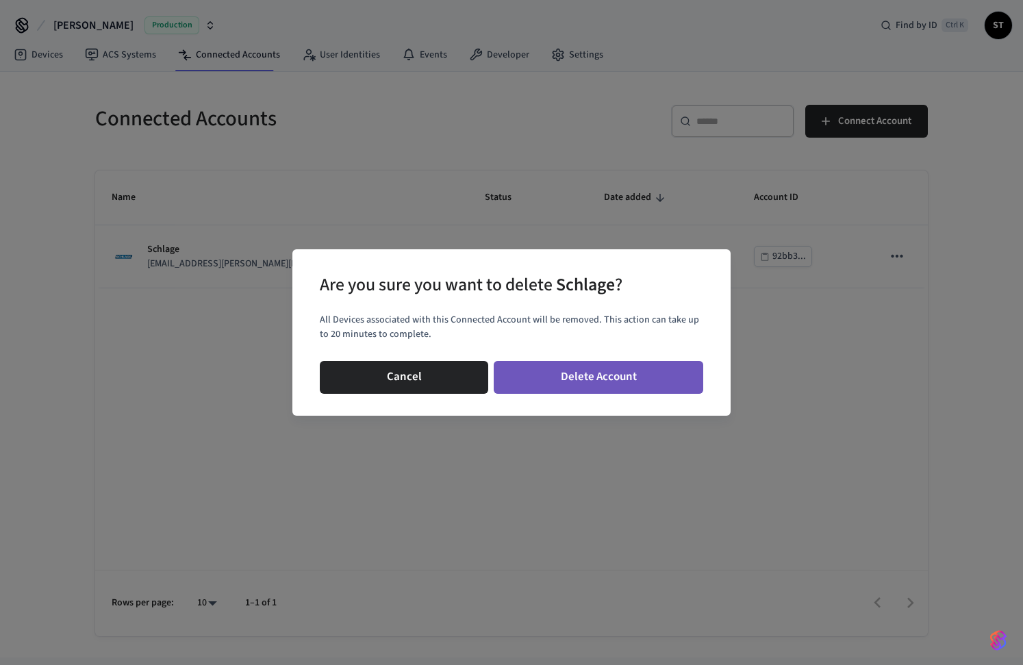
click at [590, 375] on button "Delete Account" at bounding box center [599, 377] width 210 height 33
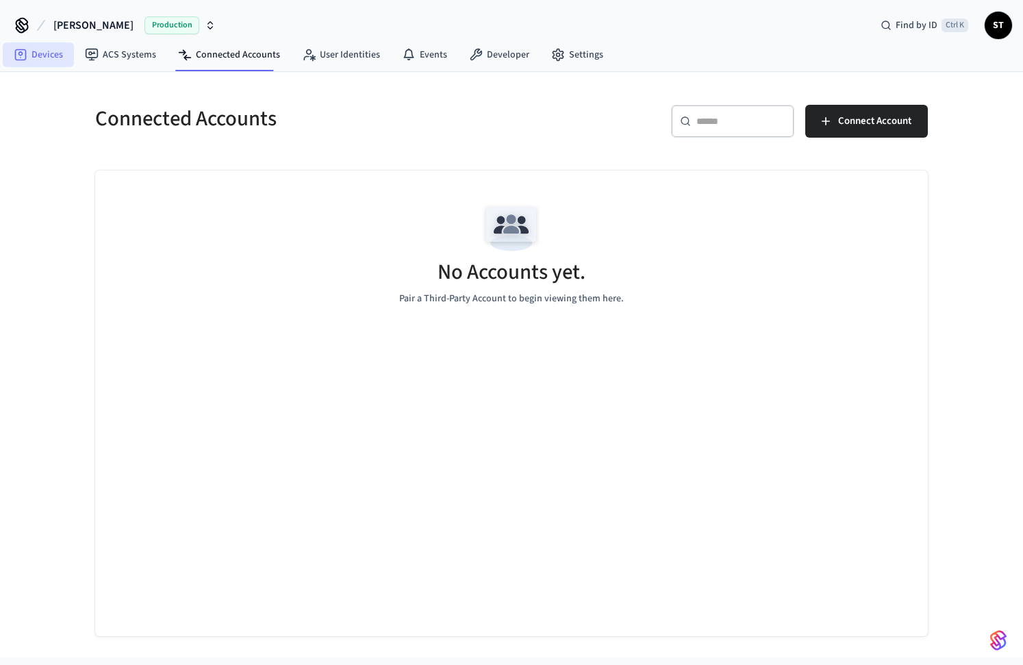
click at [41, 52] on link "Devices" at bounding box center [38, 54] width 71 height 25
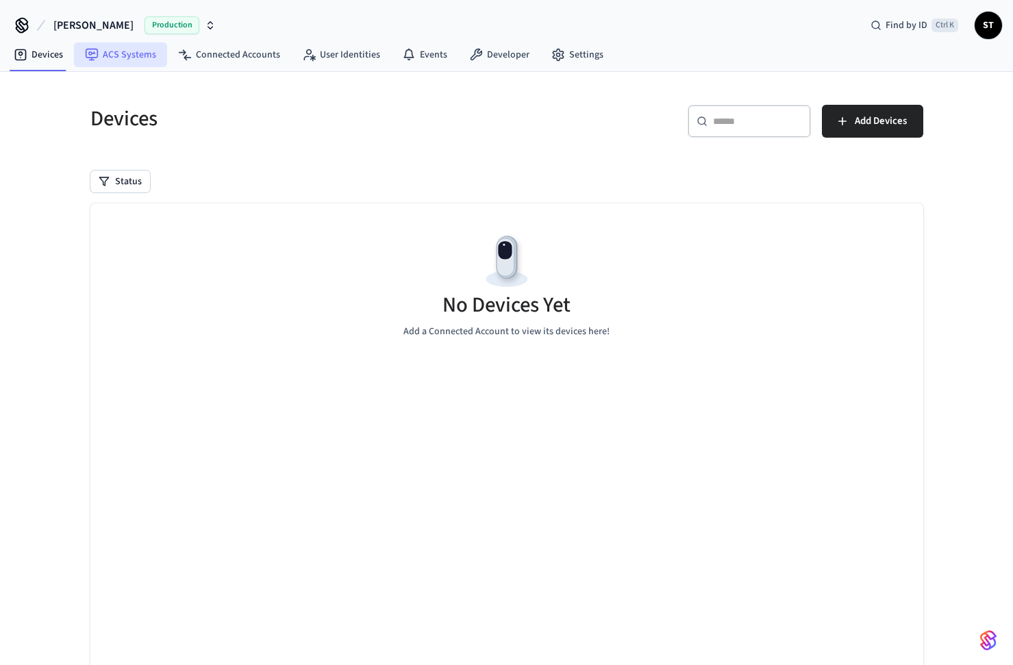
click at [123, 51] on link "ACS Systems" at bounding box center [120, 54] width 93 height 25
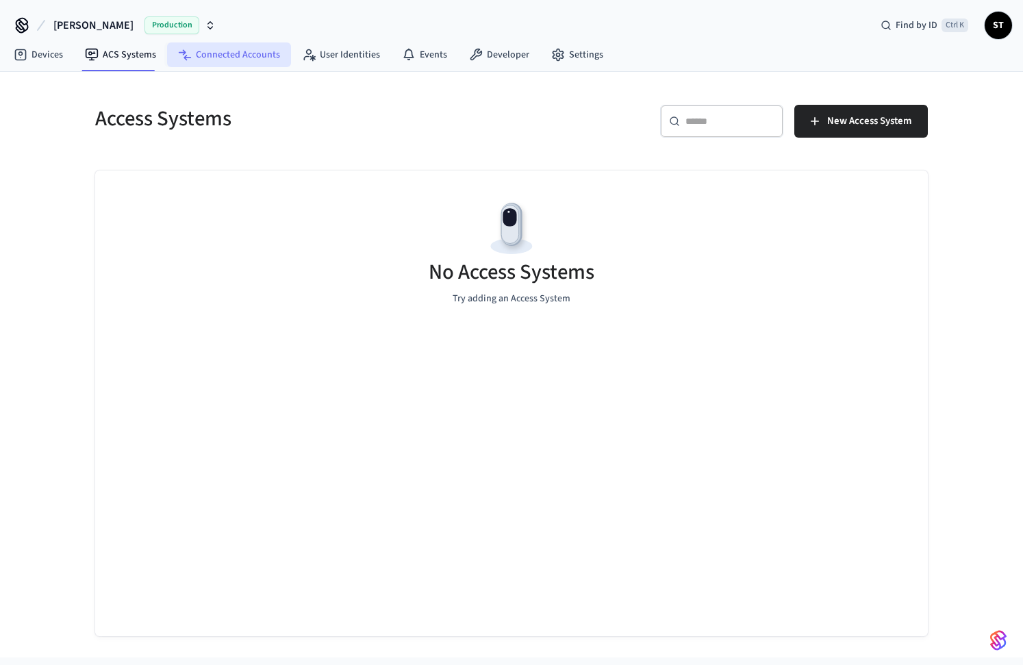
click at [212, 53] on link "Connected Accounts" at bounding box center [229, 54] width 124 height 25
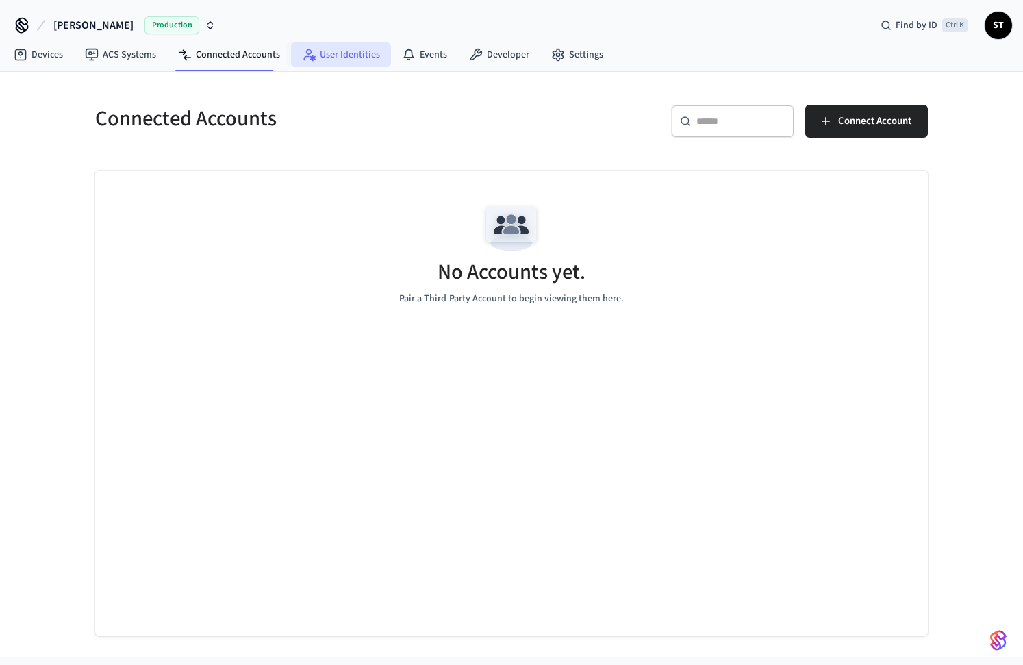
click at [321, 54] on link "User Identities" at bounding box center [341, 54] width 100 height 25
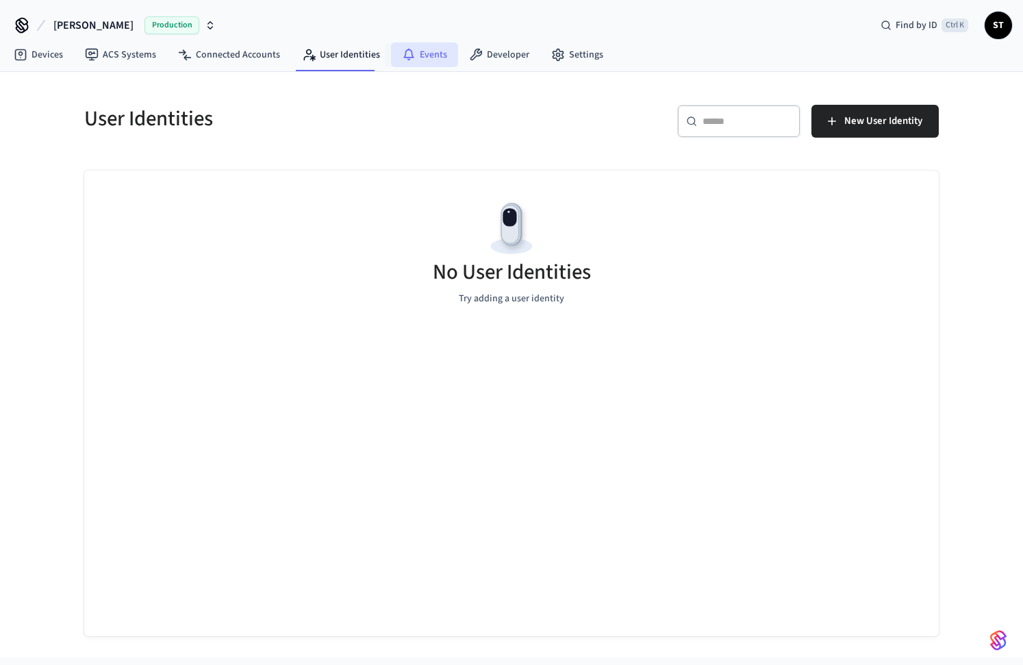
click at [421, 57] on link "Events" at bounding box center [424, 54] width 67 height 25
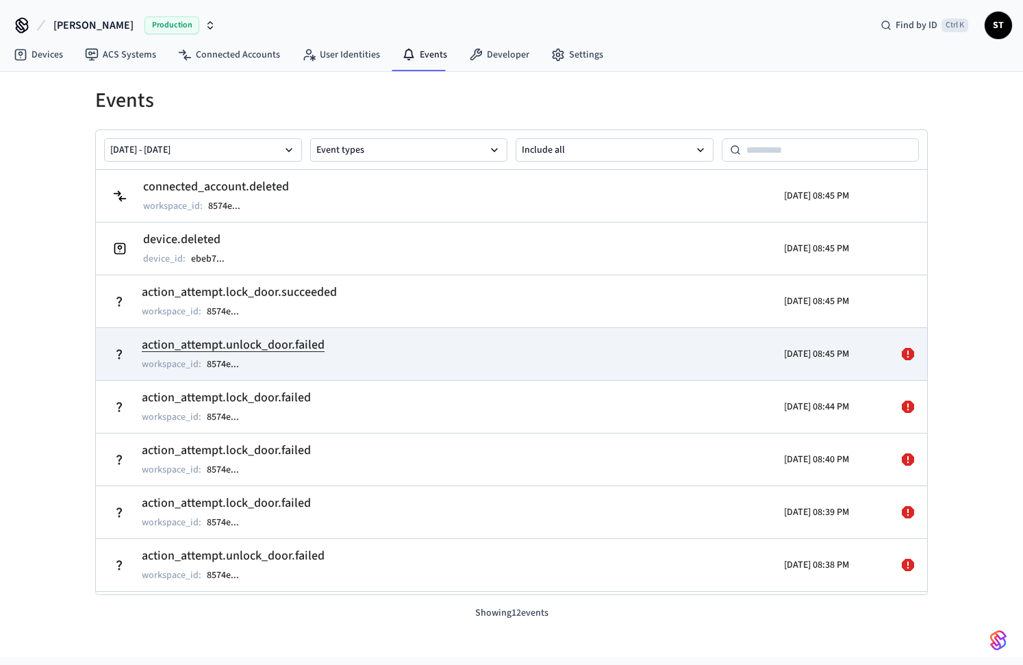
click at [283, 346] on h2 "action_attempt.unlock_door.failed" at bounding box center [233, 344] width 183 height 19
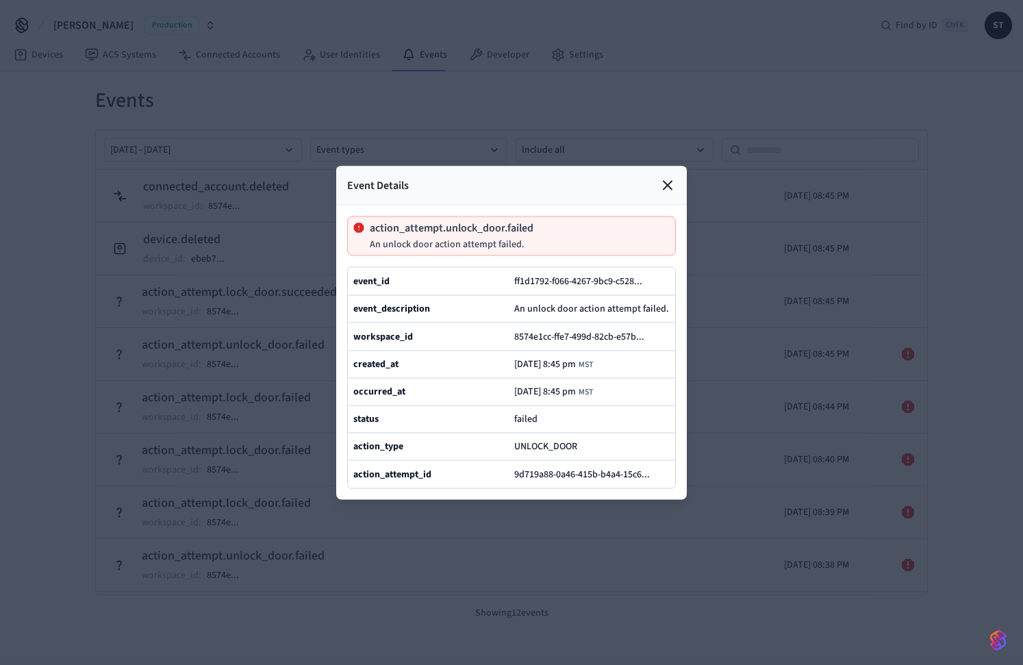
click at [663, 177] on icon at bounding box center [667, 185] width 16 height 16
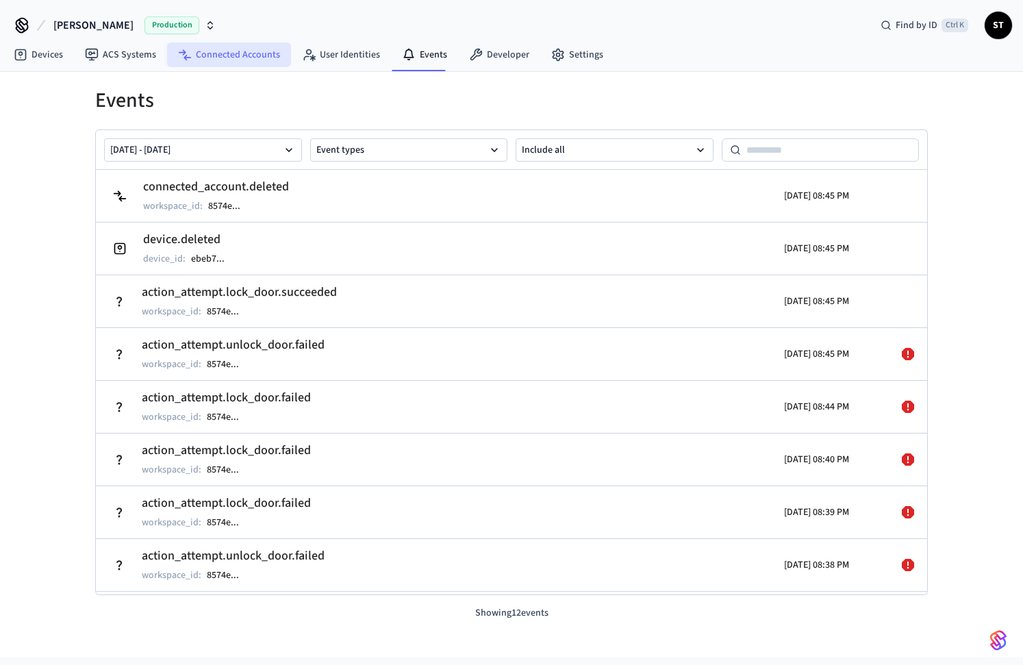
click at [223, 55] on link "Connected Accounts" at bounding box center [229, 54] width 124 height 25
